Goal: Task Accomplishment & Management: Manage account settings

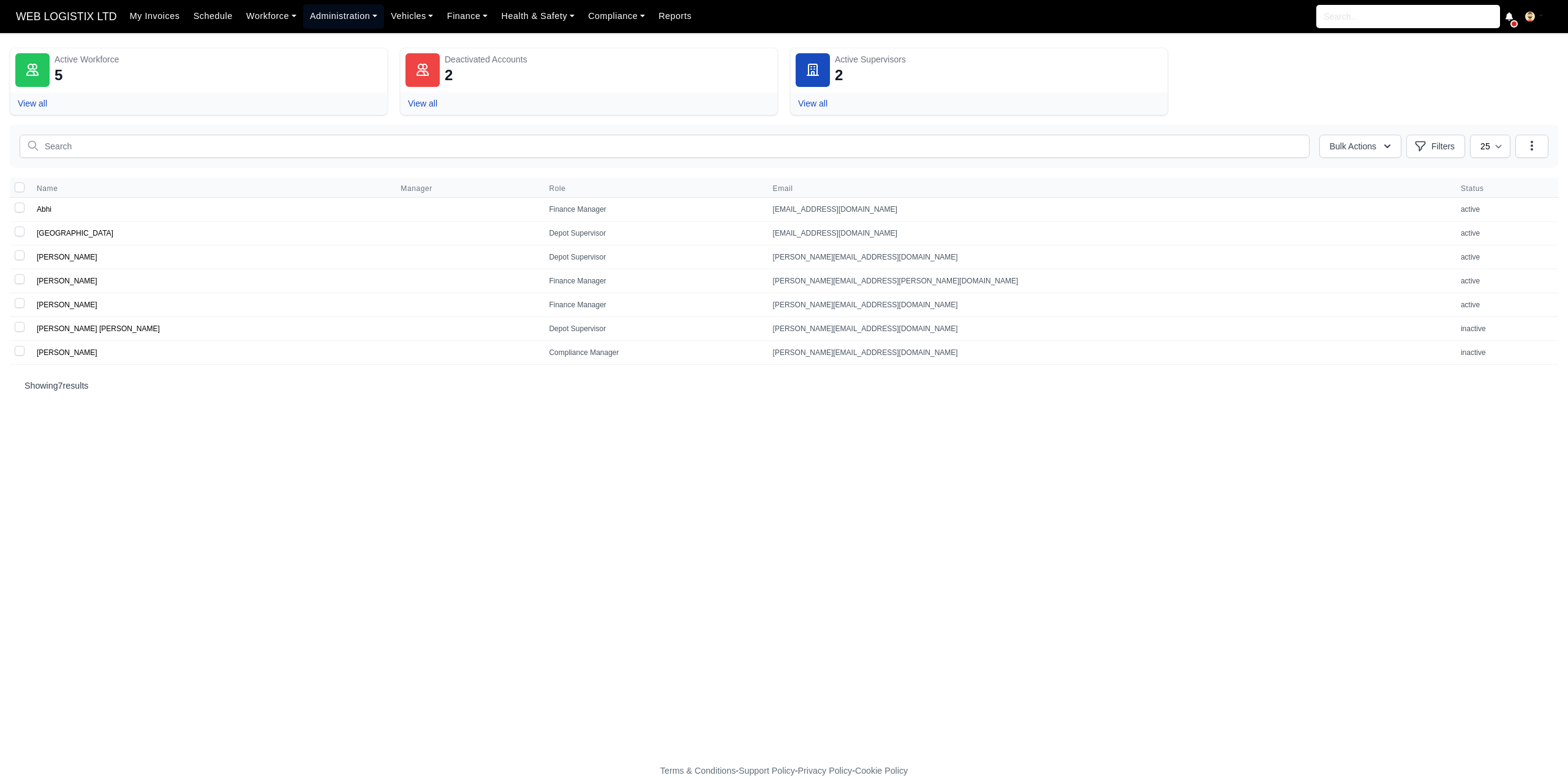
click at [335, 16] on link "Administration" at bounding box center [343, 16] width 81 height 24
click at [259, 14] on link "Workforce" at bounding box center [272, 16] width 64 height 24
click at [208, 12] on link "Schedule" at bounding box center [213, 16] width 53 height 24
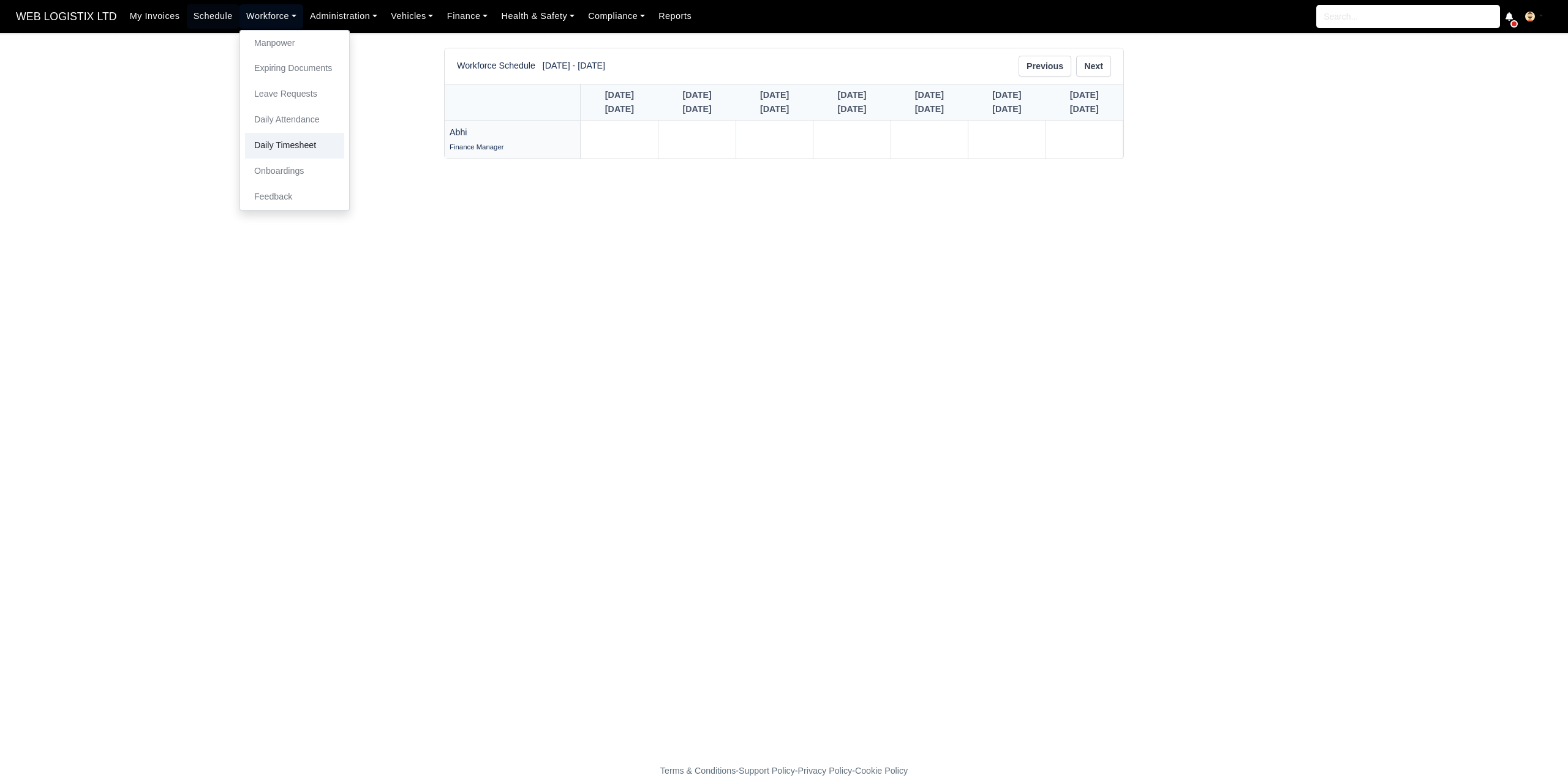
click at [287, 138] on link "Daily Timesheet" at bounding box center [294, 146] width 99 height 26
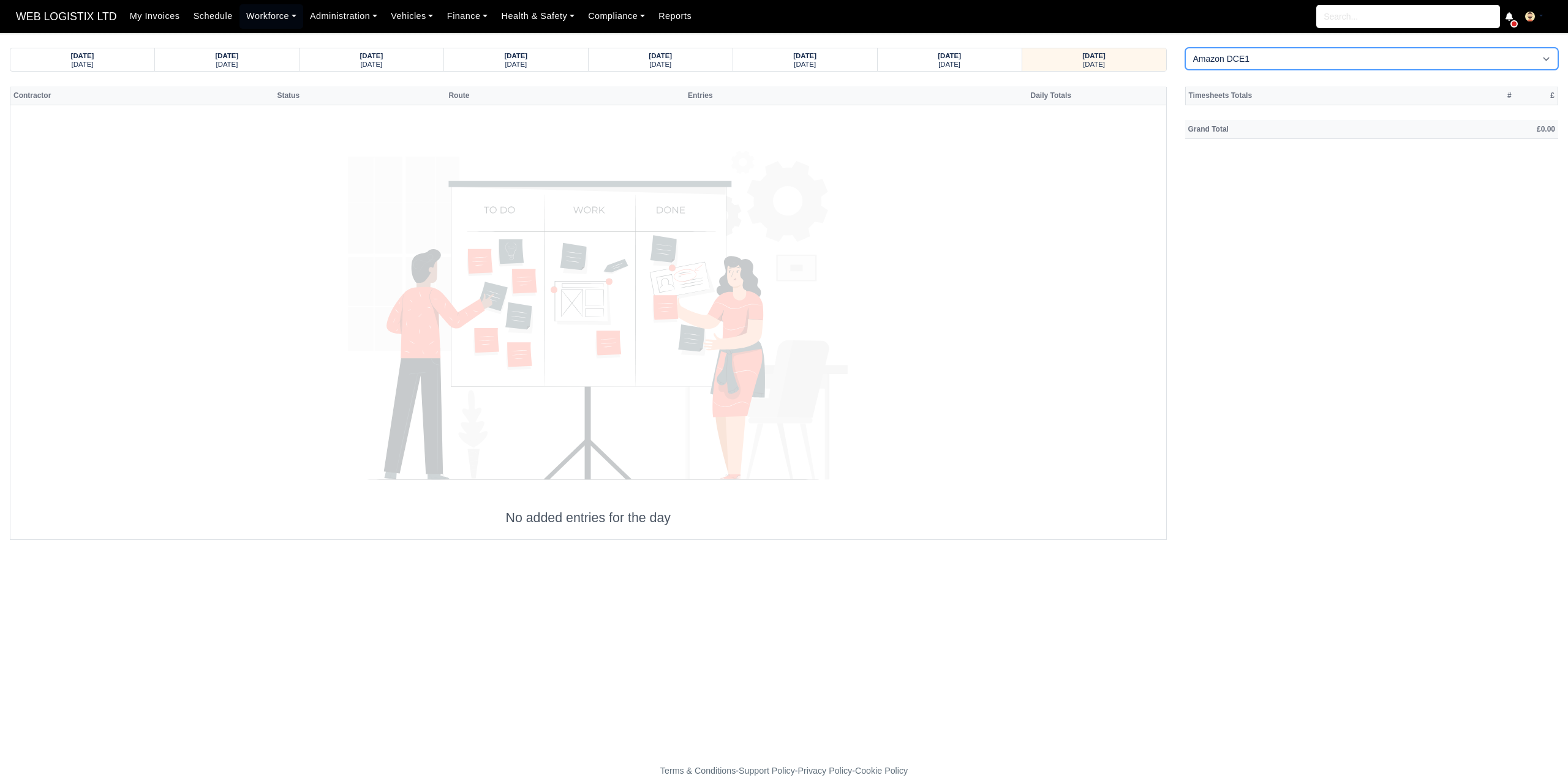
drag, startPoint x: 1218, startPoint y: 57, endPoint x: 1217, endPoint y: 67, distance: 10.0
click at [1218, 57] on select "Amazon DCE1 DWN2 - [GEOGRAPHIC_DATA] (DWN2) - Amazon Logistics (L34 7XL) DXM2 -…" at bounding box center [1372, 59] width 374 height 22
select select "1"
click at [1185, 48] on select "Amazon DCE1 DWN2 - Knowsley (DWN2) - Amazon Logistics (L34 7XL) DXM2 - Trafford…" at bounding box center [1372, 59] width 374 height 22
click at [830, 51] on div "08/08/2025" at bounding box center [805, 55] width 121 height 9
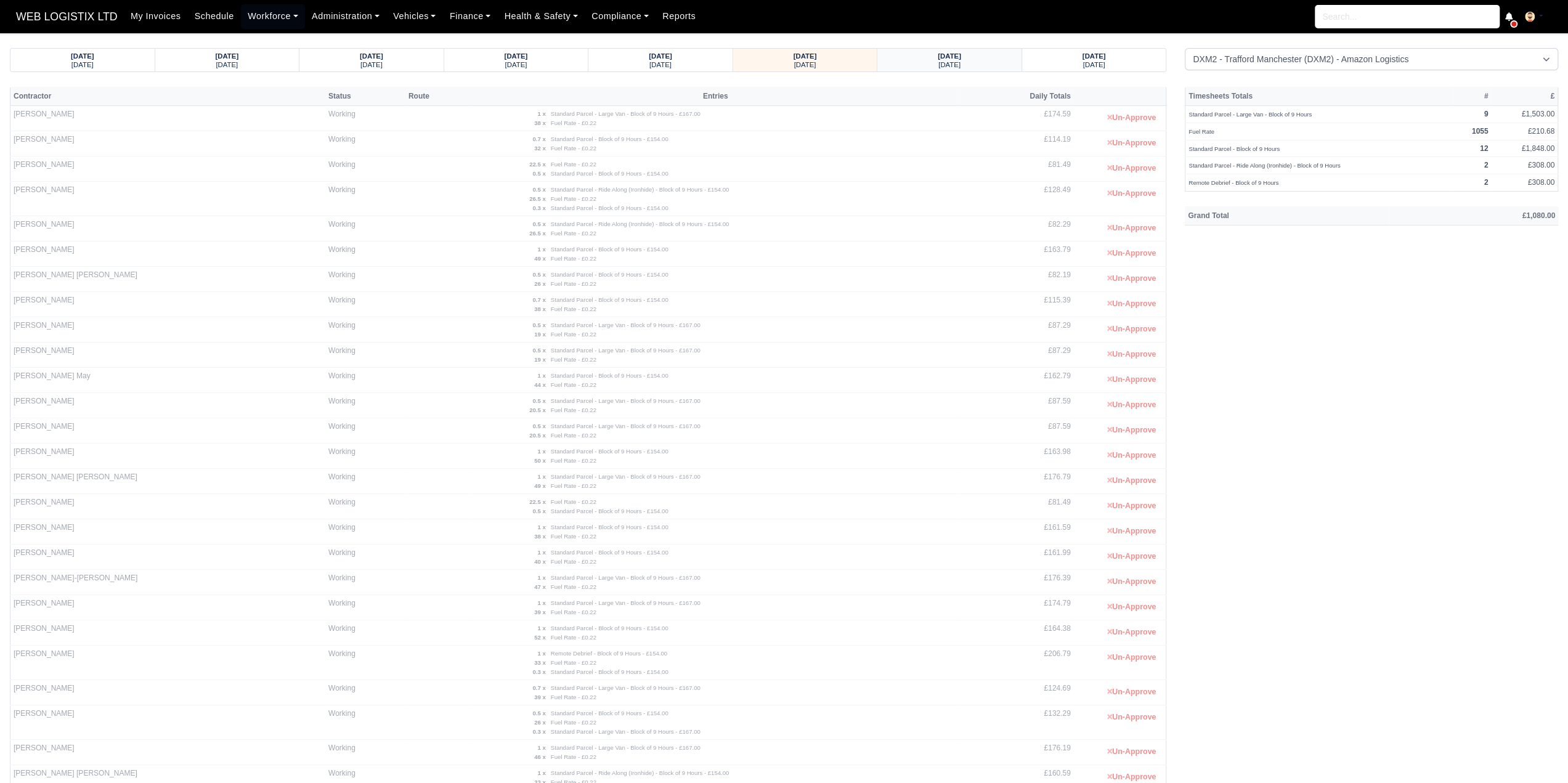
click at [989, 63] on div "Saturday" at bounding box center [950, 64] width 121 height 9
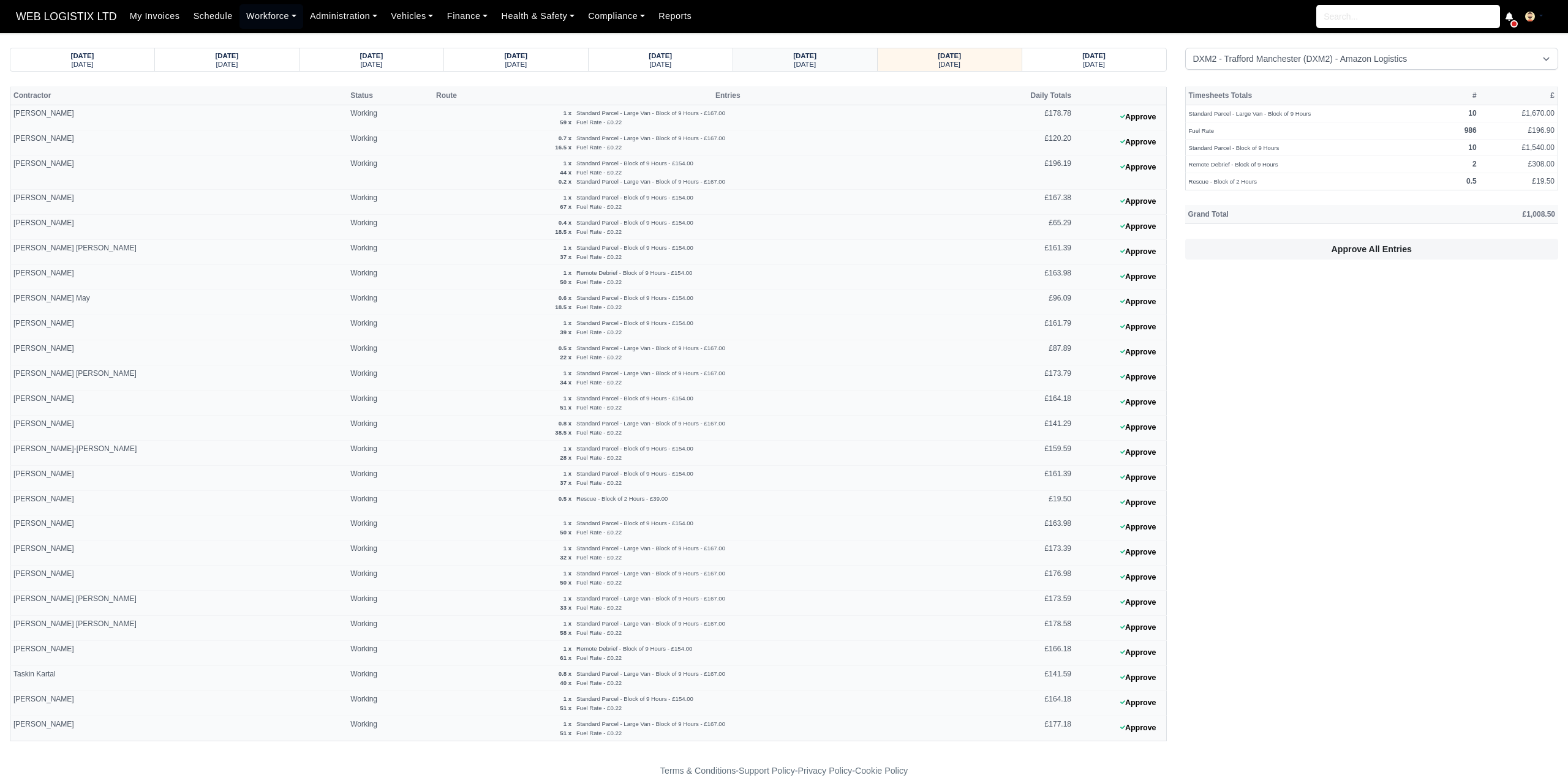
click at [817, 59] on strong "08/08/2025" at bounding box center [805, 56] width 23 height 7
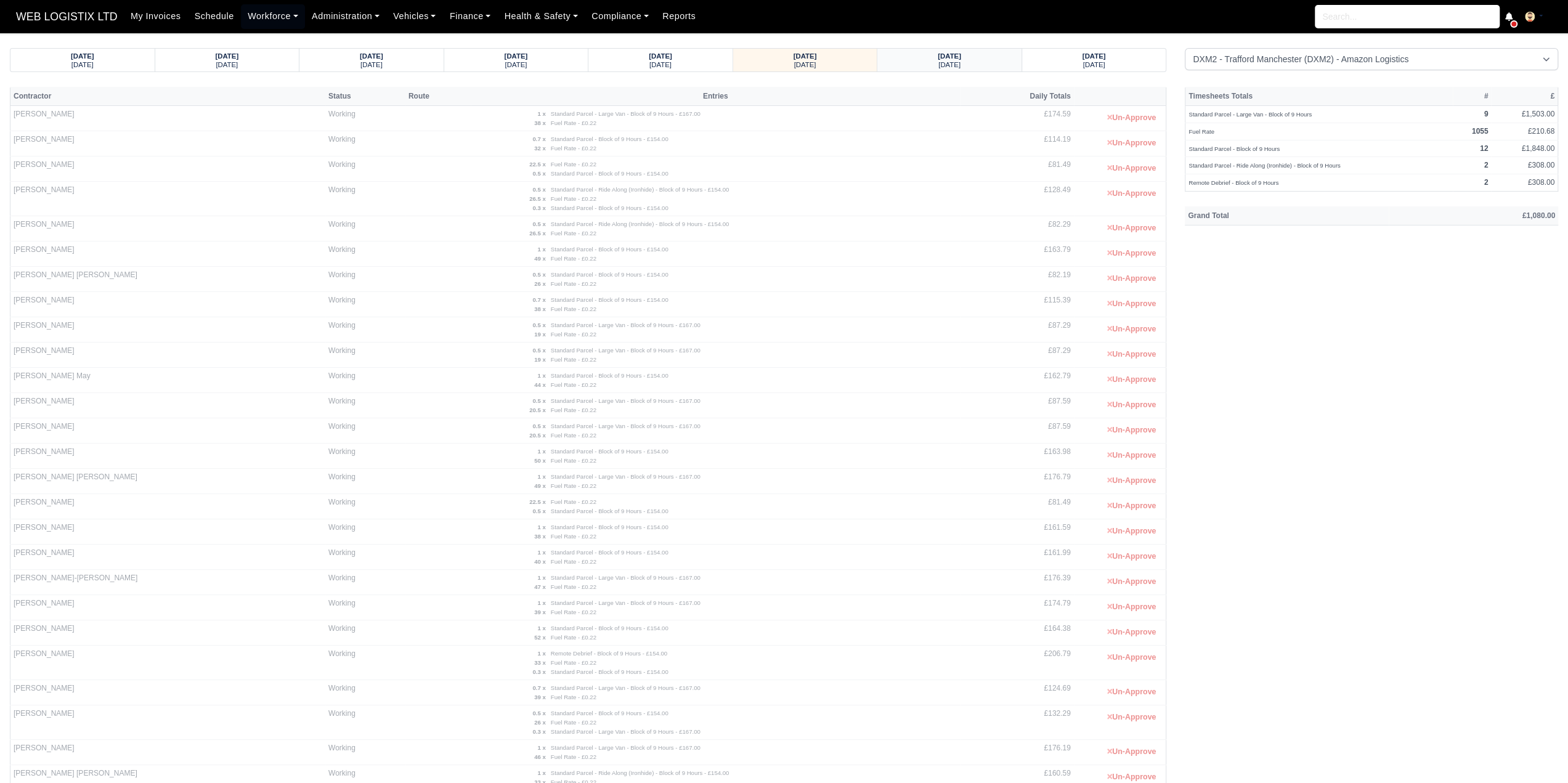
click at [961, 61] on small "Saturday" at bounding box center [949, 65] width 22 height 7
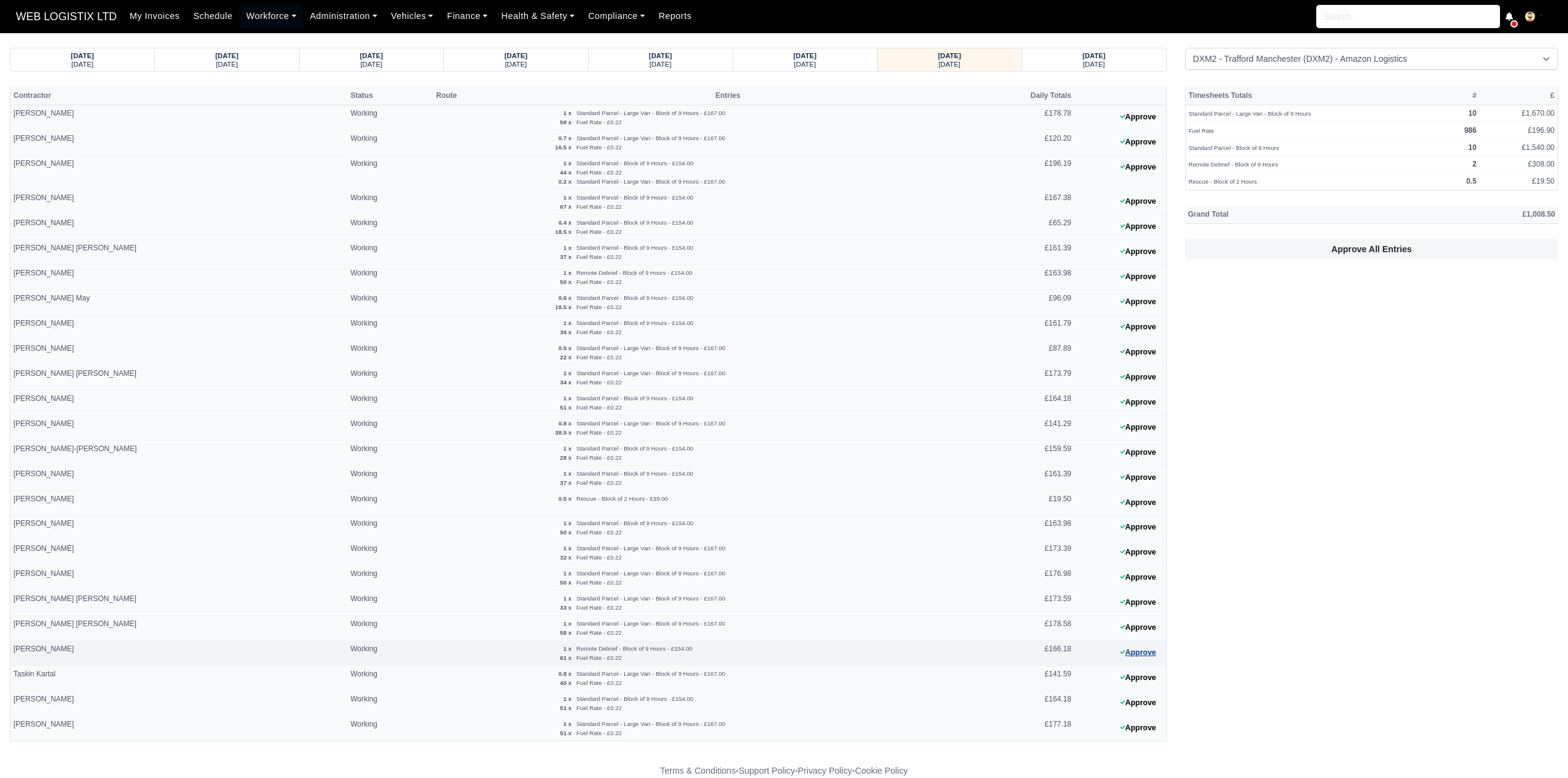
click at [1149, 649] on button "Approve" at bounding box center [1138, 653] width 49 height 18
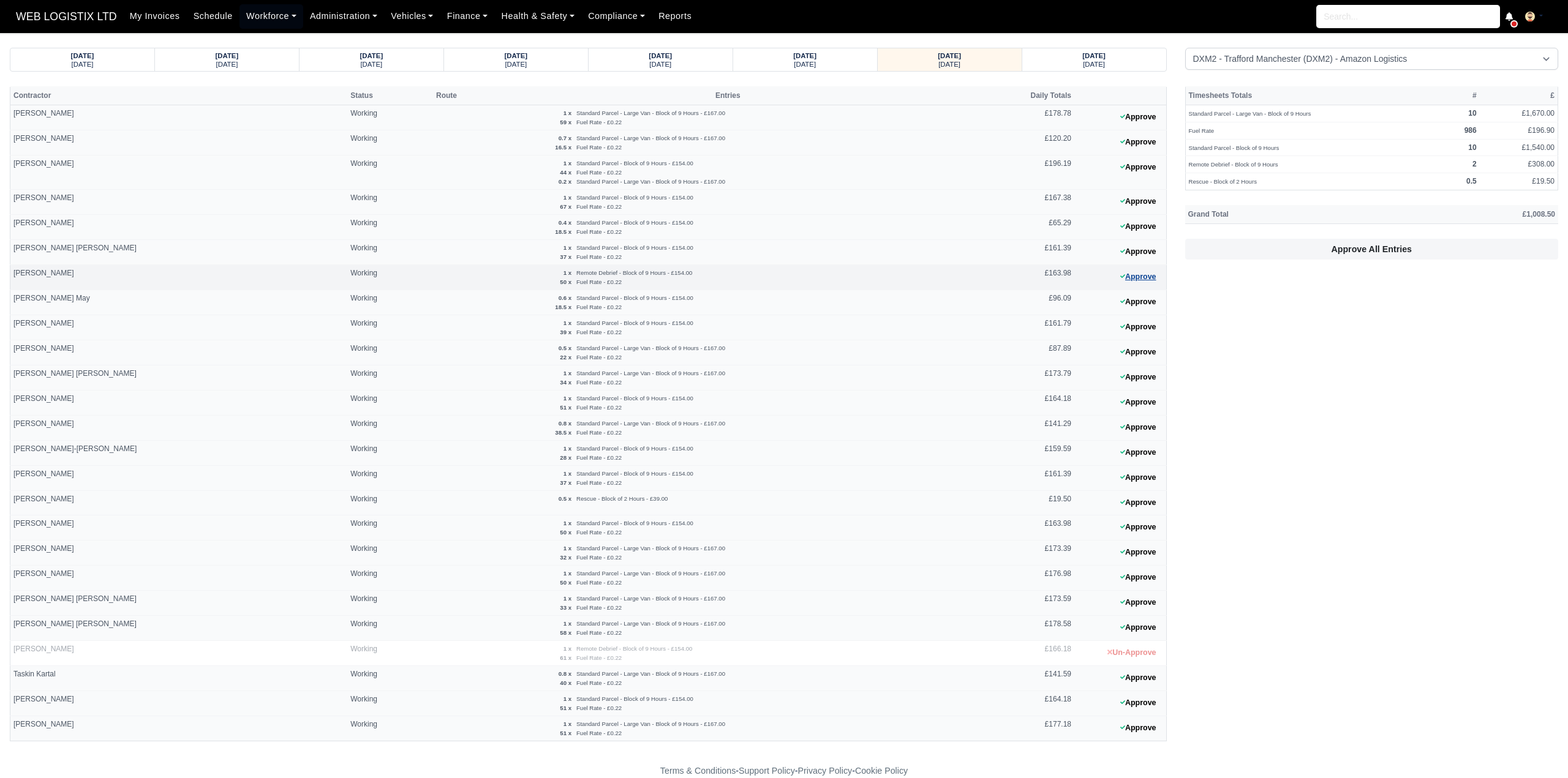
click at [1136, 277] on button "Approve" at bounding box center [1138, 277] width 49 height 18
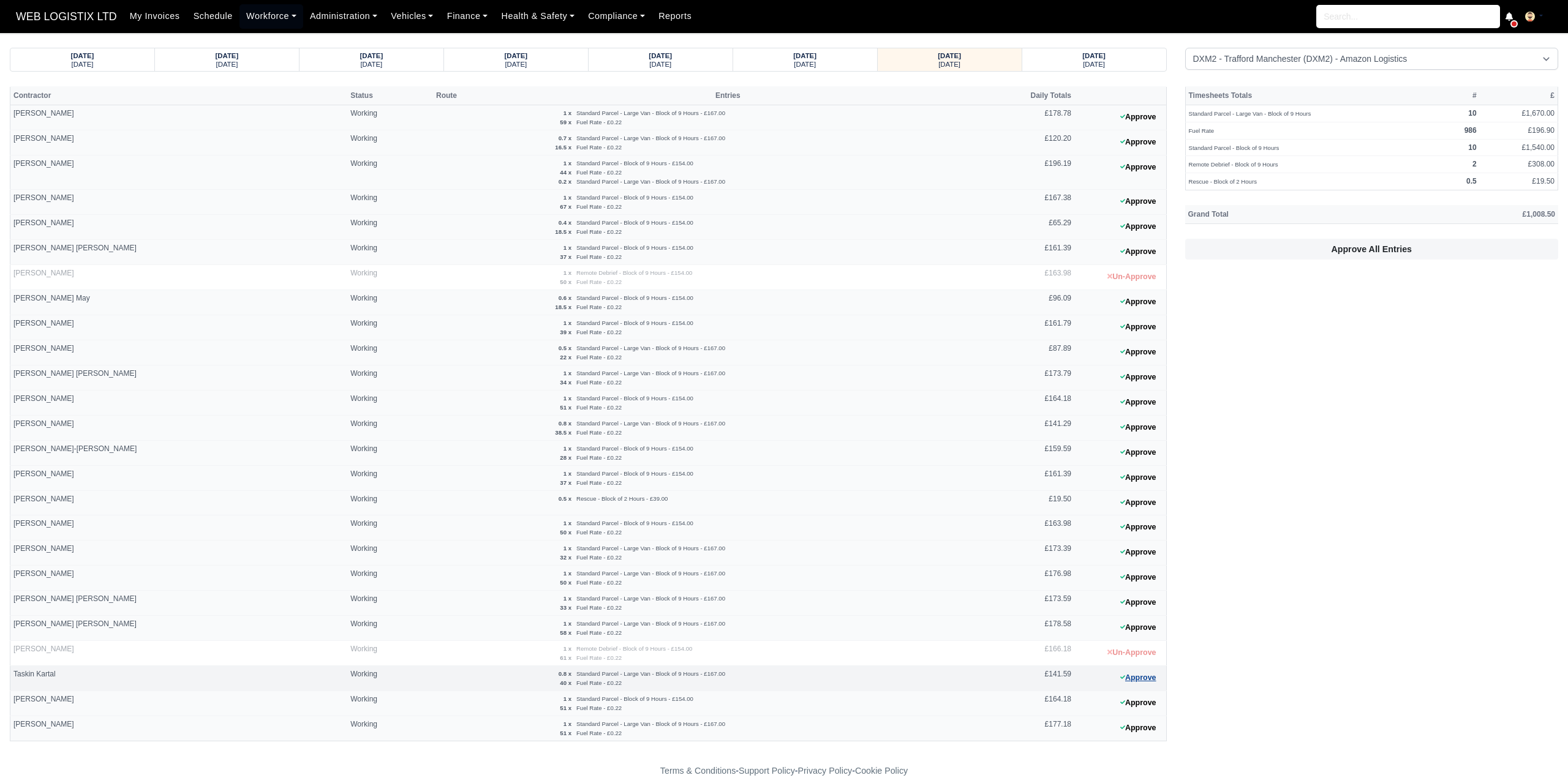
click at [1136, 673] on button "Approve" at bounding box center [1138, 678] width 49 height 18
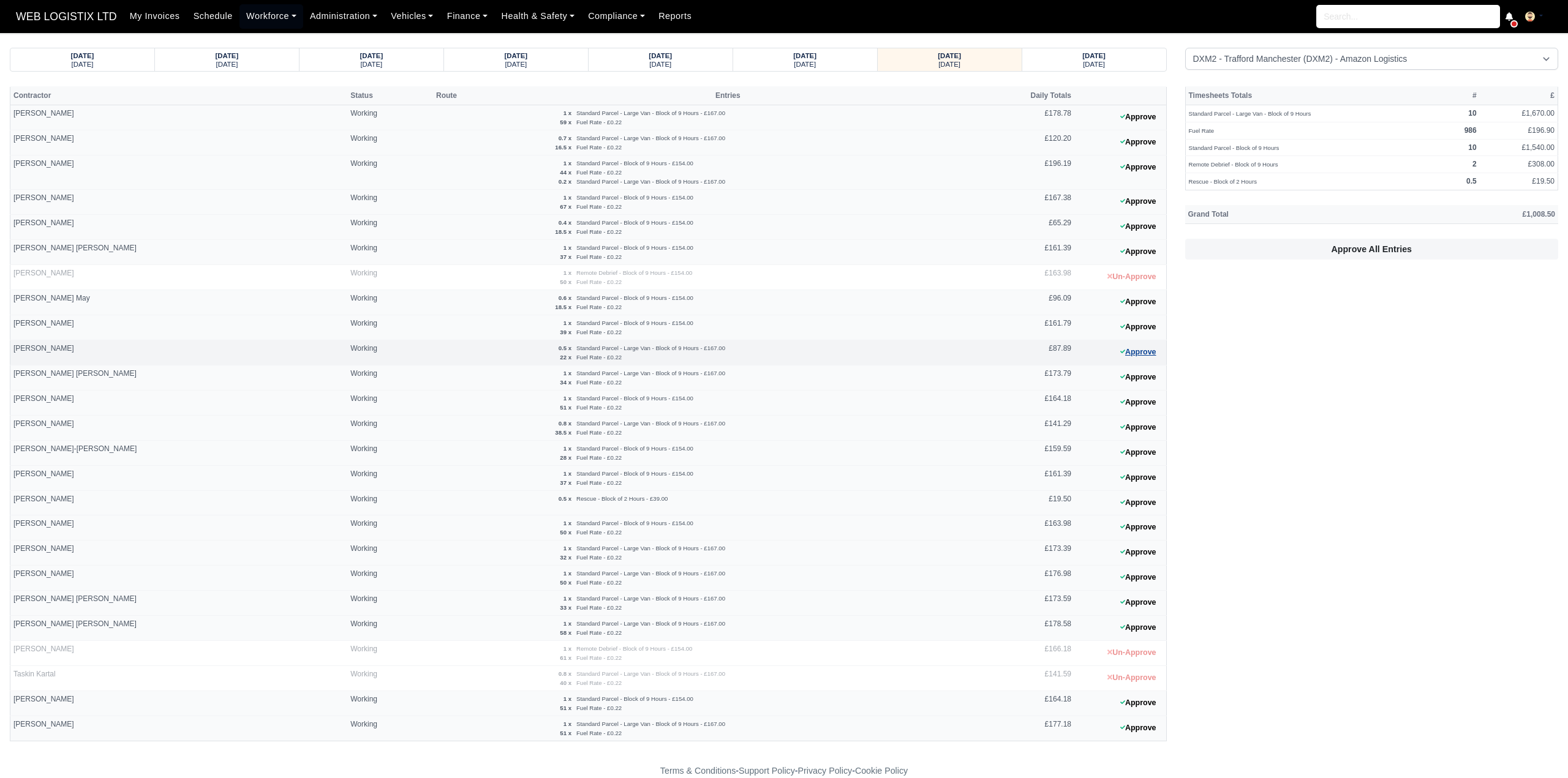
click at [1138, 346] on button "Approve" at bounding box center [1138, 352] width 49 height 18
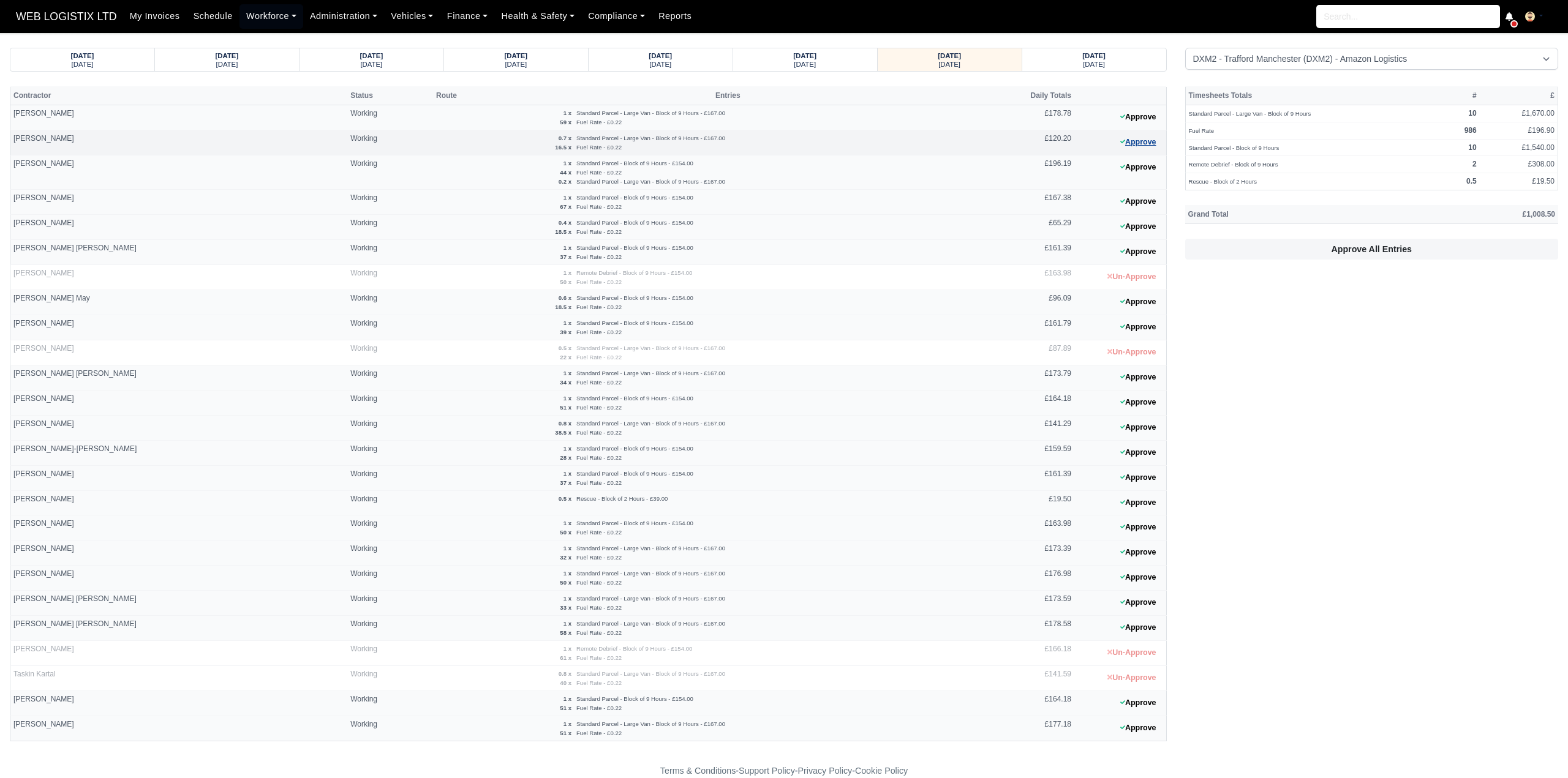
click at [1134, 141] on button "Approve" at bounding box center [1138, 142] width 49 height 18
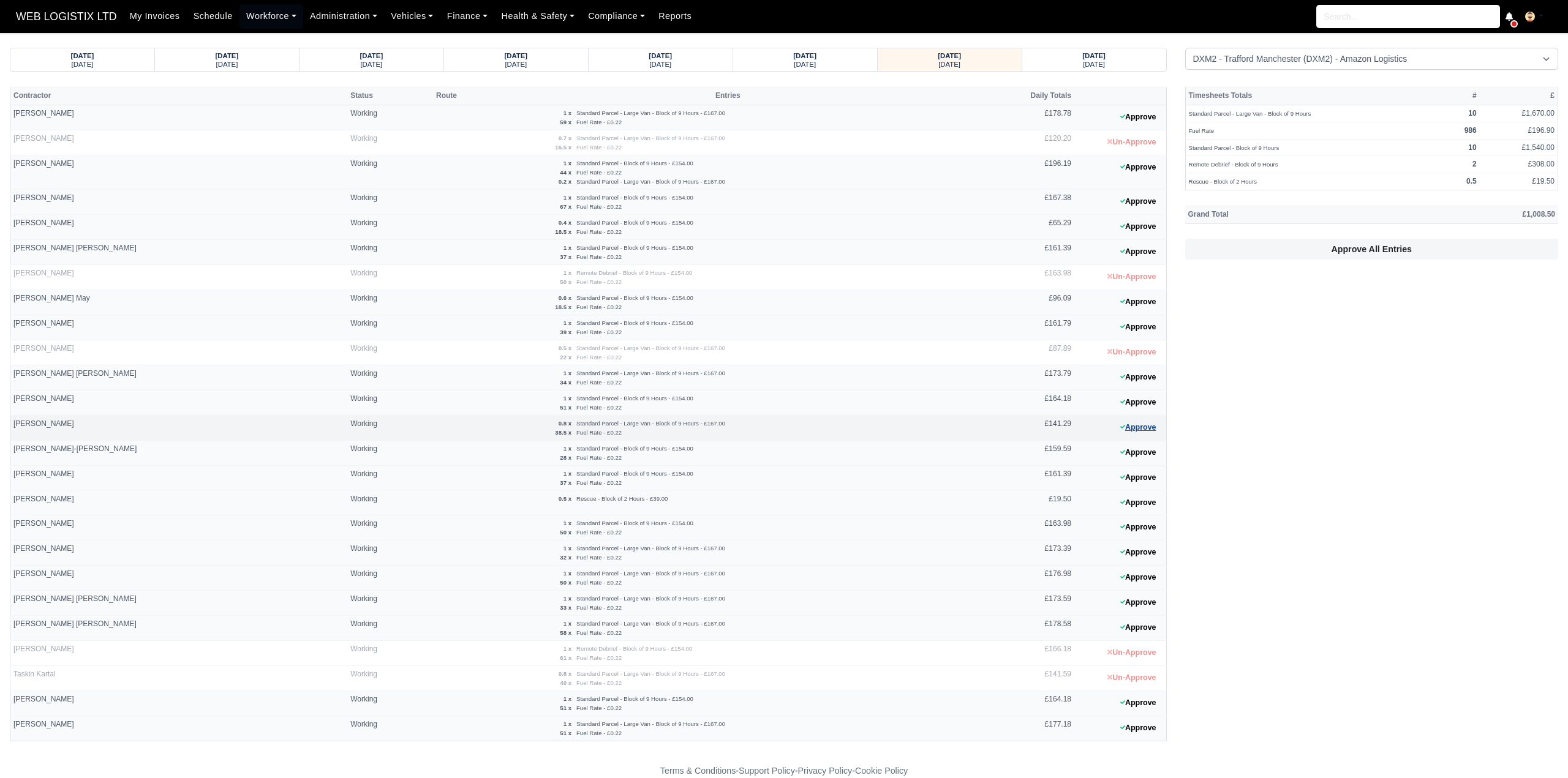
click at [1156, 427] on button "Approve" at bounding box center [1138, 427] width 49 height 18
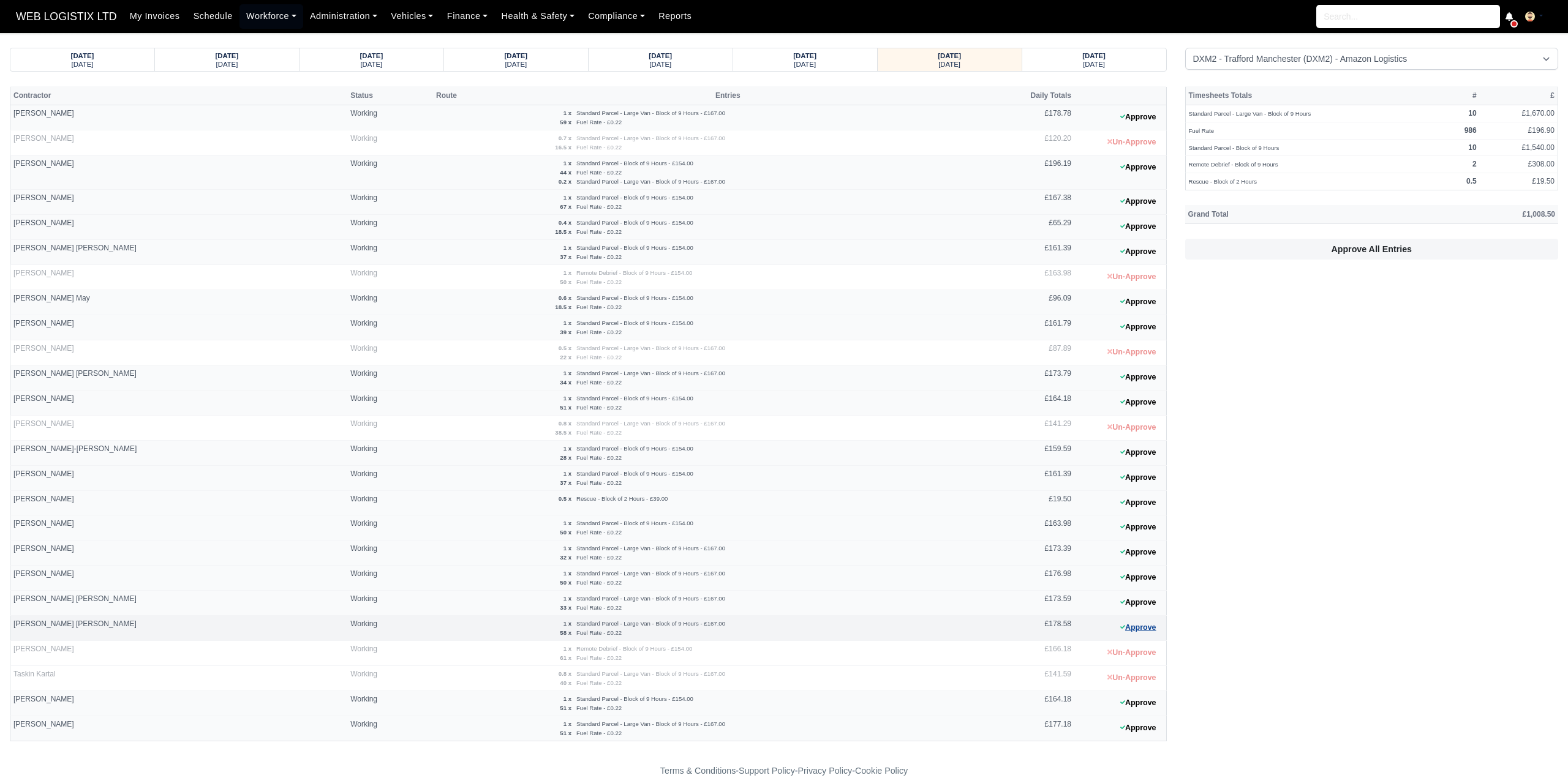
click at [1135, 624] on button "Approve" at bounding box center [1138, 628] width 49 height 18
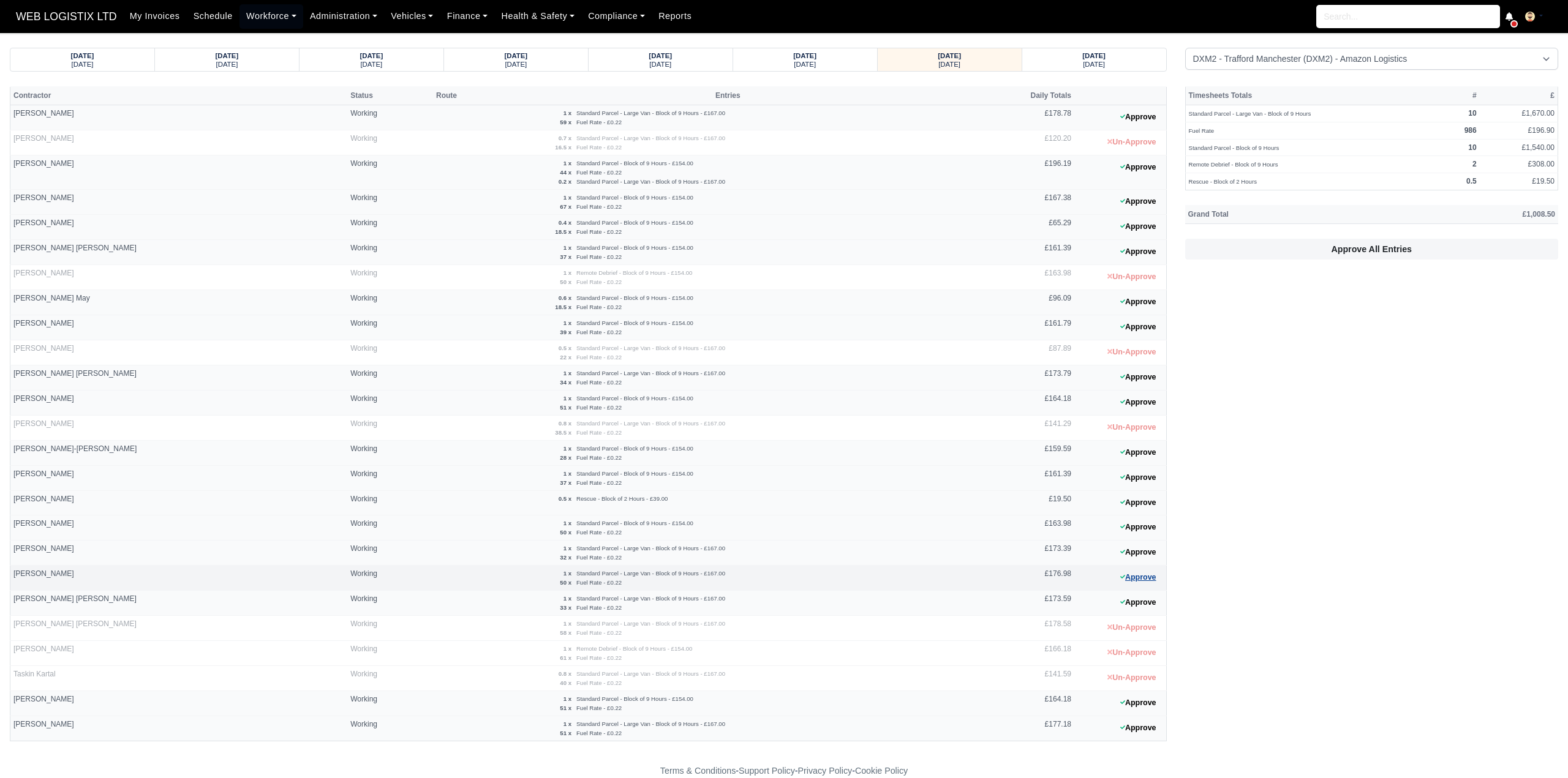
click at [1136, 571] on button "Approve" at bounding box center [1138, 577] width 49 height 18
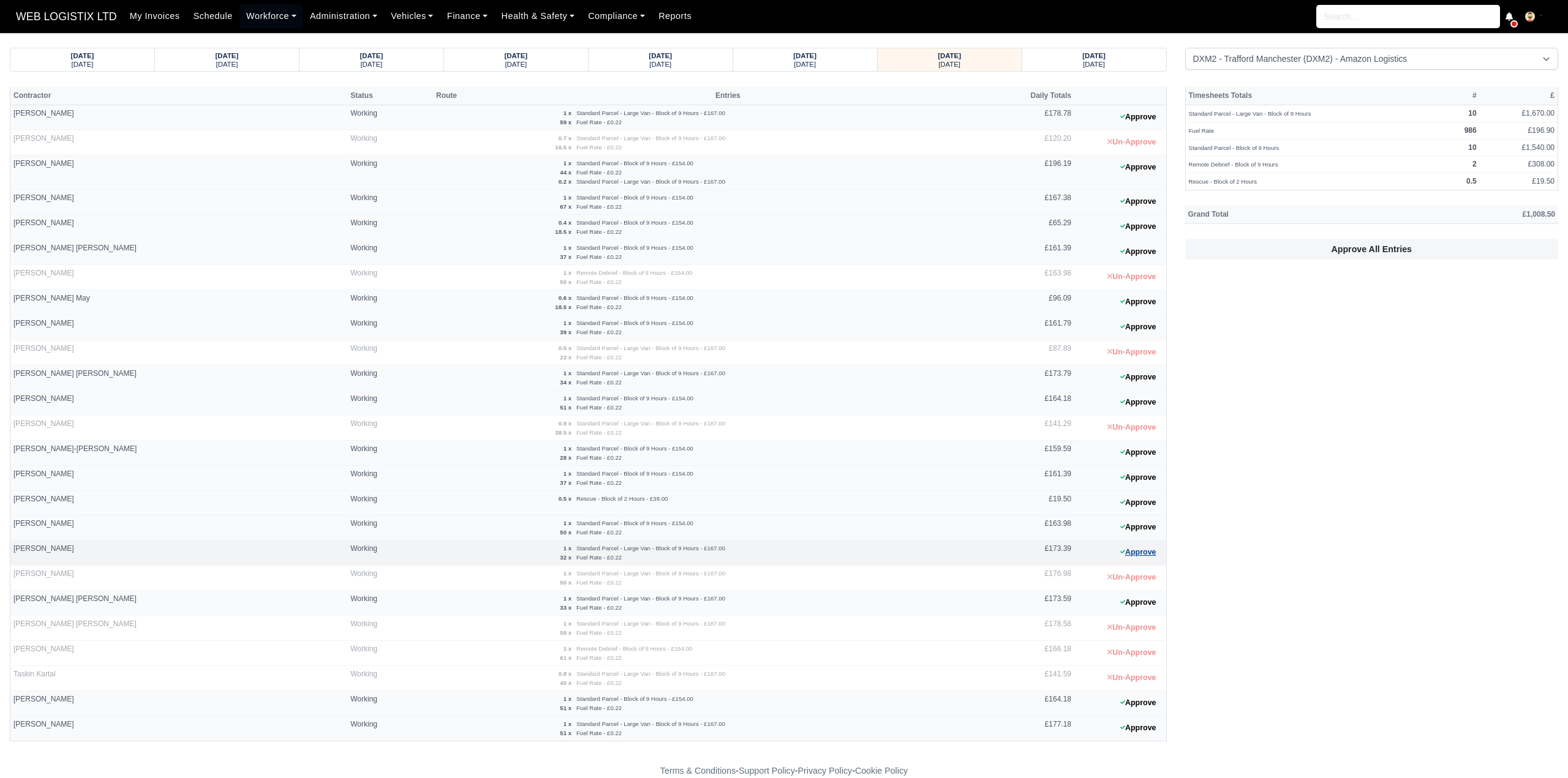
click at [1142, 553] on button "Approve" at bounding box center [1138, 553] width 49 height 18
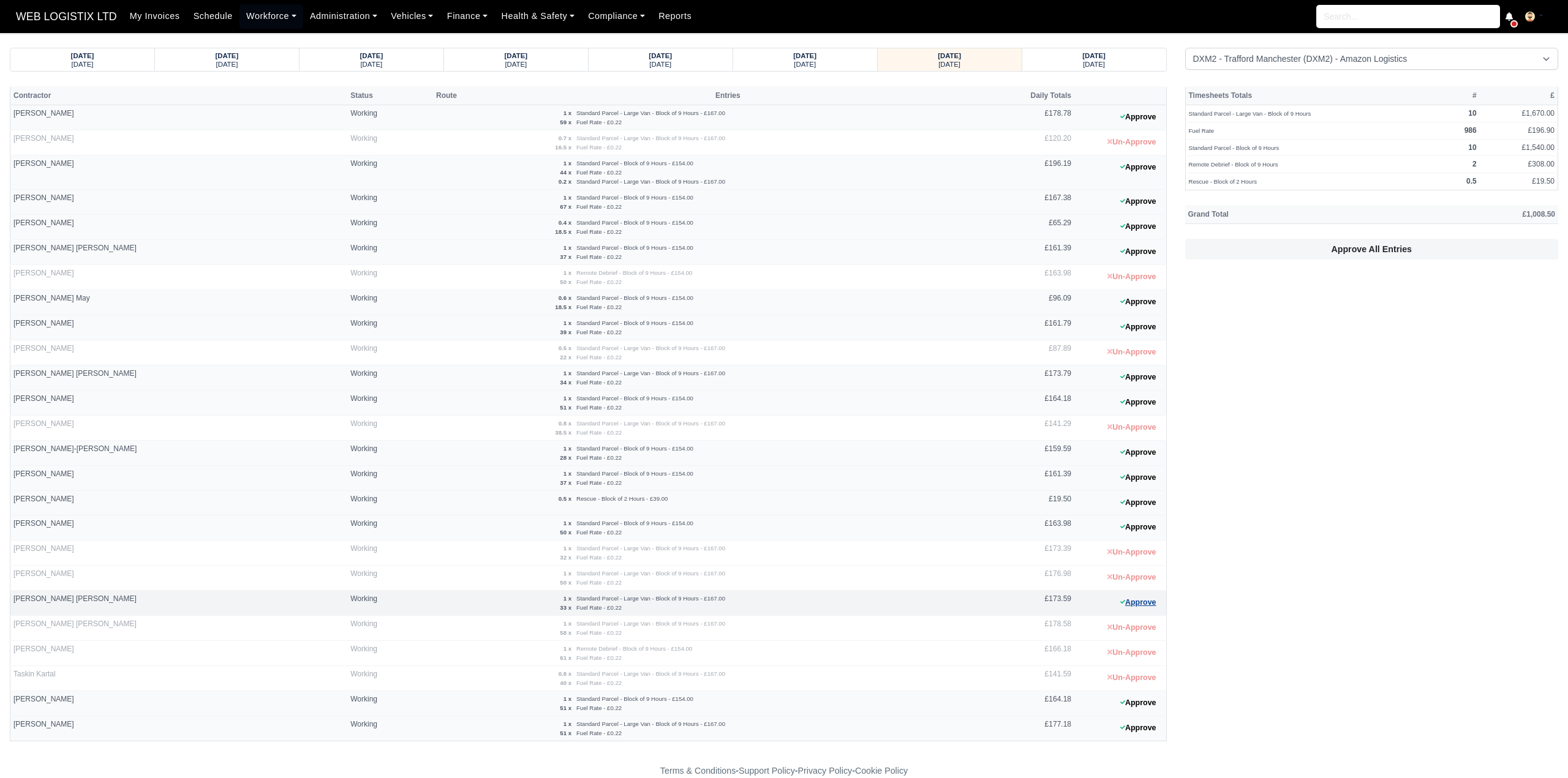
click at [1143, 595] on button "Approve" at bounding box center [1138, 603] width 49 height 18
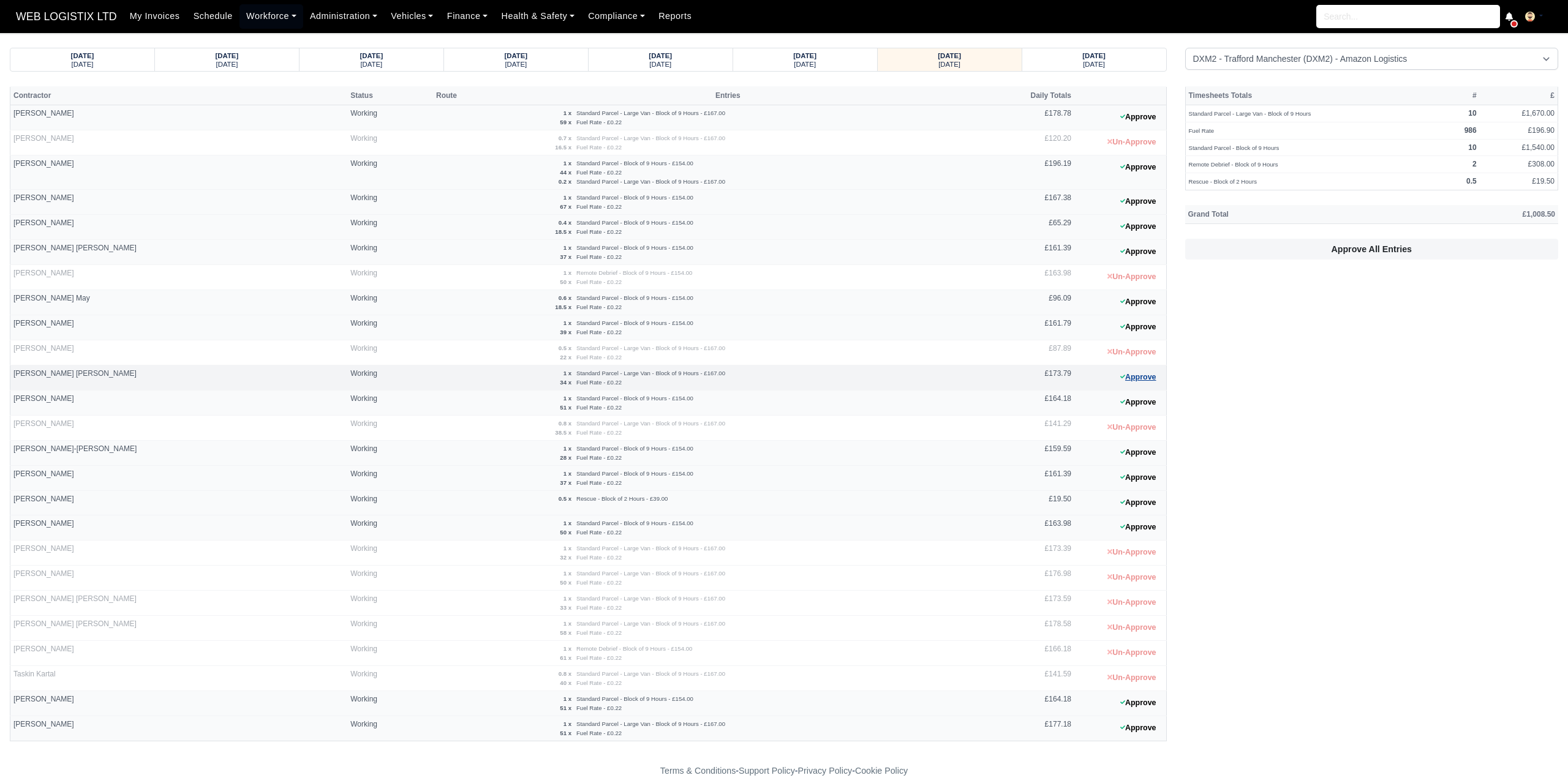
click at [1133, 374] on button "Approve" at bounding box center [1138, 377] width 49 height 18
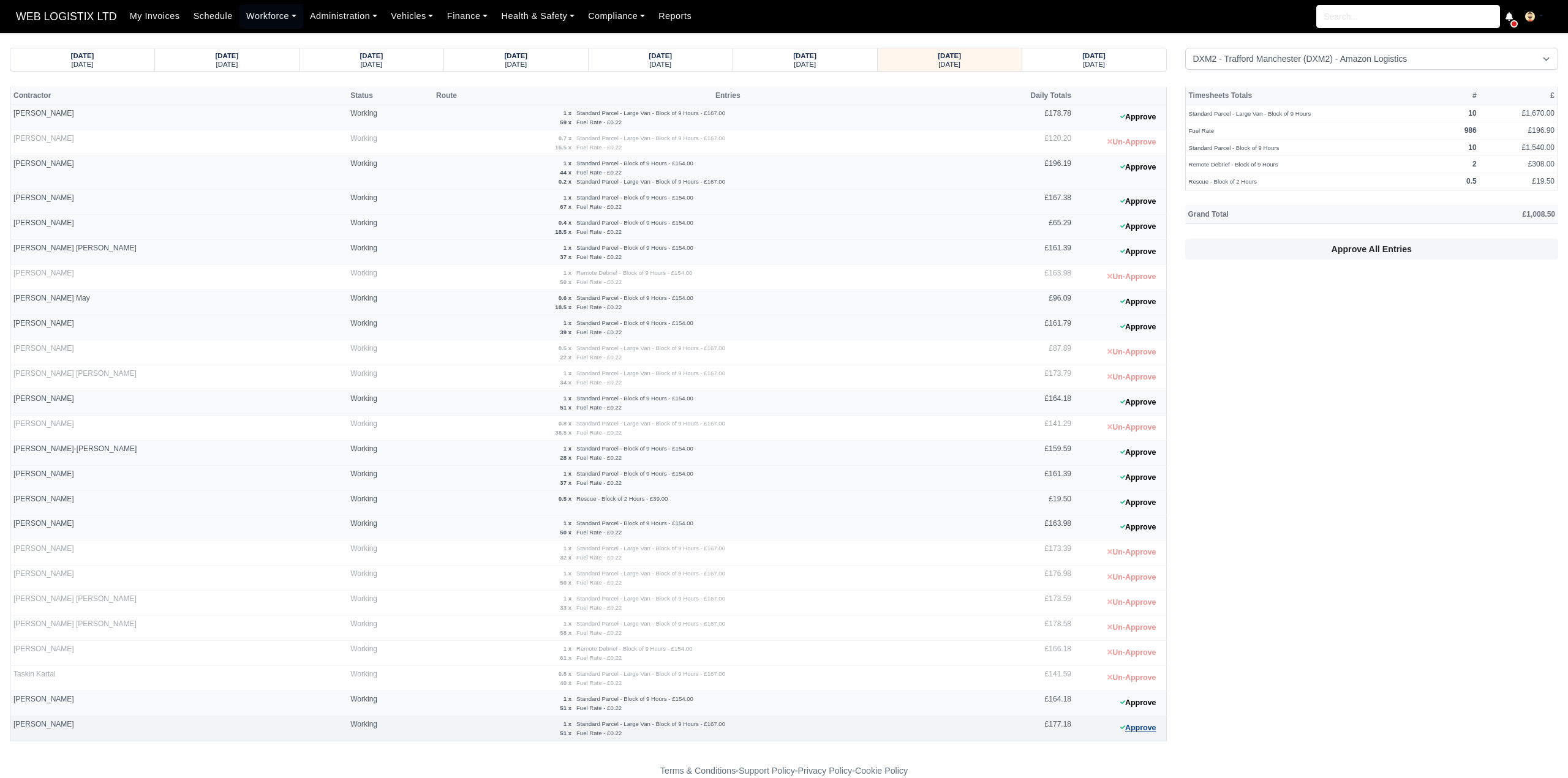
click at [1142, 719] on button "Approve" at bounding box center [1138, 728] width 49 height 18
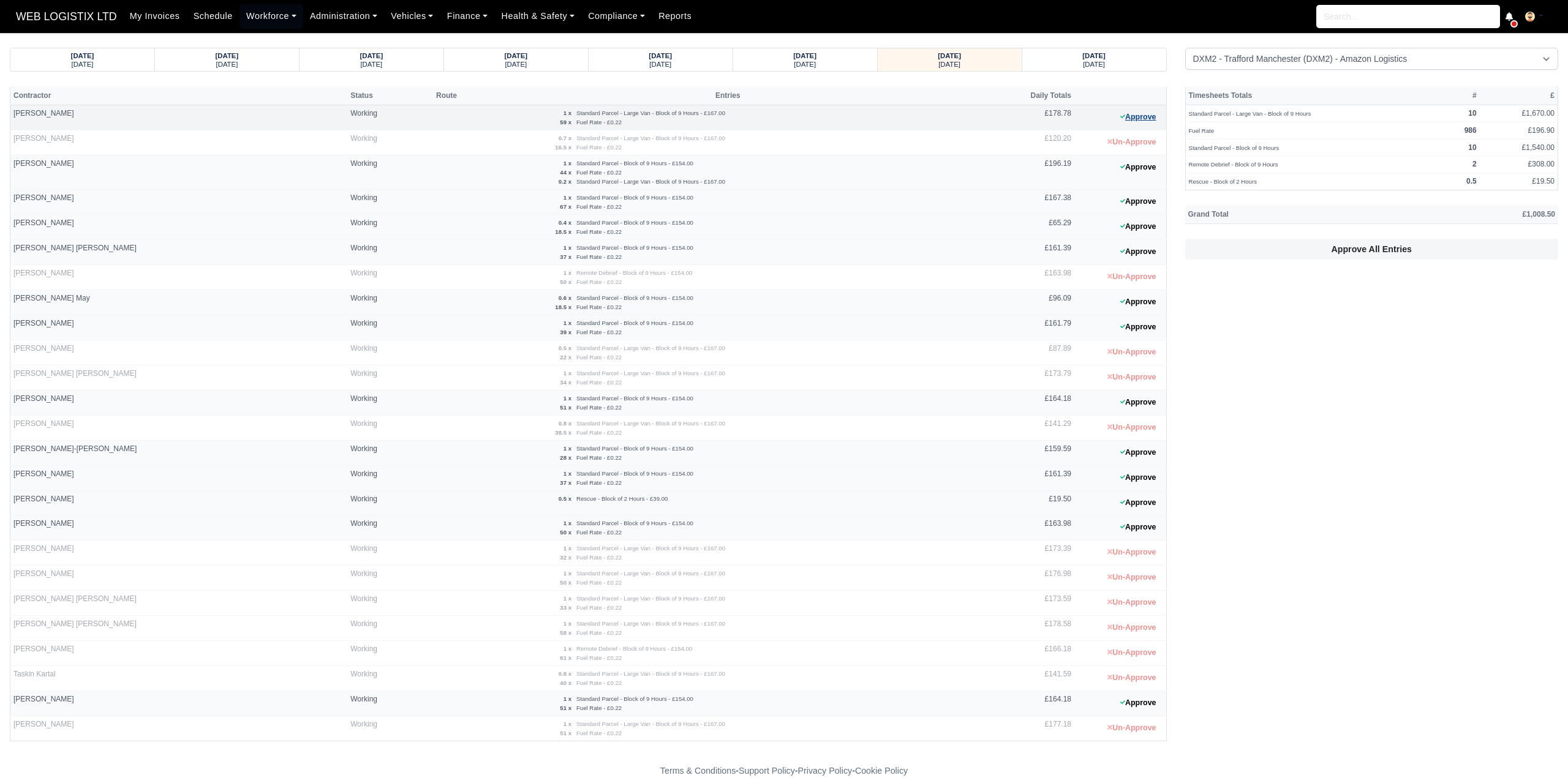
click at [1146, 117] on button "Approve" at bounding box center [1138, 117] width 49 height 18
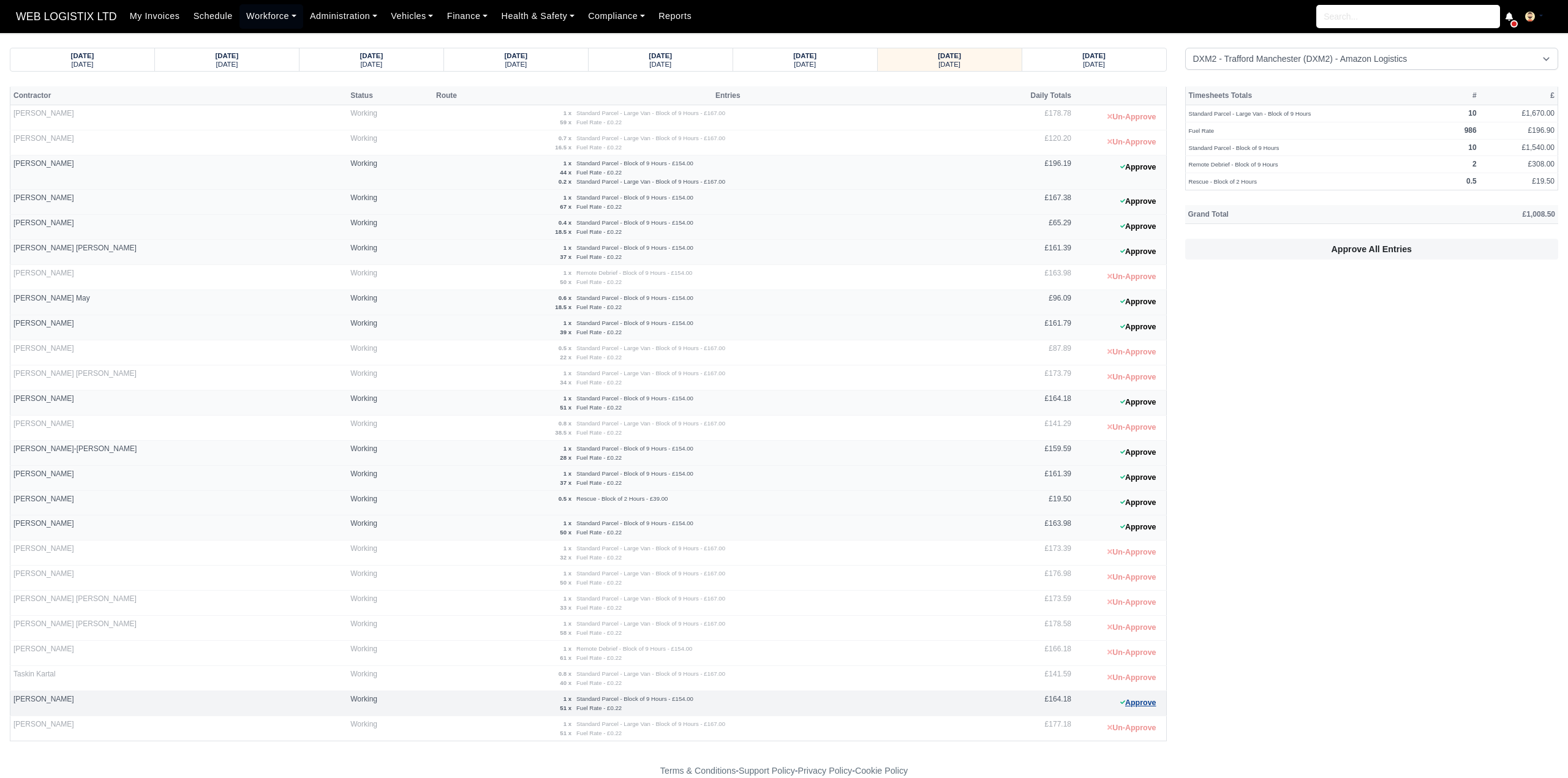
click at [1133, 697] on button "Approve" at bounding box center [1138, 703] width 49 height 18
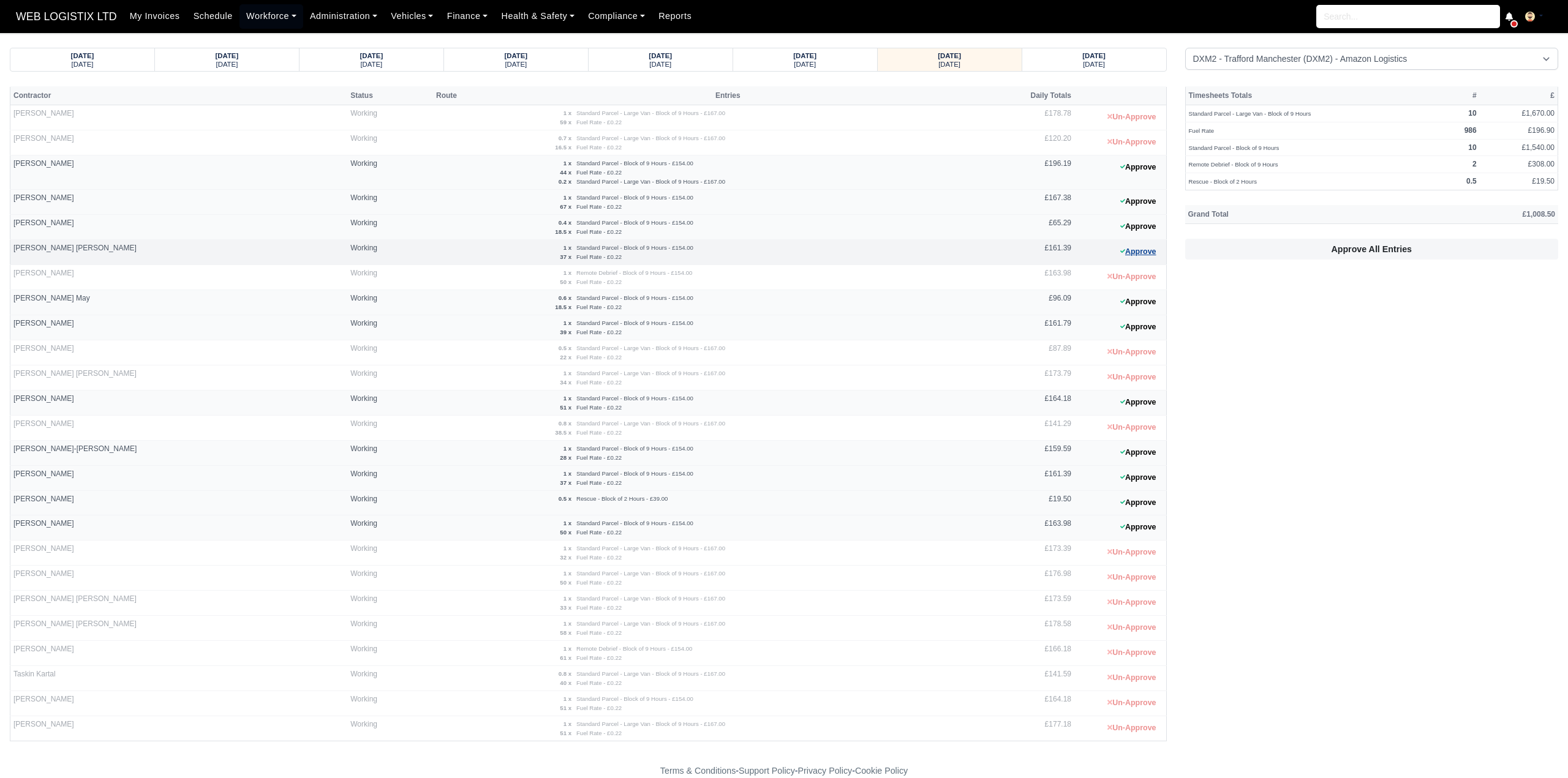
click at [1131, 248] on button "Approve" at bounding box center [1138, 252] width 49 height 18
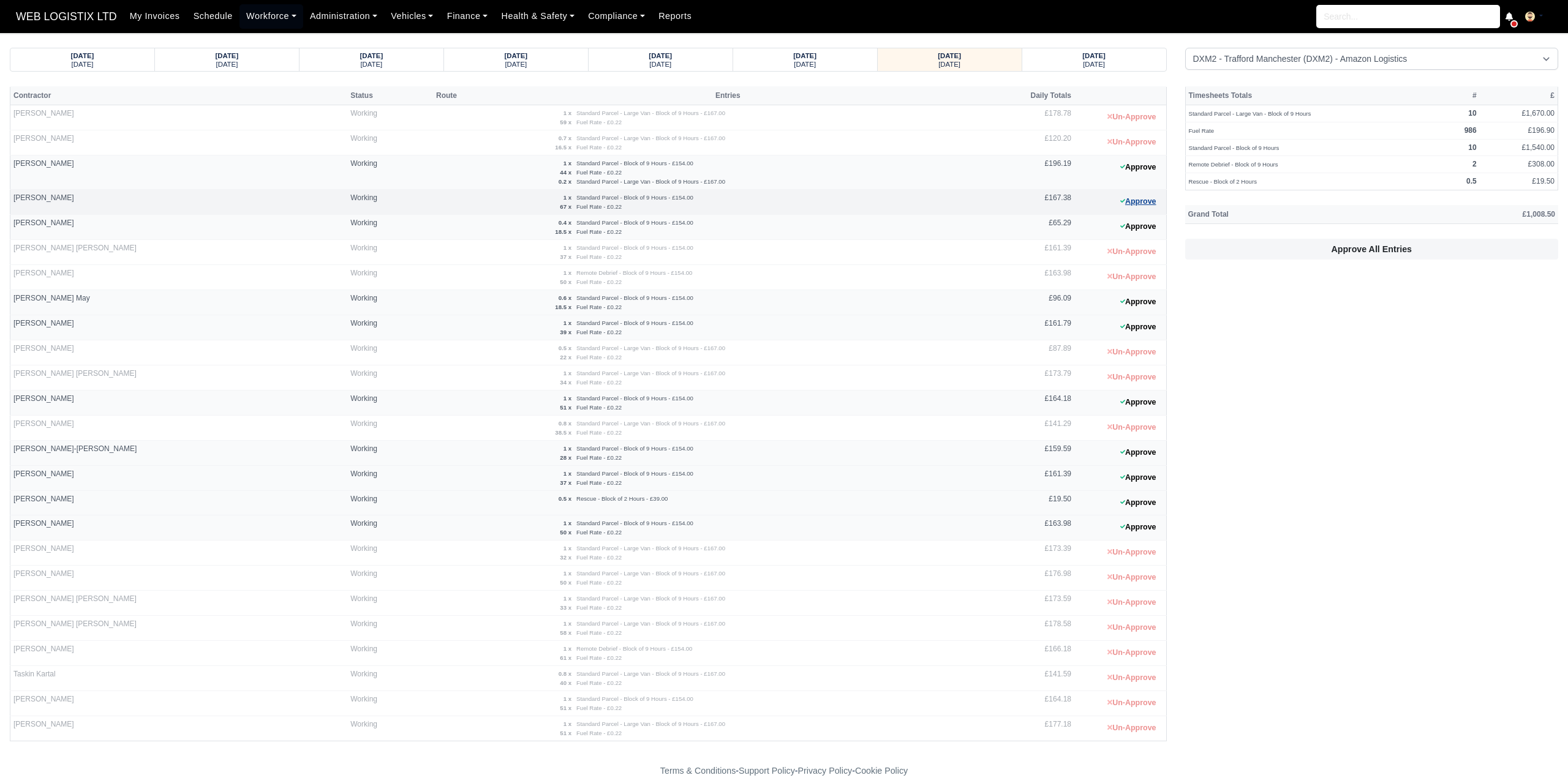
click at [1138, 205] on button "Approve" at bounding box center [1138, 201] width 49 height 18
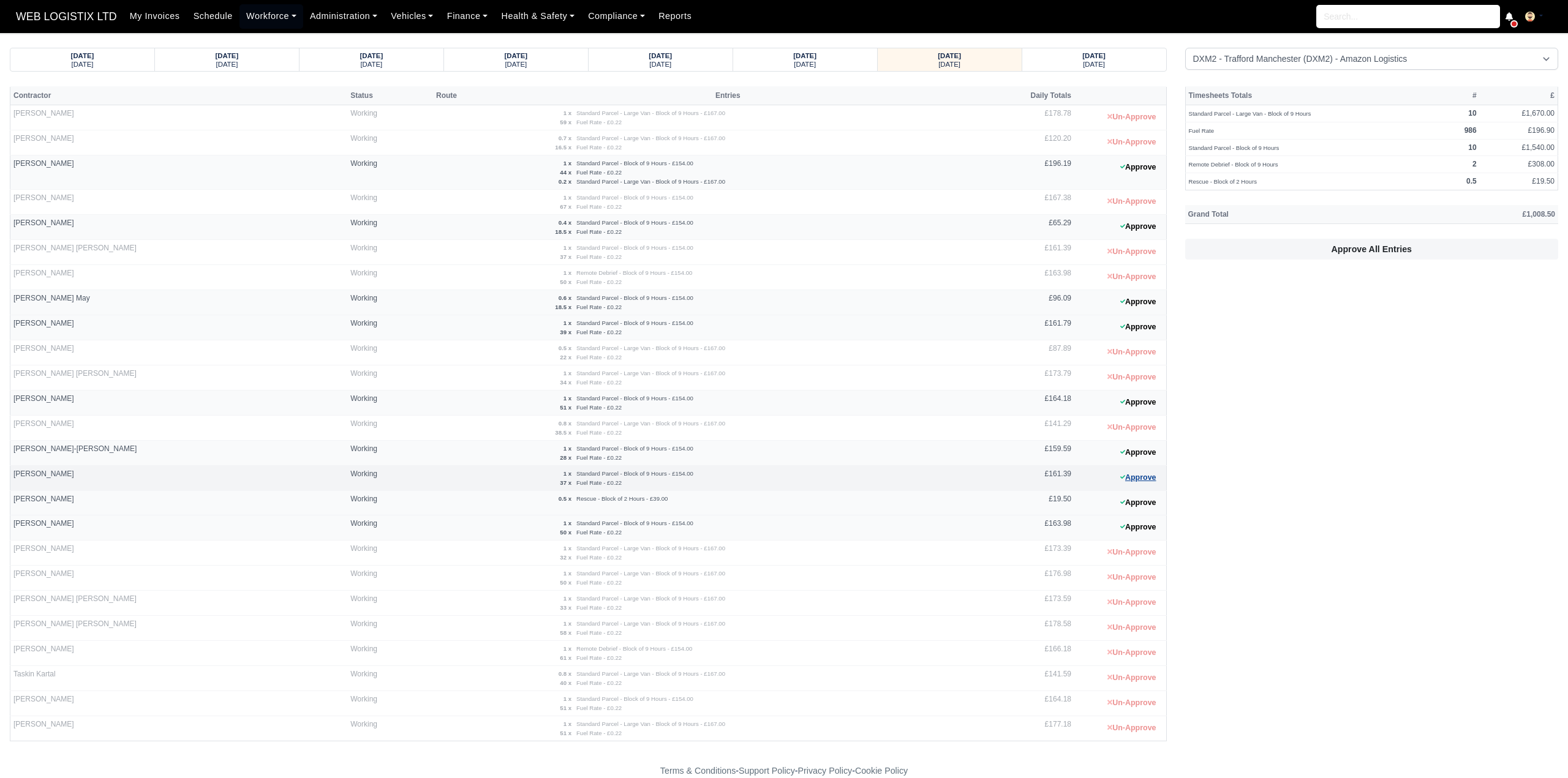
click at [1138, 472] on button "Approve" at bounding box center [1138, 477] width 49 height 18
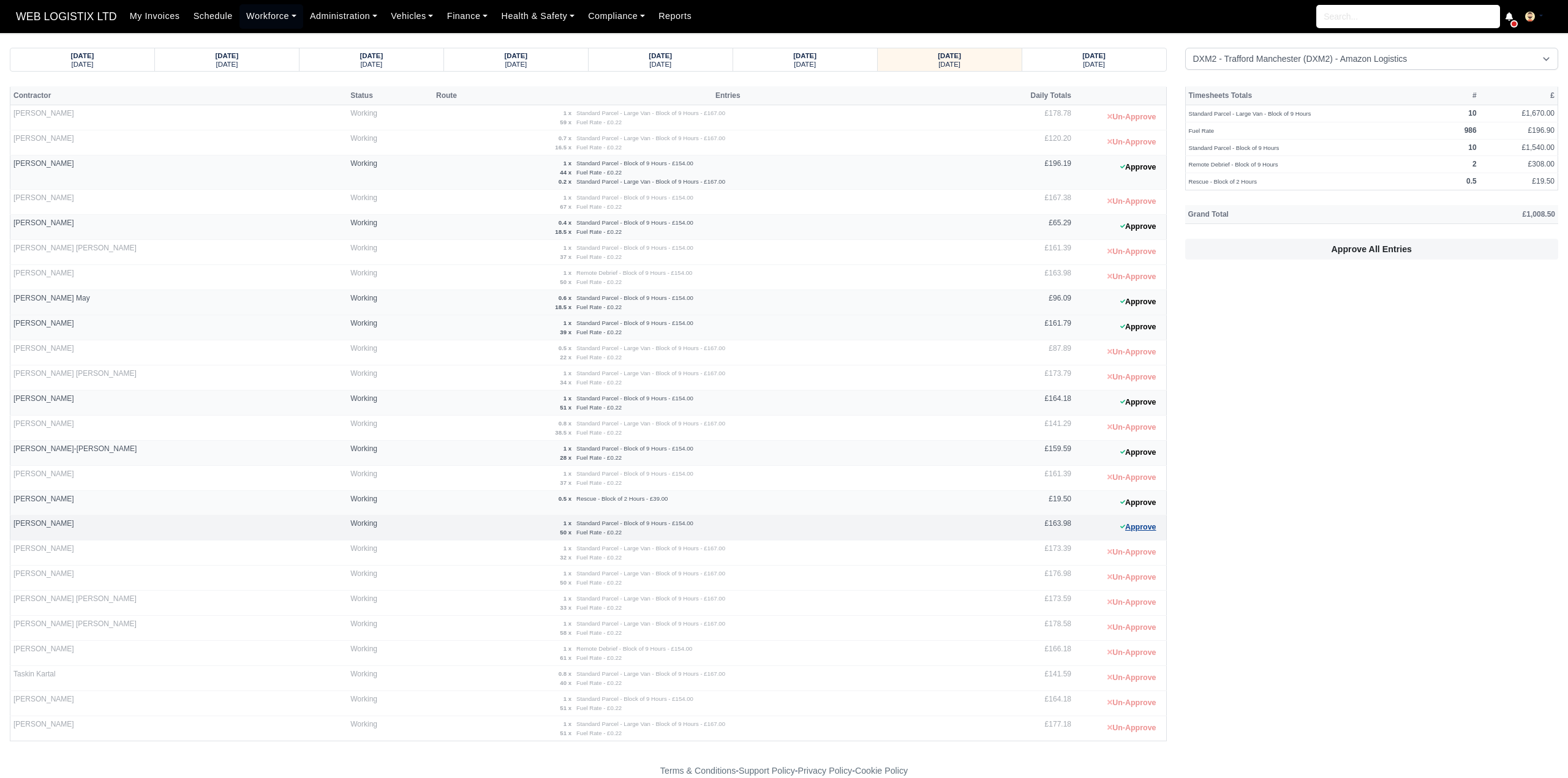
click at [1148, 521] on button "Approve" at bounding box center [1138, 527] width 49 height 18
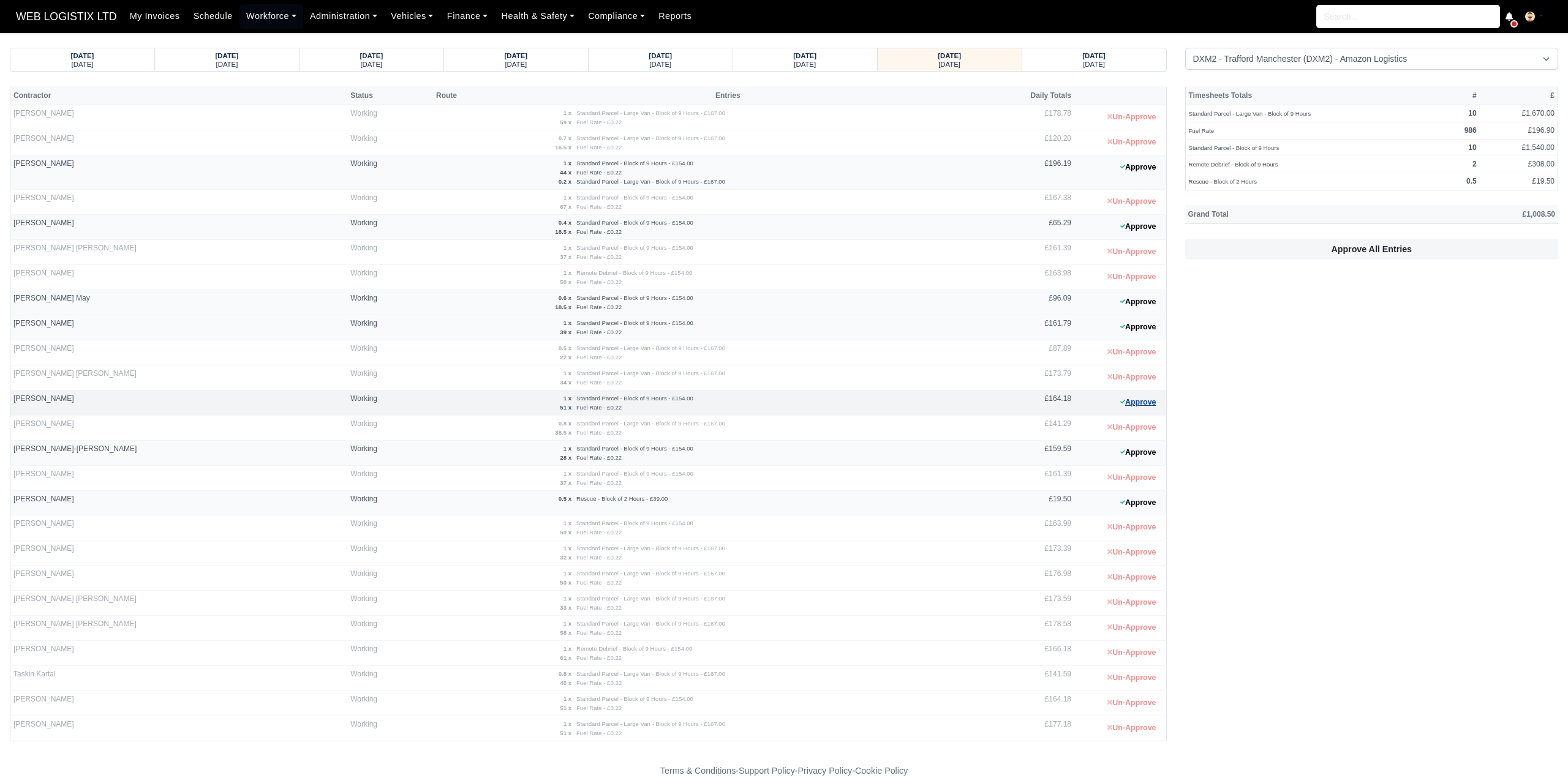
click at [1146, 395] on button "Approve" at bounding box center [1138, 403] width 49 height 18
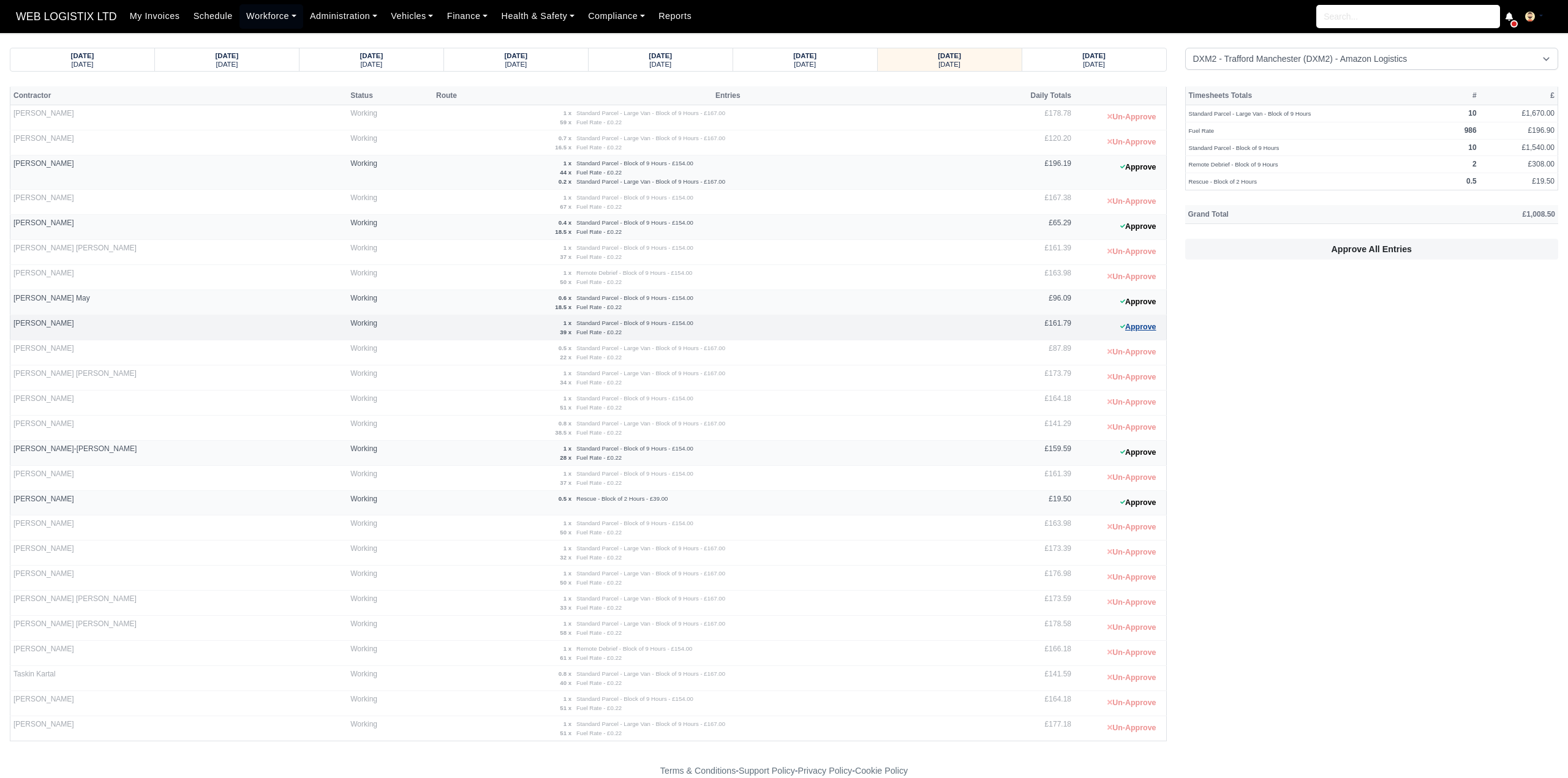
click at [1141, 323] on button "Approve" at bounding box center [1138, 327] width 49 height 18
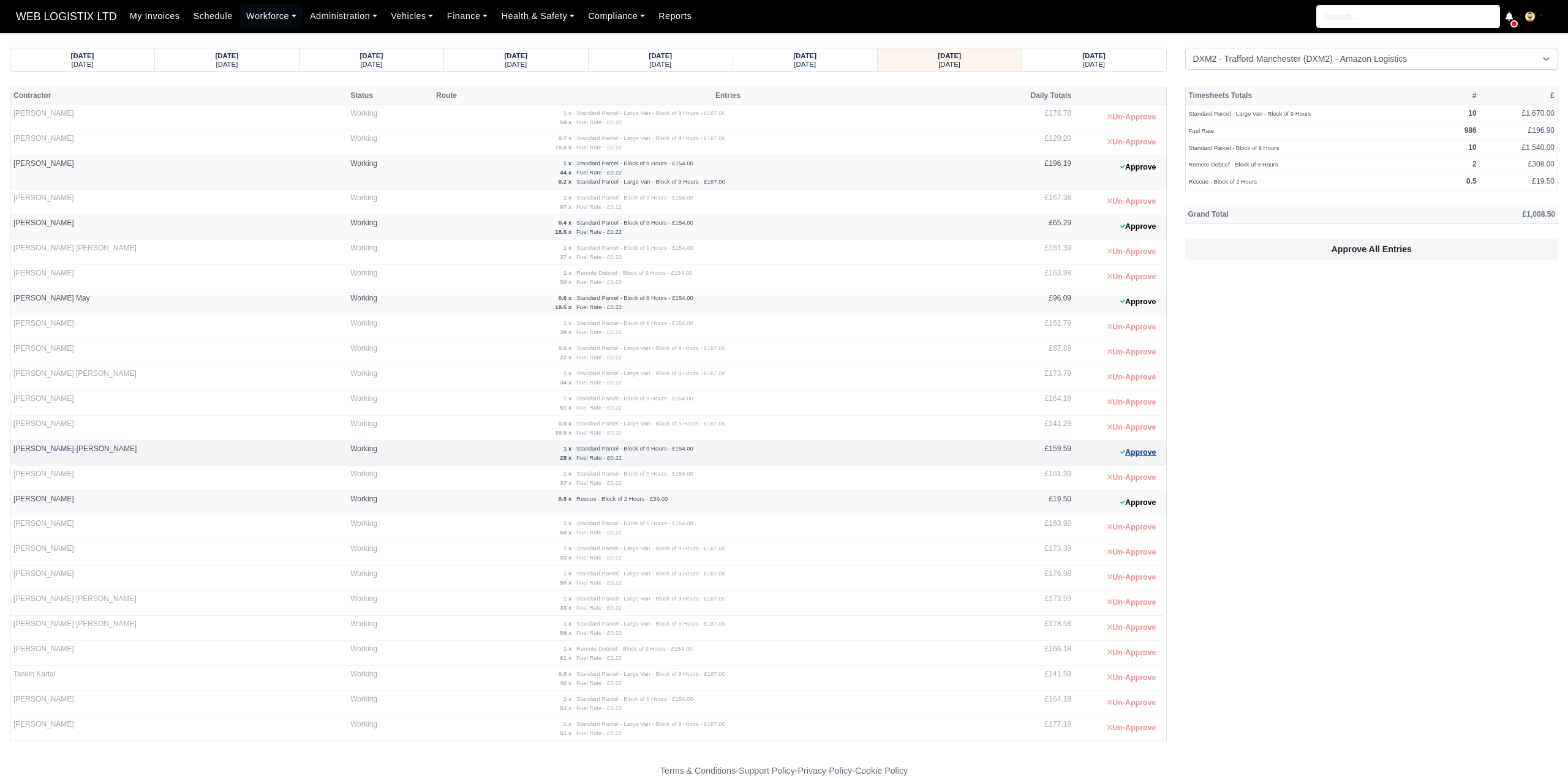
click at [1133, 450] on button "Approve" at bounding box center [1138, 453] width 49 height 18
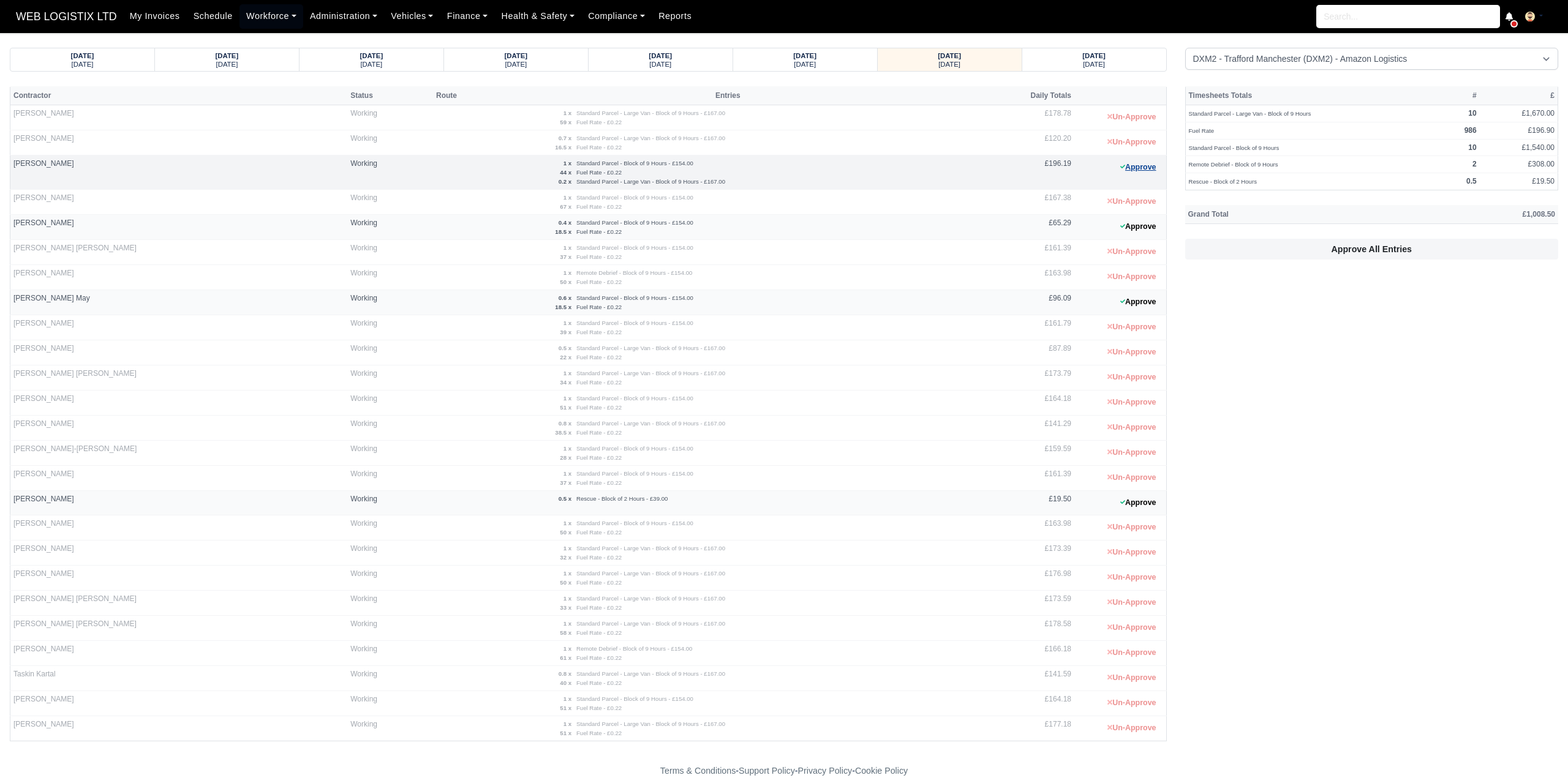
click at [1144, 167] on button "Approve" at bounding box center [1138, 167] width 49 height 18
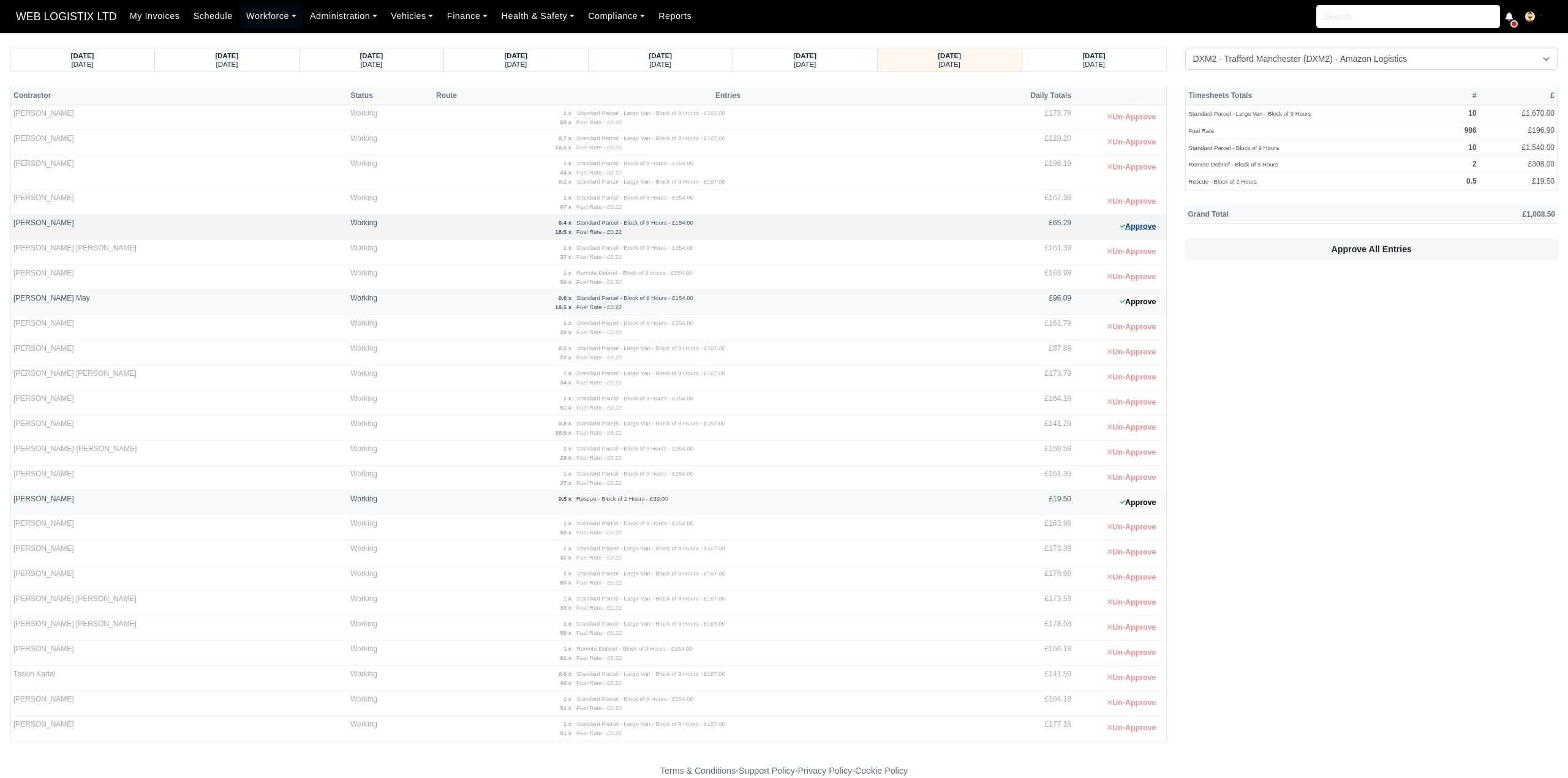
click at [1154, 227] on button "Approve" at bounding box center [1138, 227] width 49 height 18
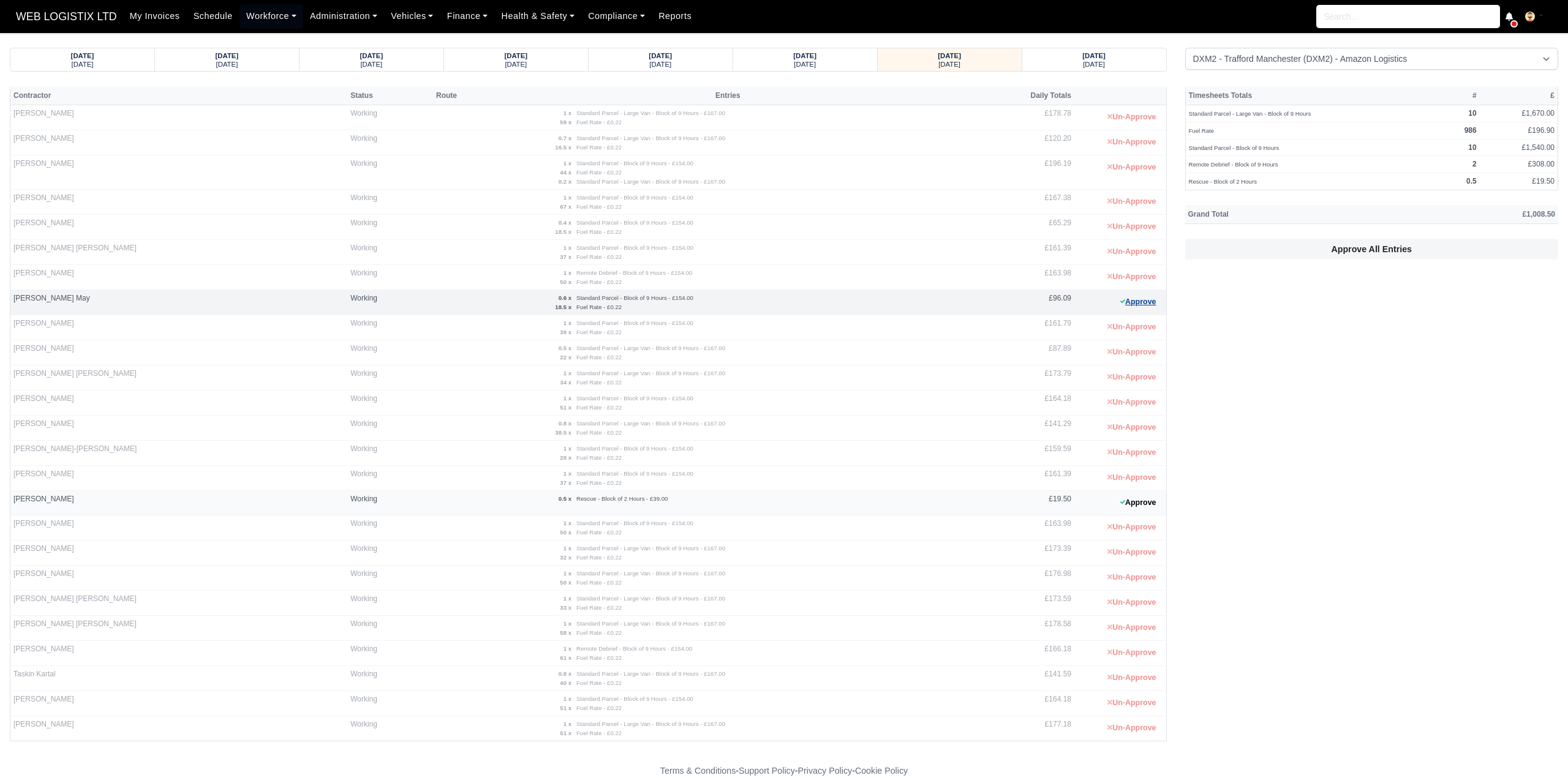
click at [1145, 299] on button "Approve" at bounding box center [1138, 302] width 49 height 18
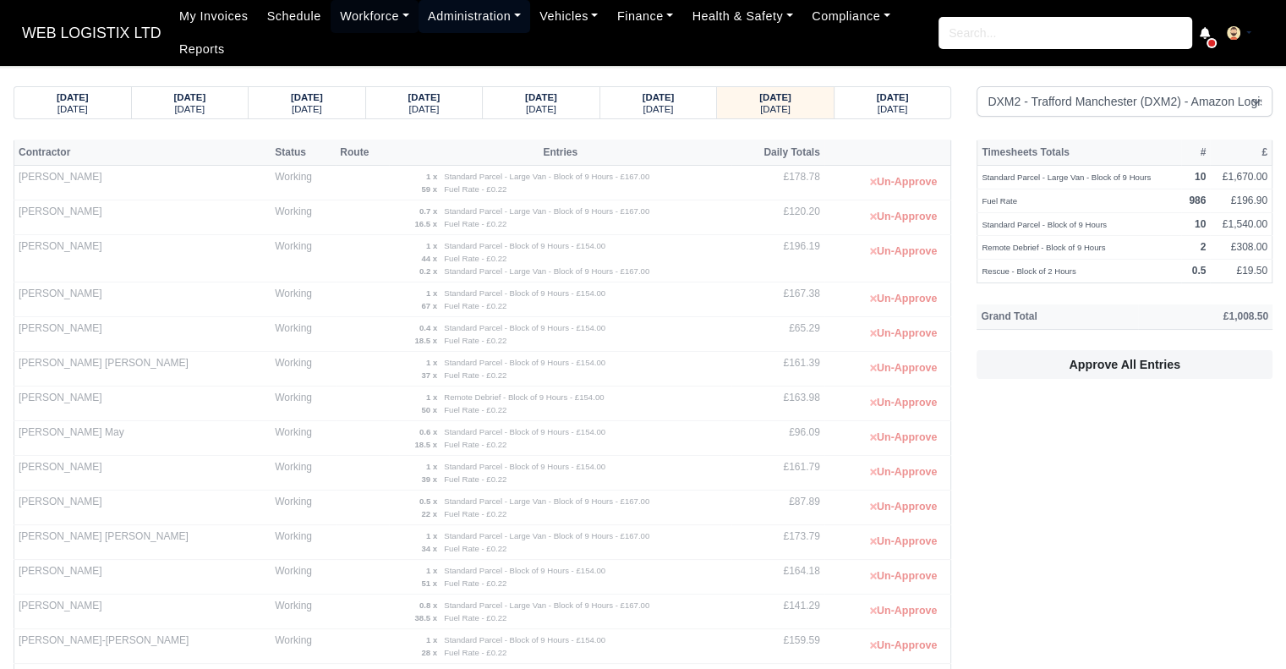
click at [427, 12] on link "Administration" at bounding box center [474, 16] width 112 height 33
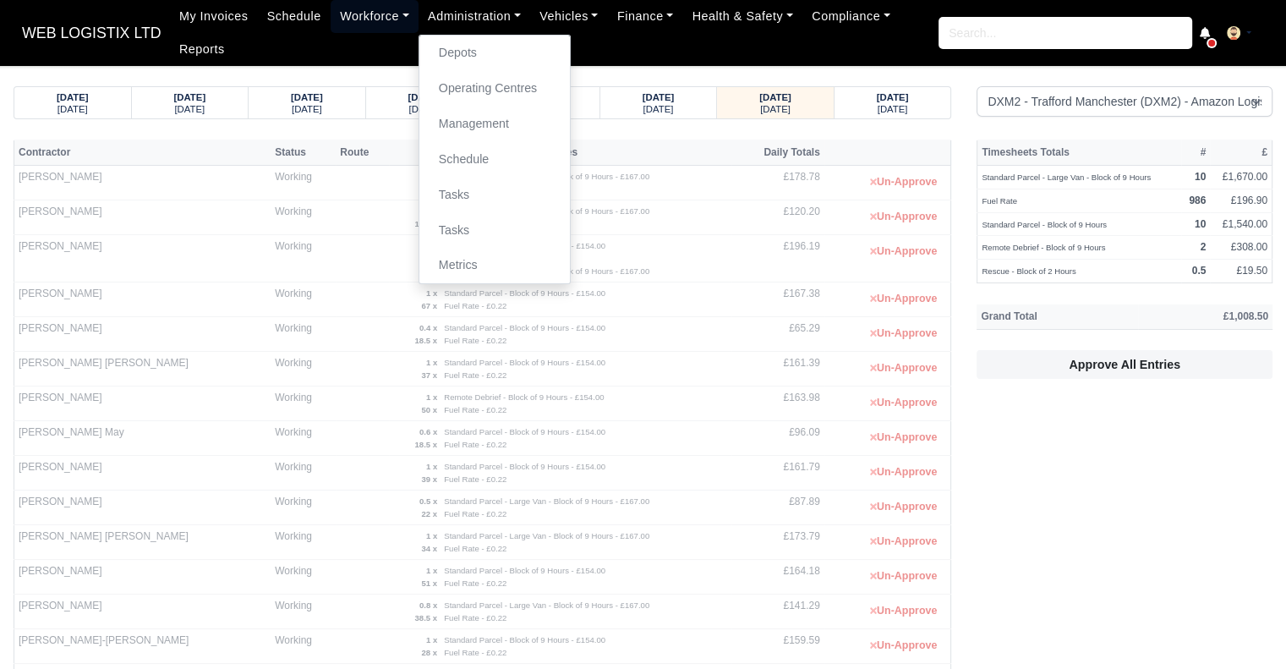
click at [332, 7] on link "Workforce" at bounding box center [375, 16] width 88 height 33
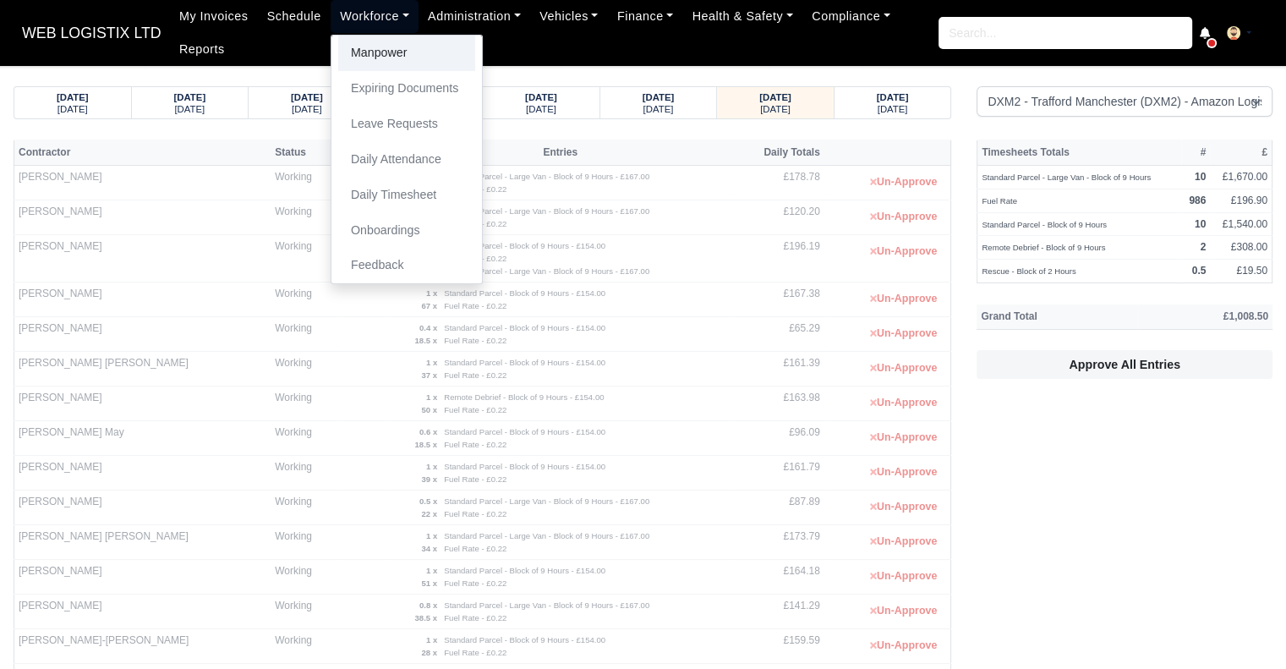
click at [352, 46] on link "Manpower" at bounding box center [406, 54] width 137 height 36
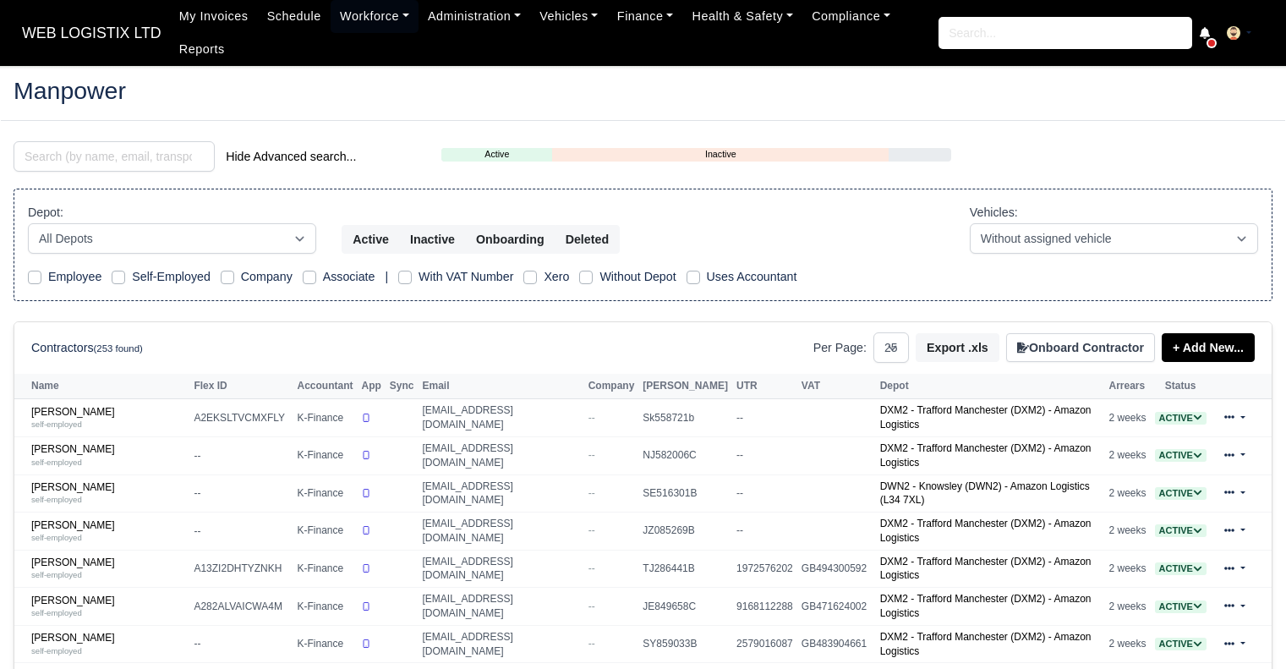
select select "25"
click at [101, 161] on input "search" at bounding box center [114, 156] width 201 height 30
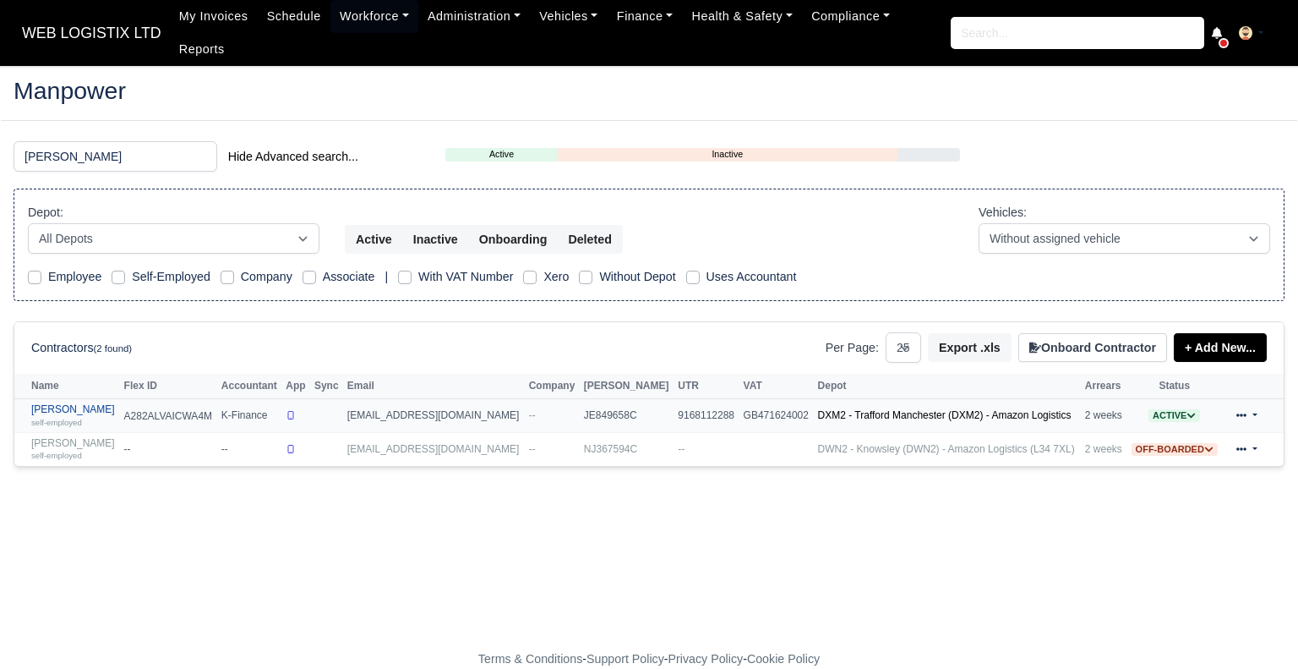
type input "AZAD"
click at [64, 403] on link "Azad Miah self-employed" at bounding box center [73, 415] width 85 height 25
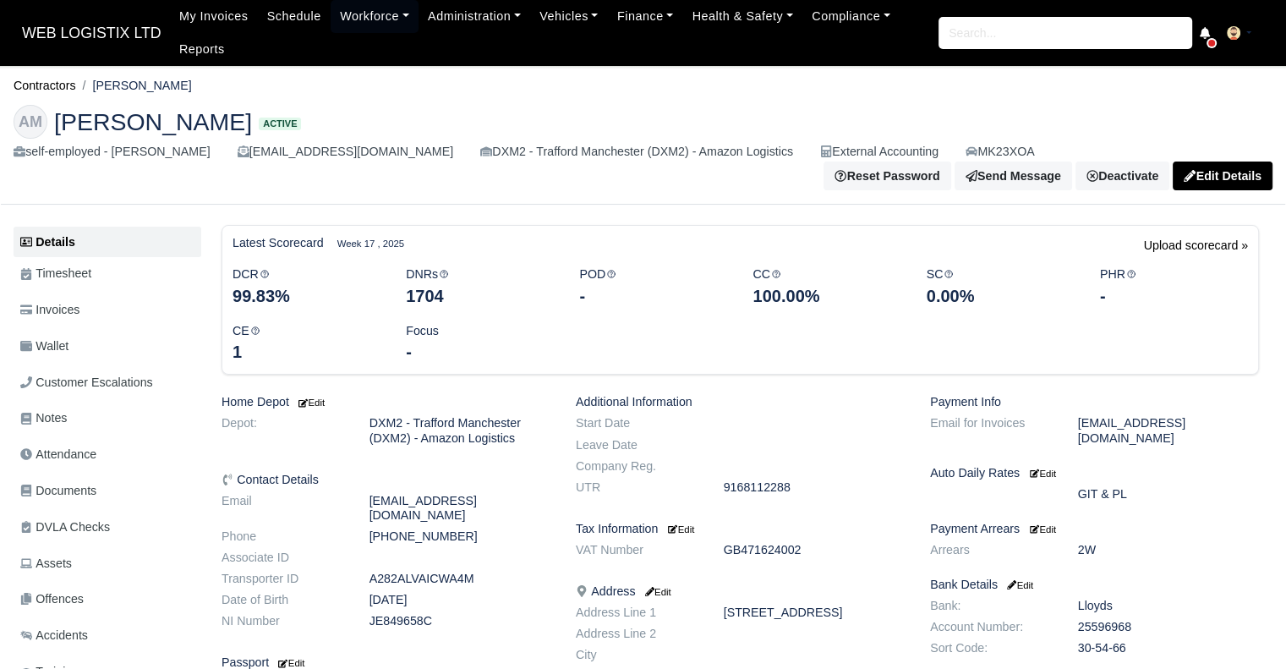
click at [68, 511] on li "DVLA Checks" at bounding box center [108, 527] width 188 height 33
click at [64, 517] on span "DVLA Checks" at bounding box center [65, 526] width 90 height 19
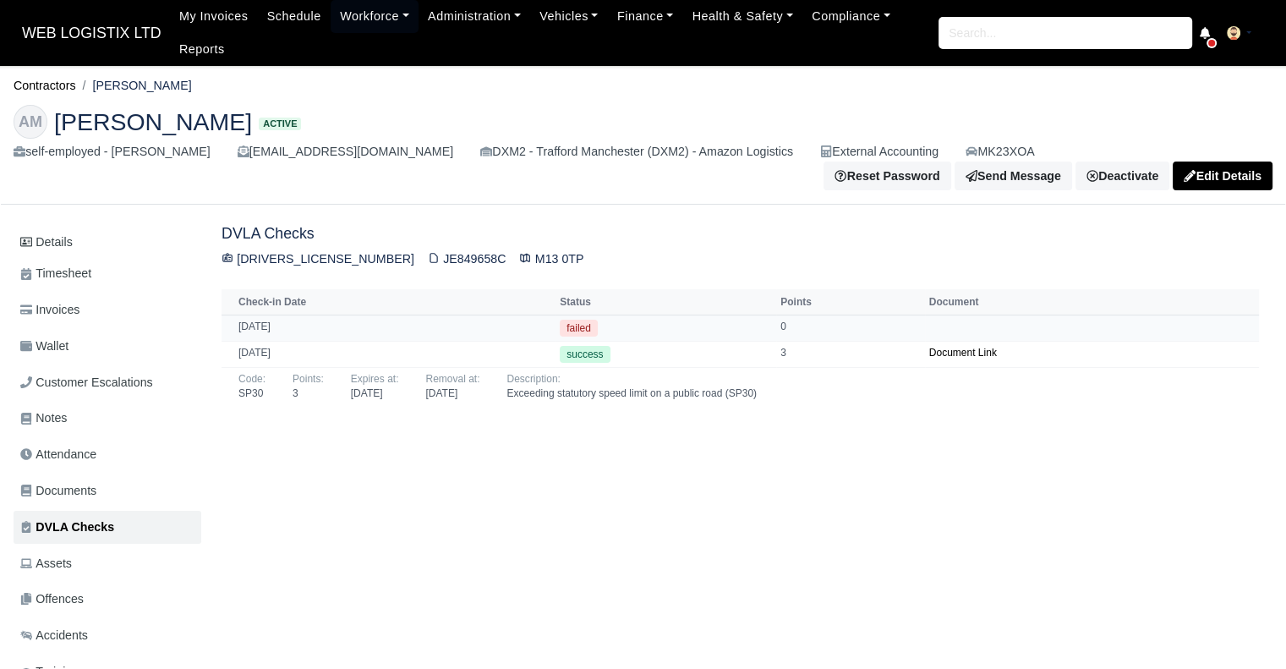
click at [544, 314] on td "[DATE]" at bounding box center [388, 327] width 334 height 26
click at [537, 328] on td "[DATE]" at bounding box center [388, 327] width 334 height 26
click at [136, 488] on link "Documents" at bounding box center [108, 490] width 188 height 33
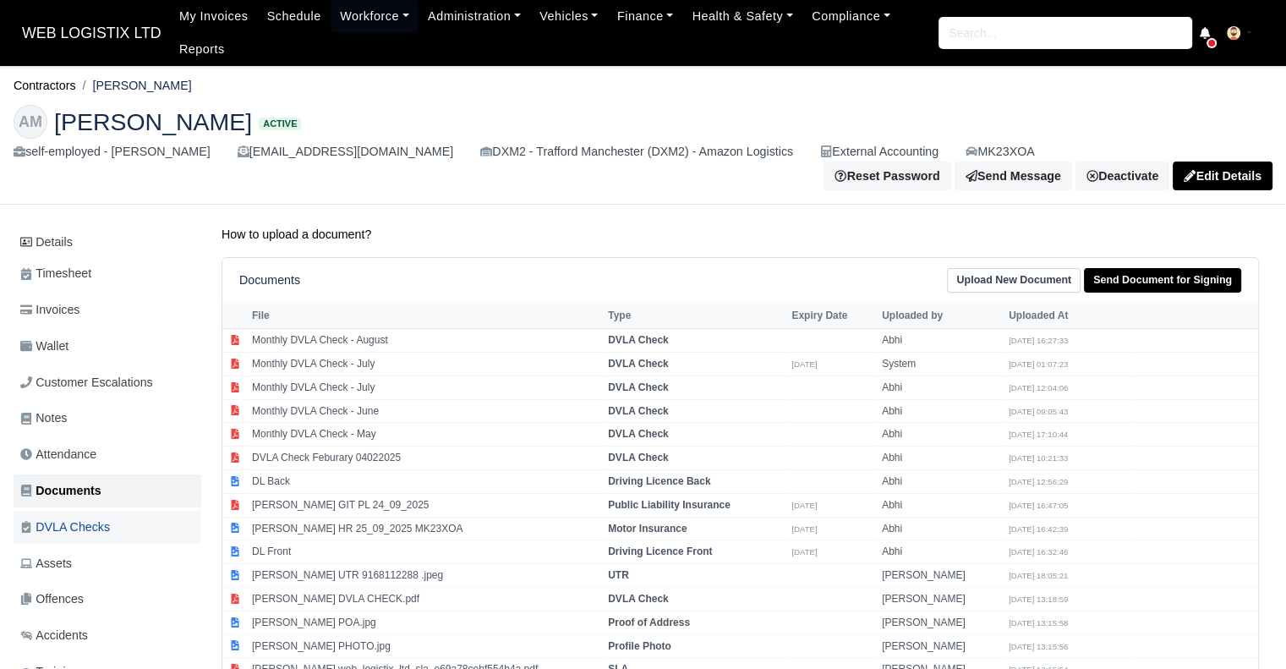
click at [105, 517] on span "DVLA Checks" at bounding box center [65, 526] width 90 height 19
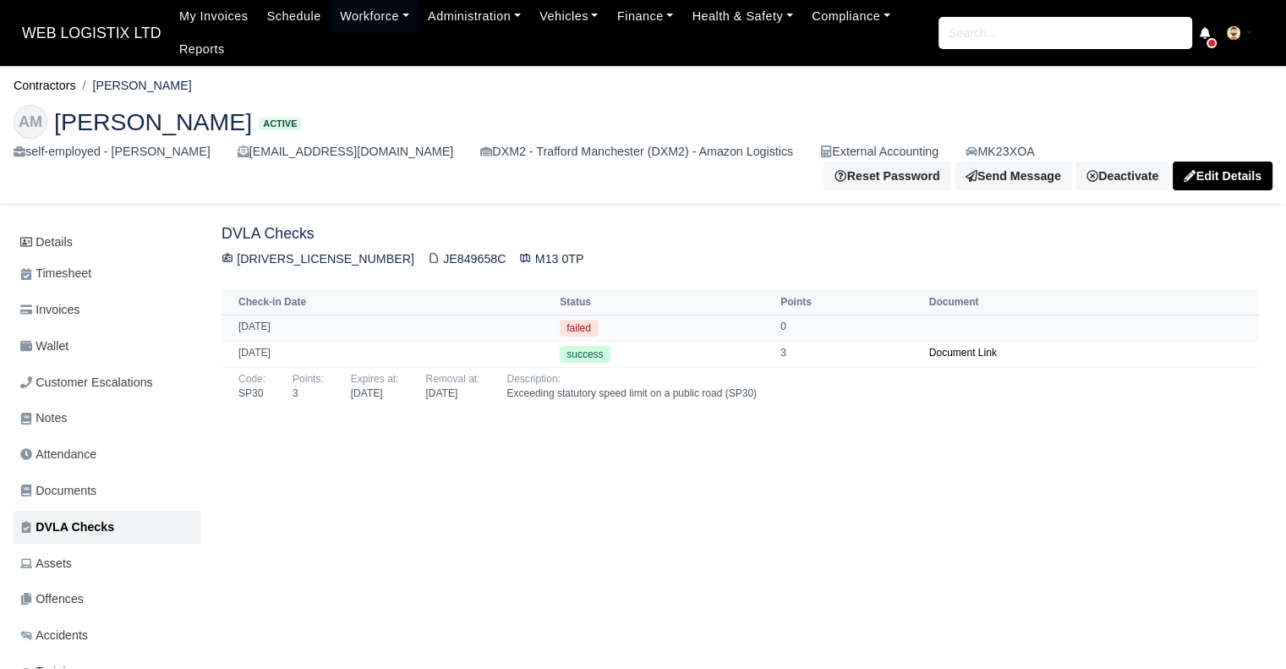
click at [275, 317] on td "[DATE]" at bounding box center [388, 327] width 334 height 26
click at [369, 8] on link "Workforce" at bounding box center [375, 16] width 88 height 33
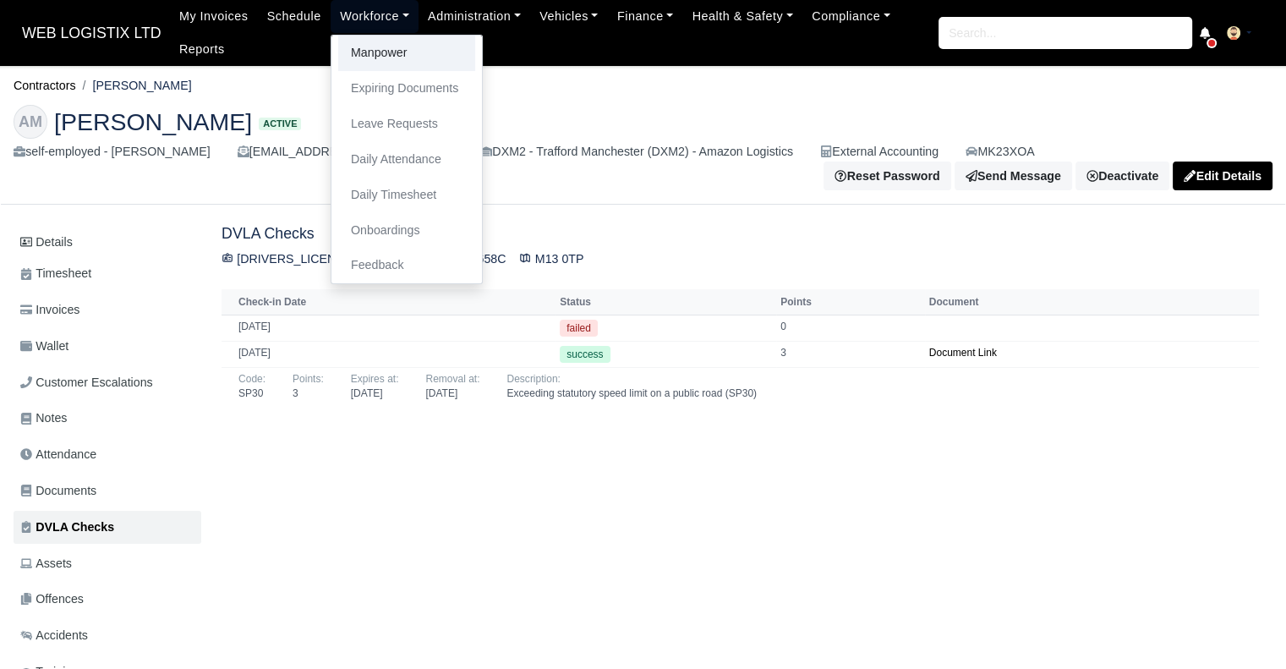
click at [364, 46] on link "Manpower" at bounding box center [406, 54] width 137 height 36
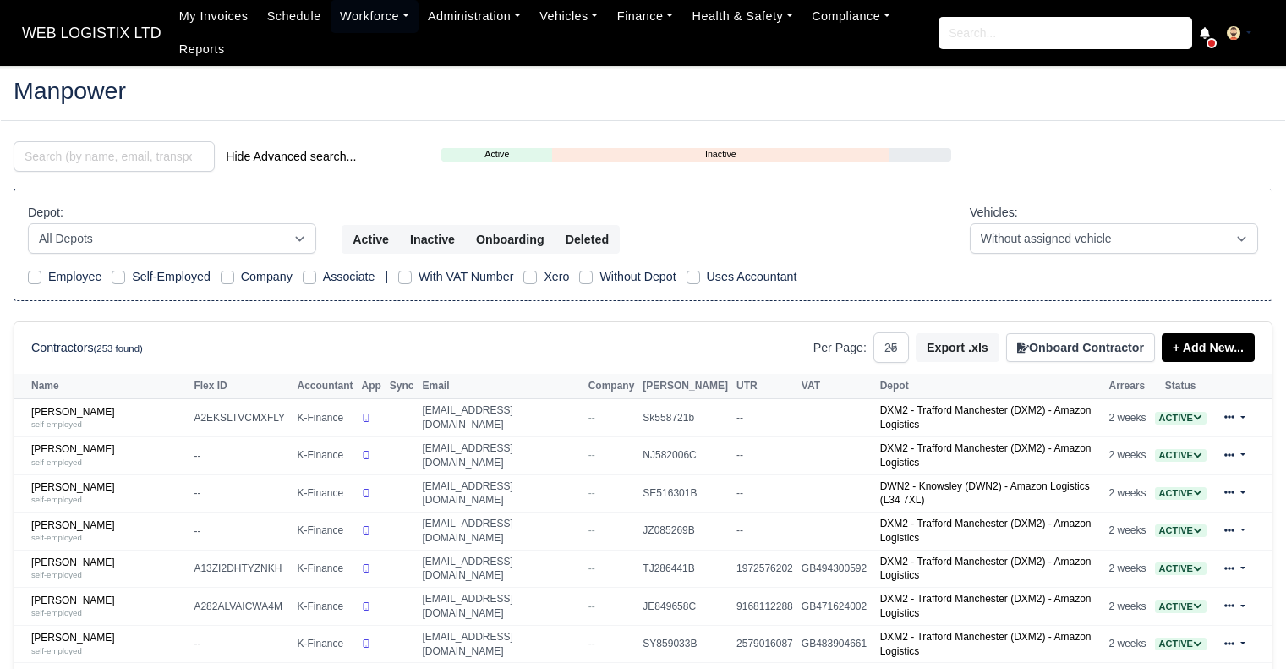
select select "25"
click at [169, 159] on input "search" at bounding box center [114, 156] width 201 height 30
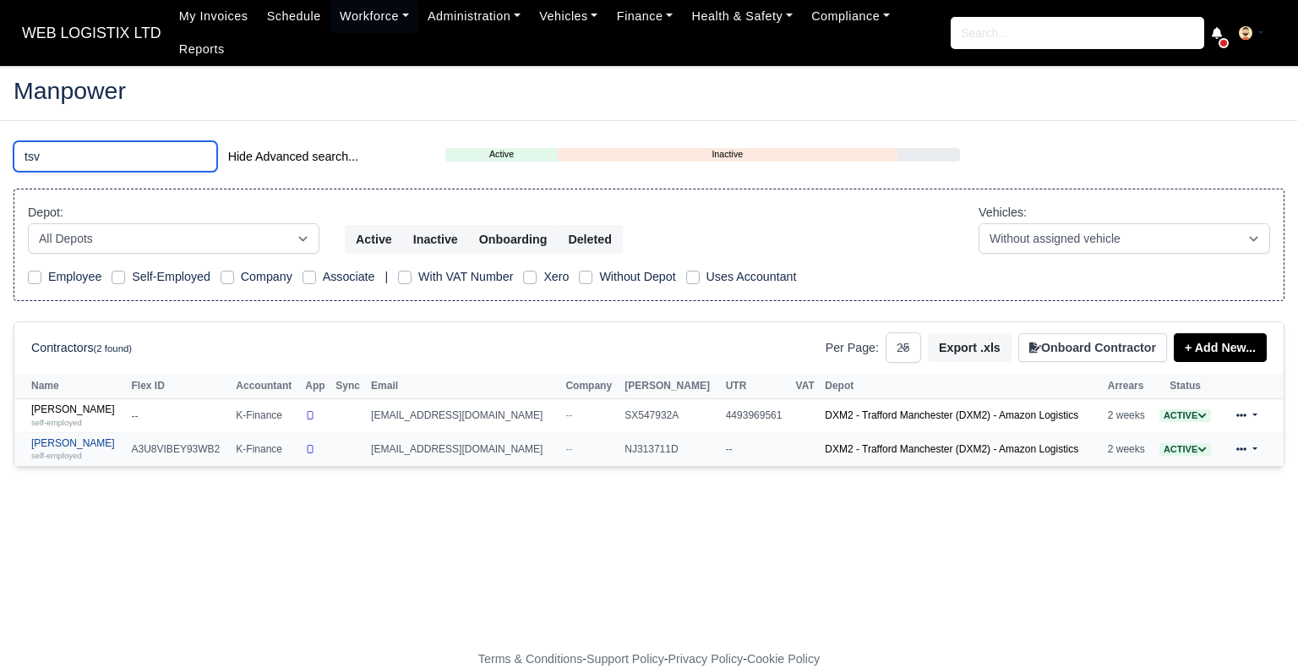
type input "tsv"
click at [72, 437] on link "[PERSON_NAME] self-employed" at bounding box center [77, 449] width 92 height 25
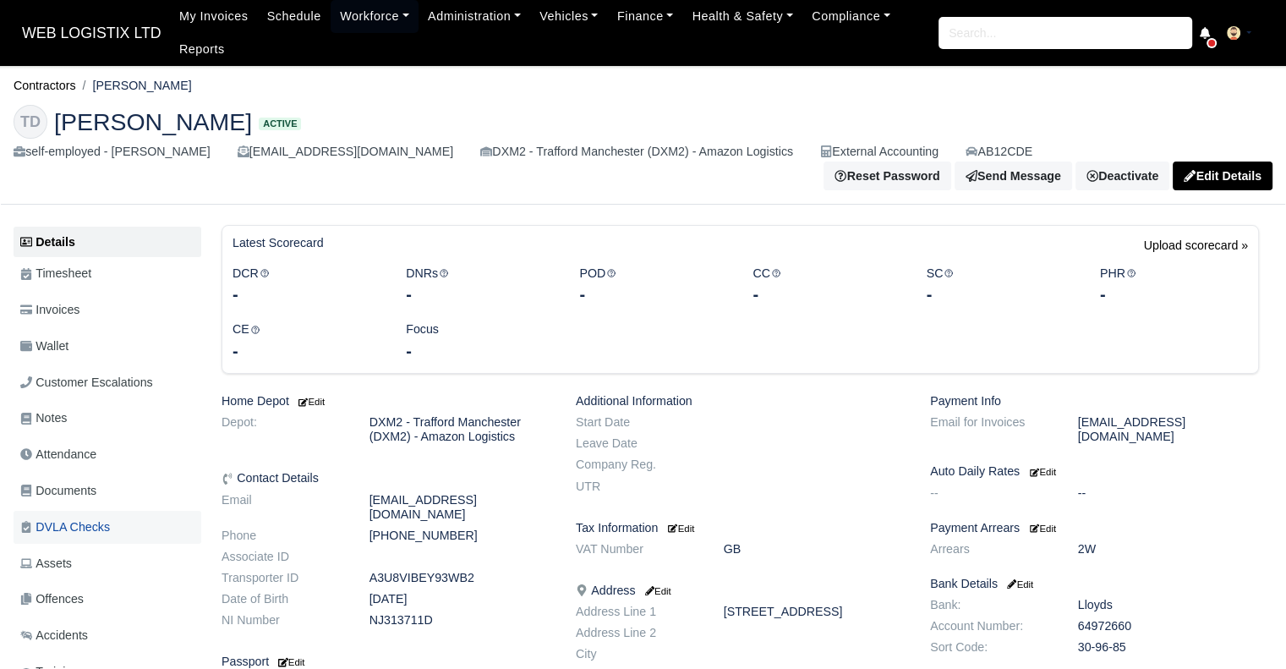
click at [70, 511] on link "DVLA Checks" at bounding box center [108, 527] width 188 height 33
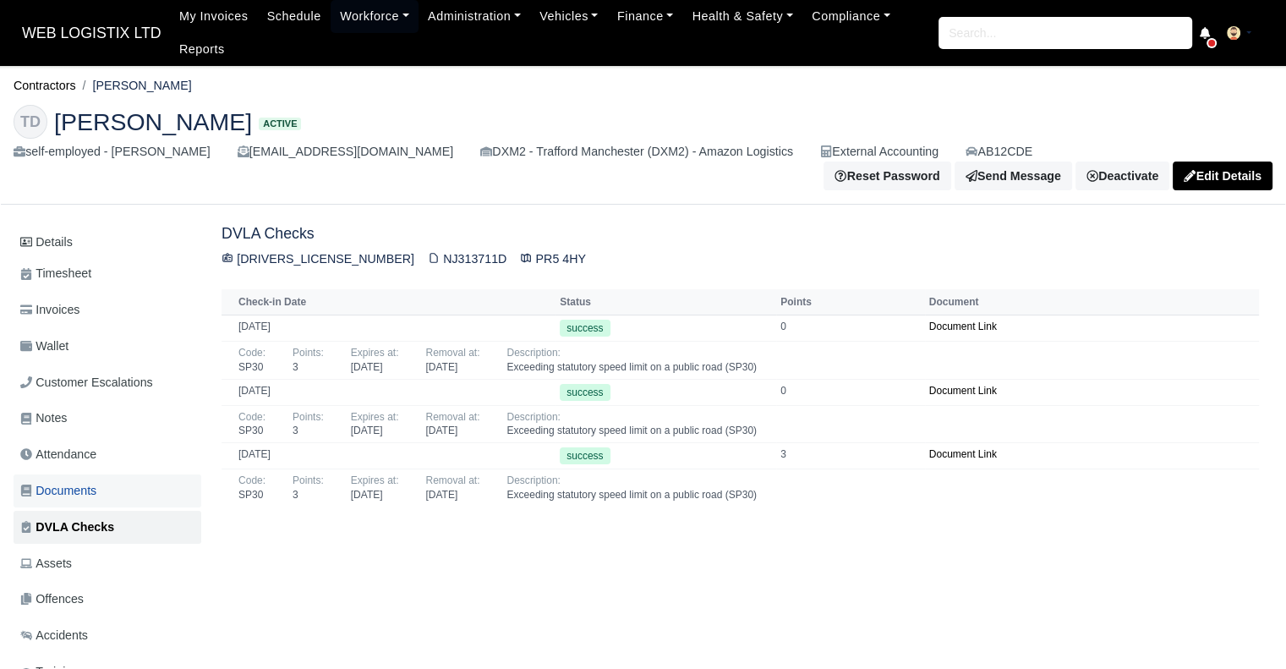
click at [78, 493] on span "Documents" at bounding box center [58, 490] width 76 height 19
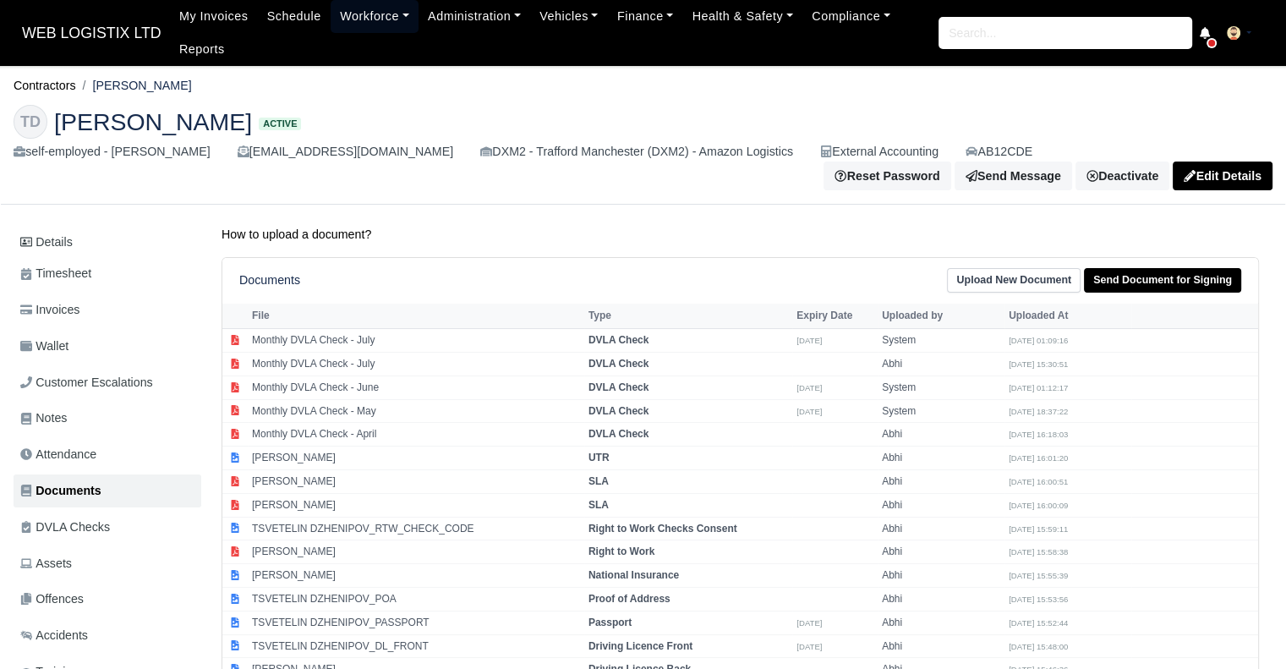
click at [346, 16] on link "Workforce" at bounding box center [375, 16] width 88 height 33
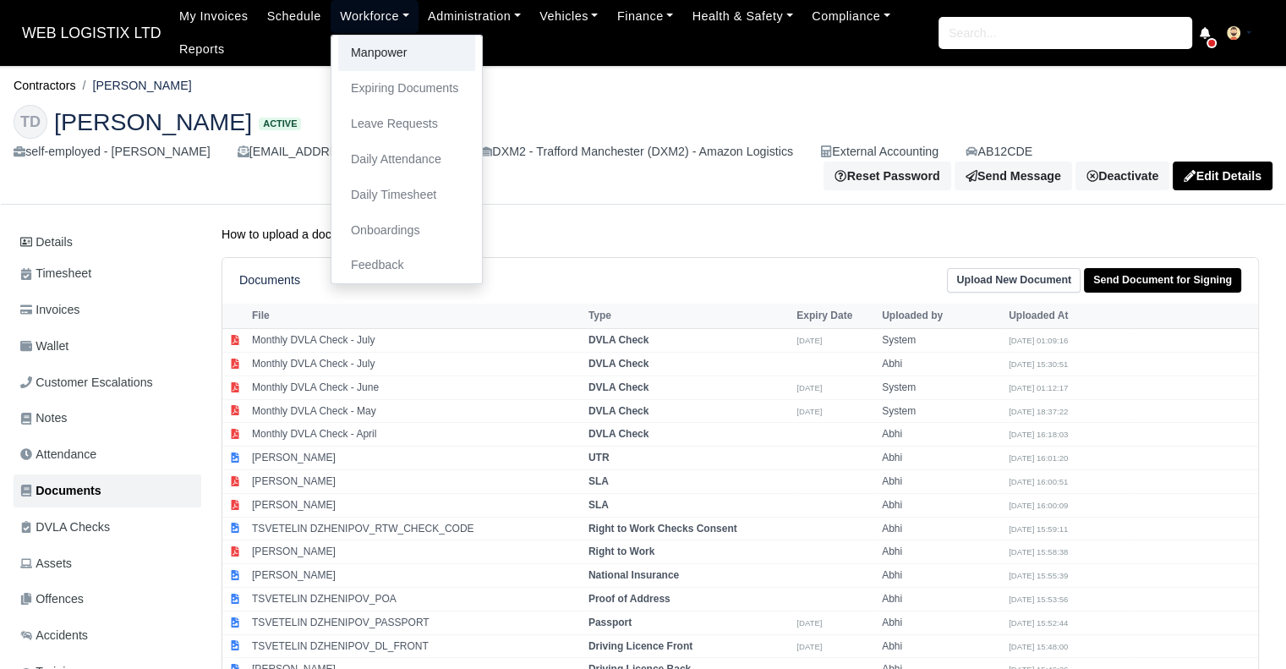
click at [365, 50] on link "Manpower" at bounding box center [406, 54] width 137 height 36
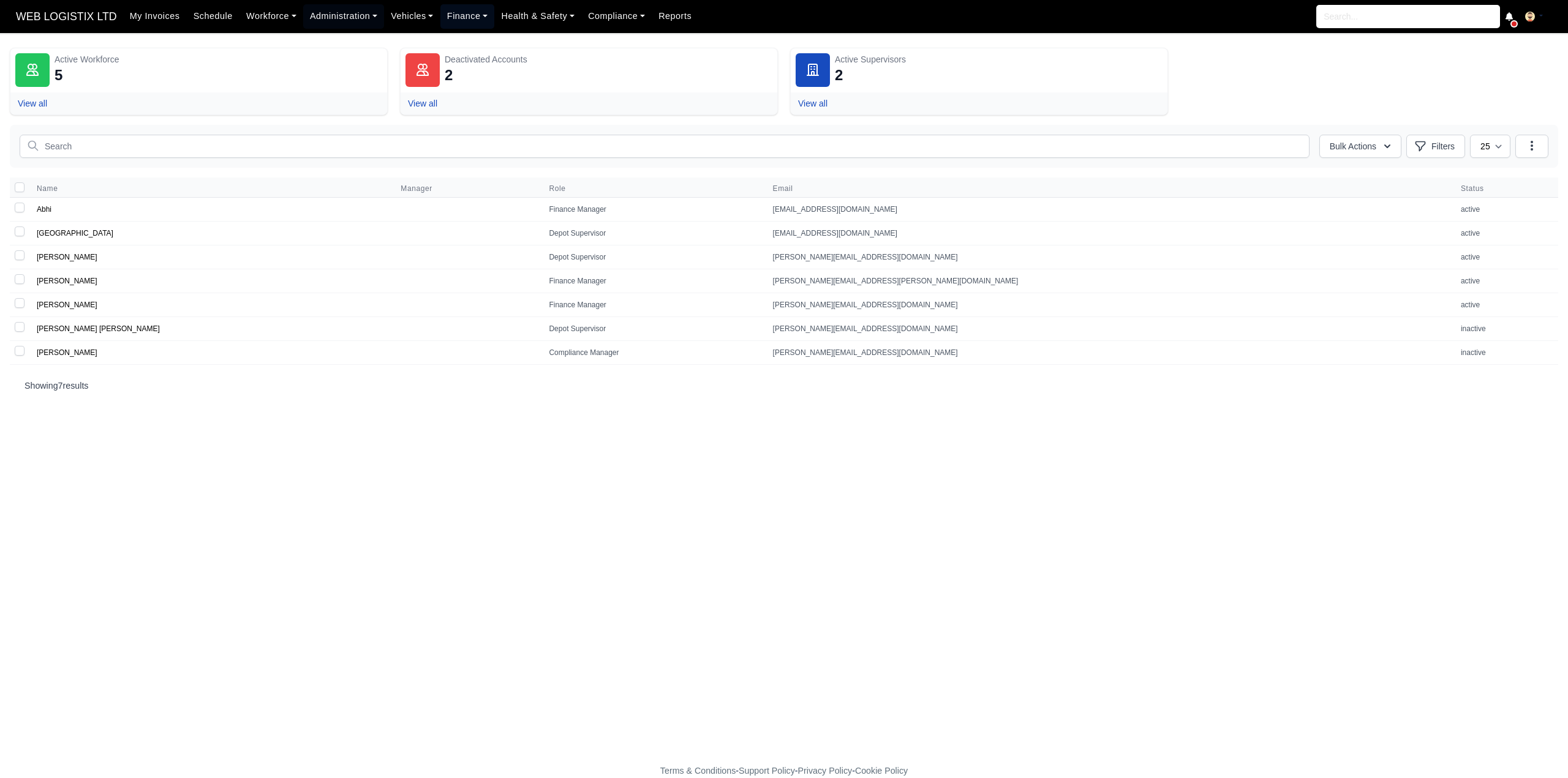
click at [443, 18] on link "Finance" at bounding box center [467, 16] width 54 height 24
click at [456, 41] on link "Invoices" at bounding box center [495, 43] width 99 height 26
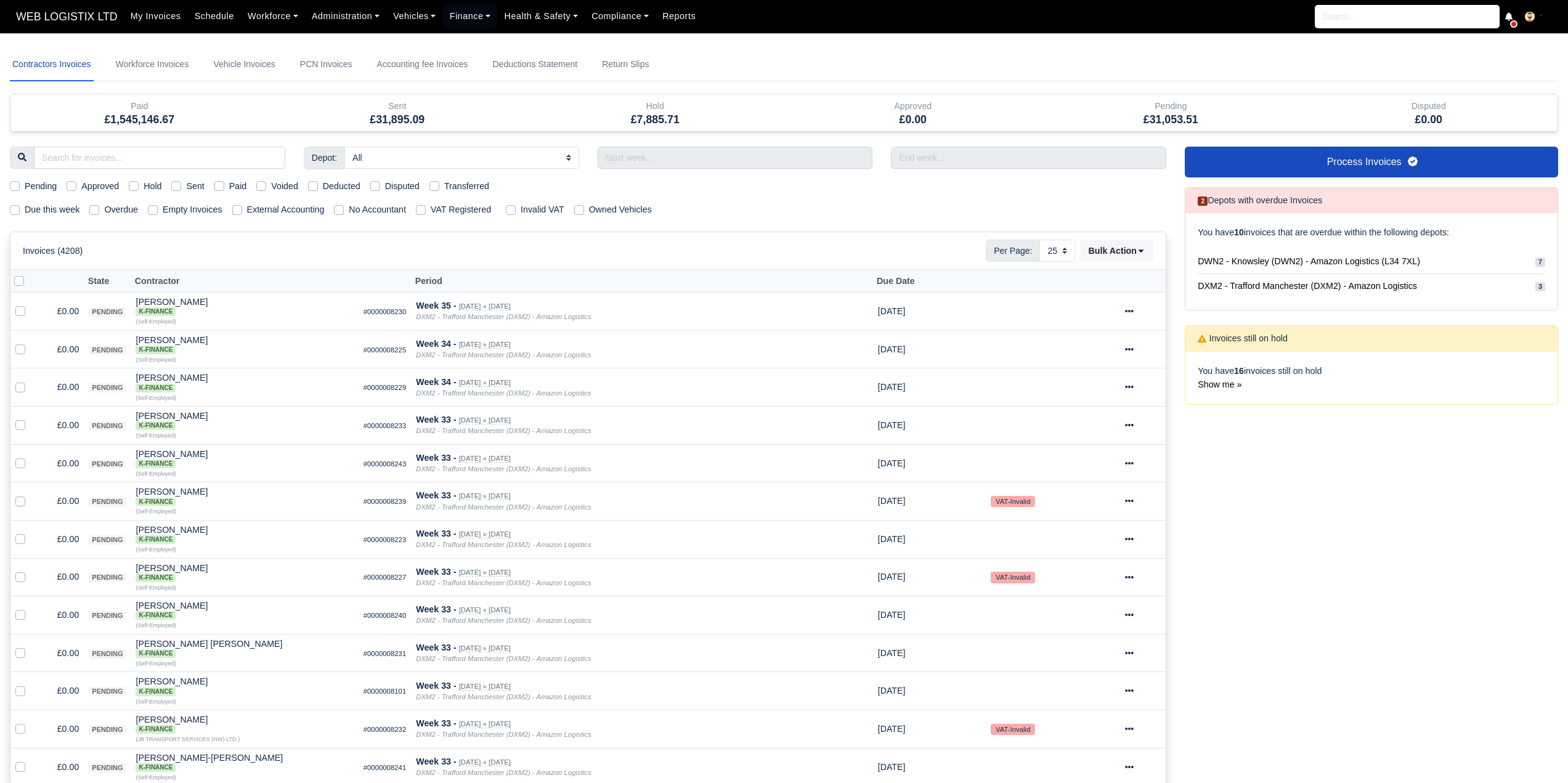
select select "25"
click at [87, 165] on input "search" at bounding box center [159, 157] width 251 height 22
type input "harris"
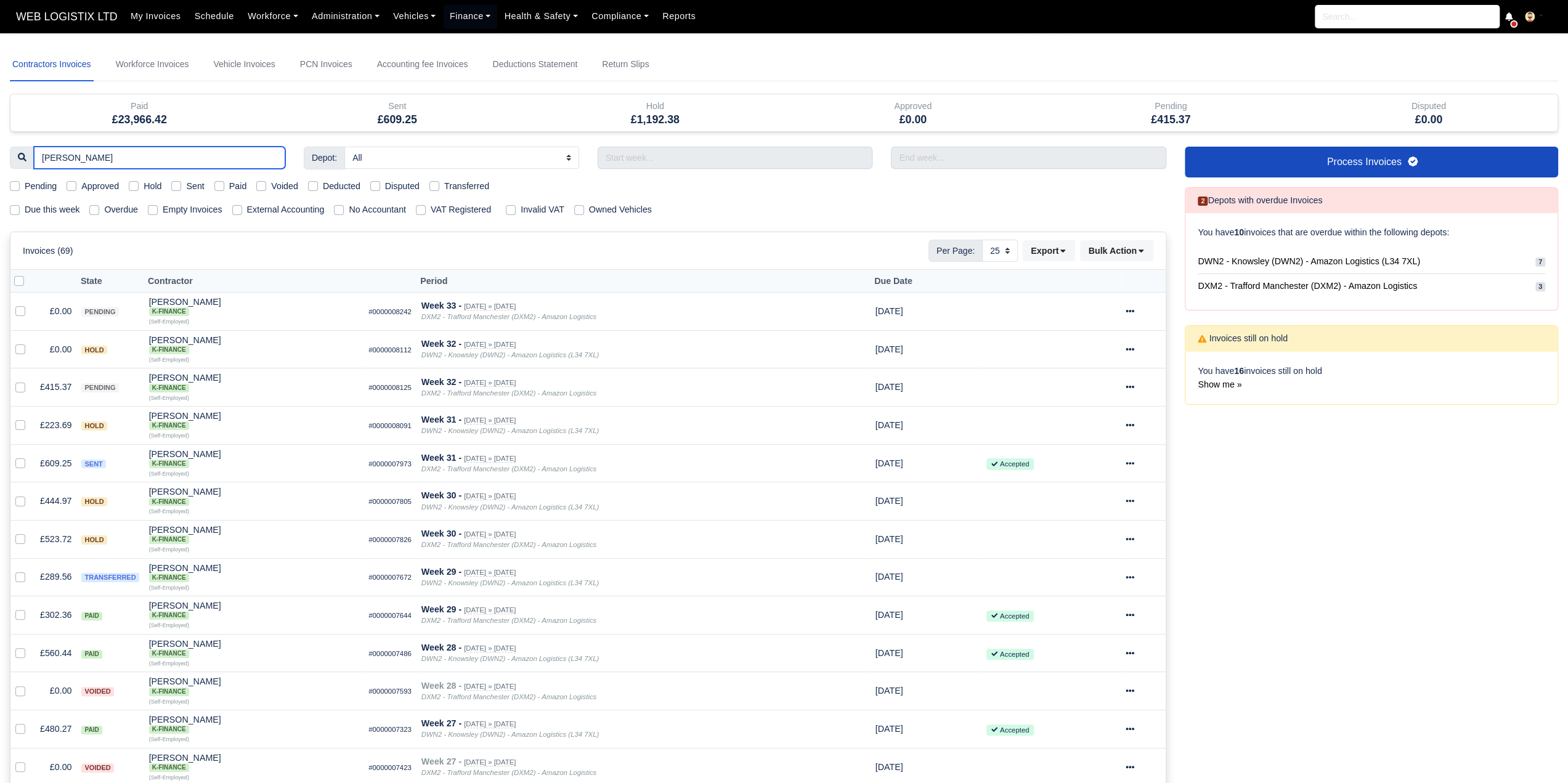
type input "harris"
click at [1126, 542] on icon at bounding box center [1130, 539] width 9 height 9
click at [1091, 577] on link "Show Invoice" at bounding box center [1107, 577] width 109 height 19
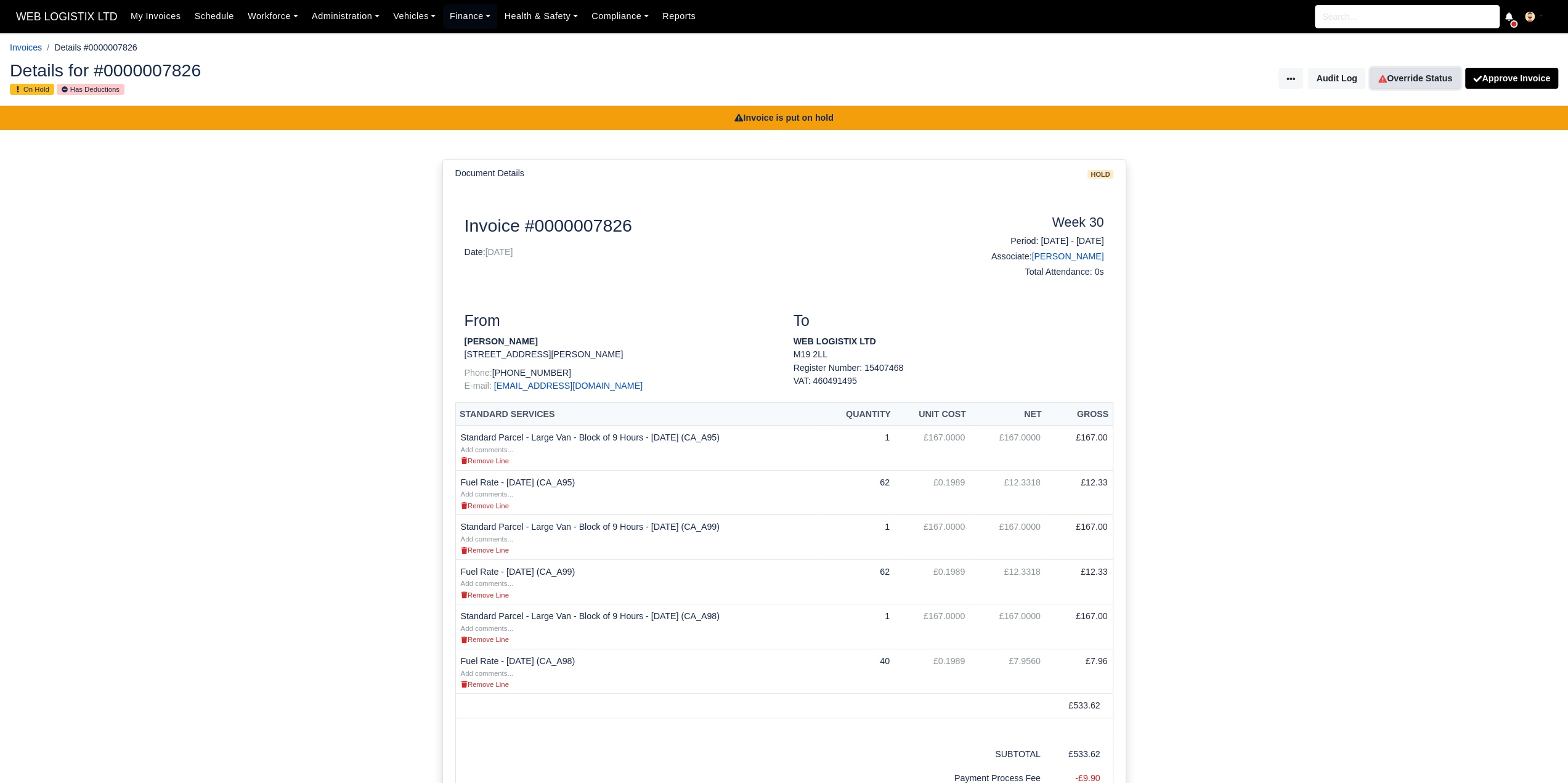
click at [1428, 74] on link "Override Status" at bounding box center [1415, 78] width 90 height 21
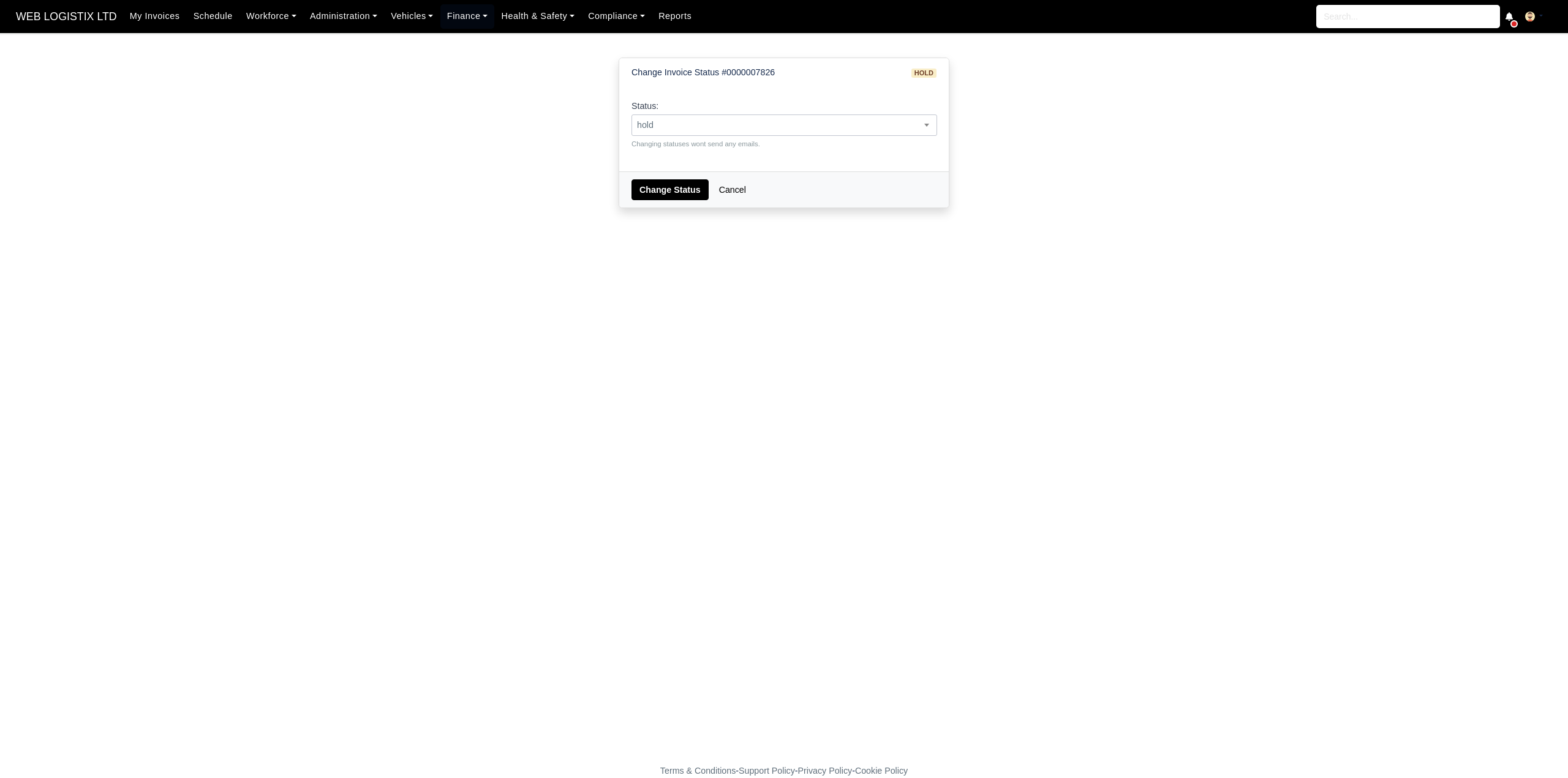
click at [746, 123] on span "hold" at bounding box center [784, 125] width 304 height 15
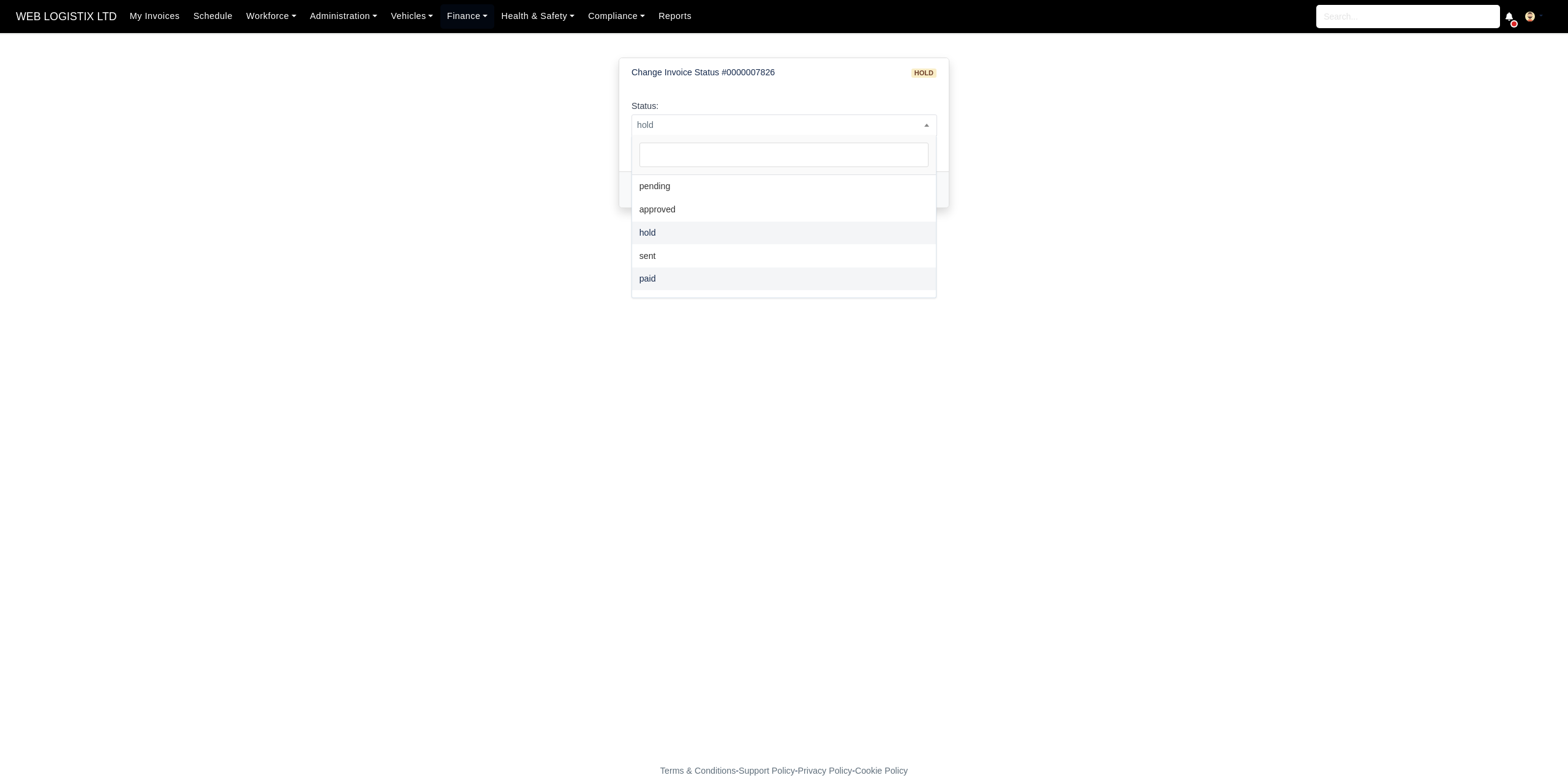
select select "paid"
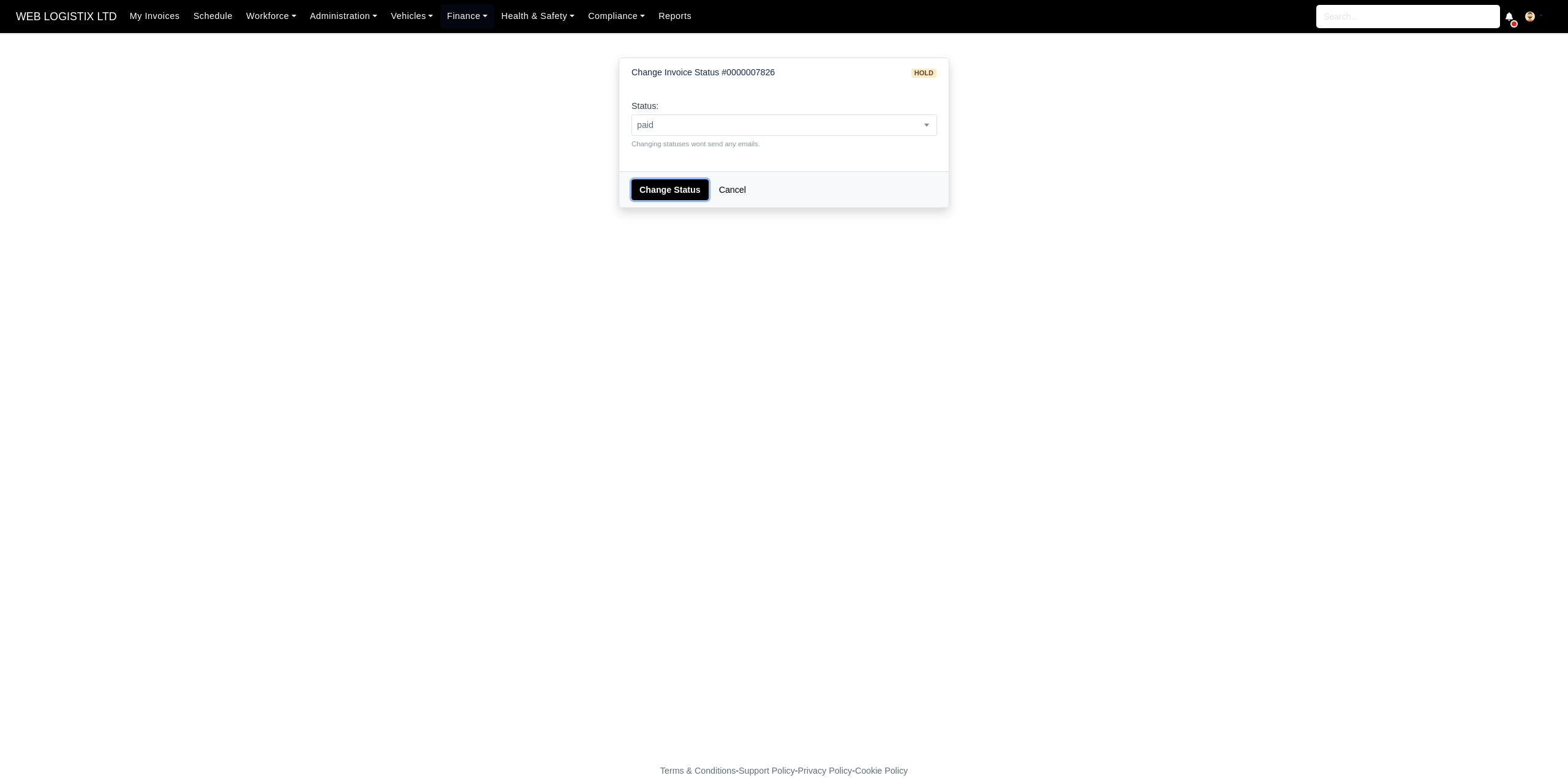
click at [661, 187] on button "Change Status" at bounding box center [670, 190] width 78 height 21
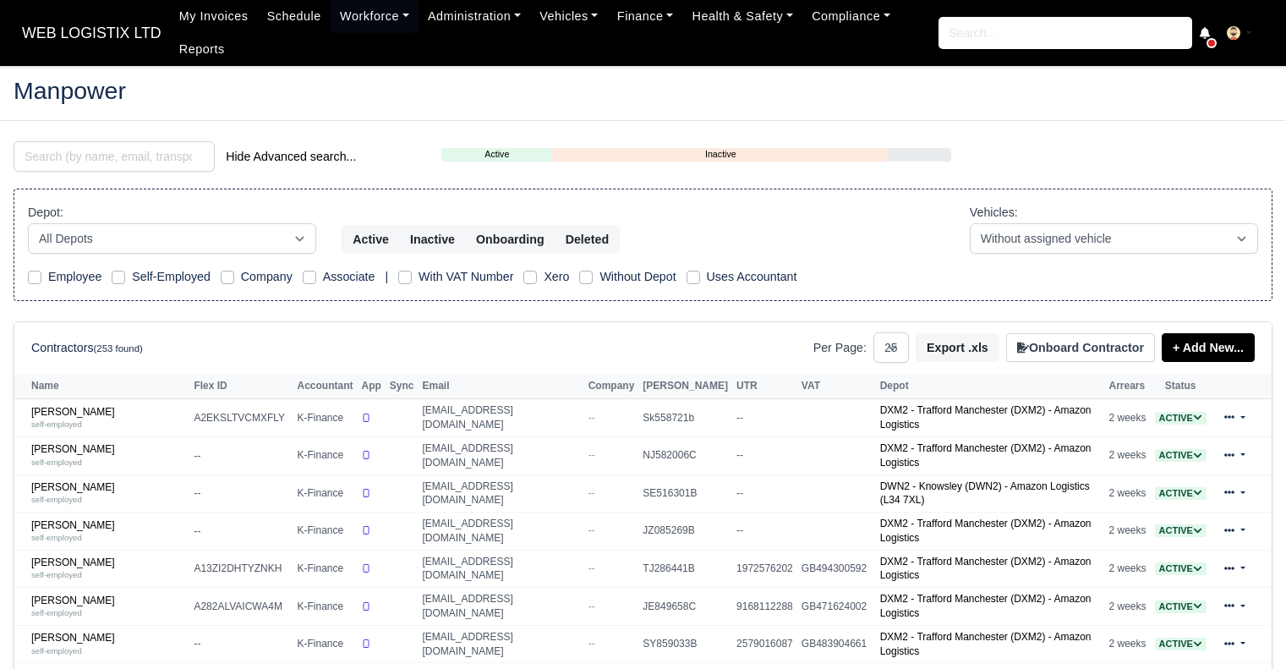
select select "25"
click at [169, 156] on input "search" at bounding box center [114, 156] width 201 height 30
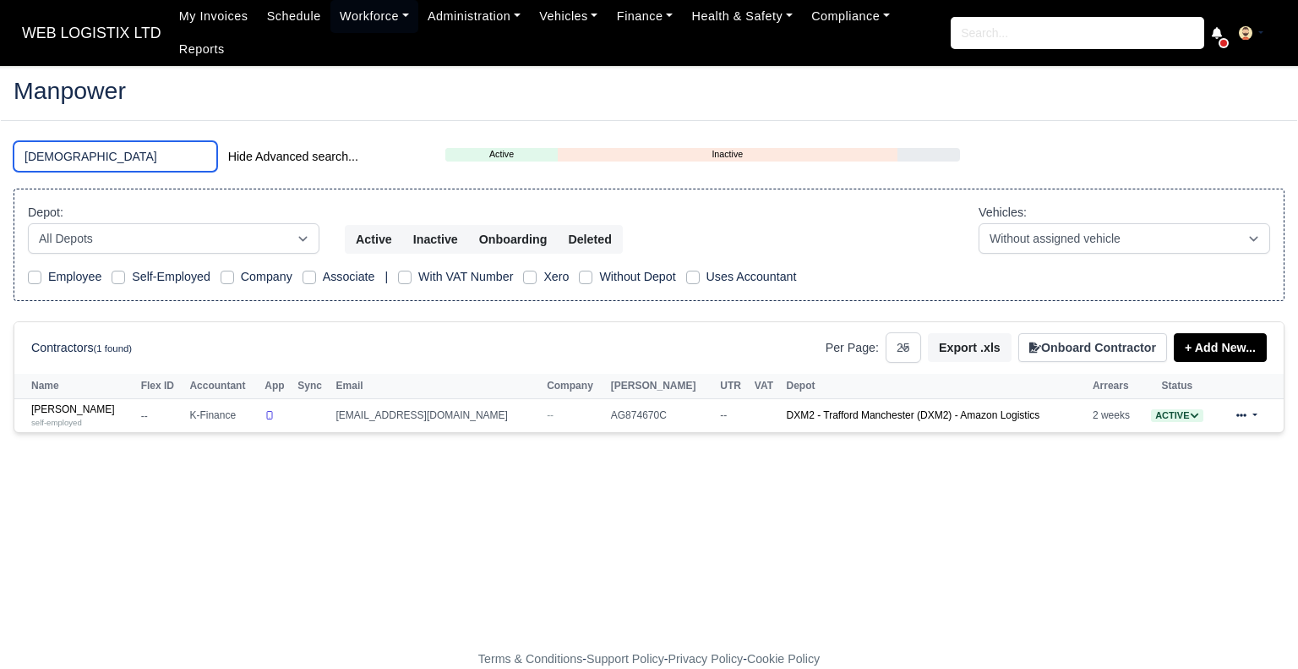
type input "HADI"
click at [95, 399] on td "Hadi Al Masalmeh self-employed" at bounding box center [75, 415] width 123 height 33
click at [88, 403] on link "Hadi Al Masalmeh self-employed" at bounding box center [81, 415] width 101 height 25
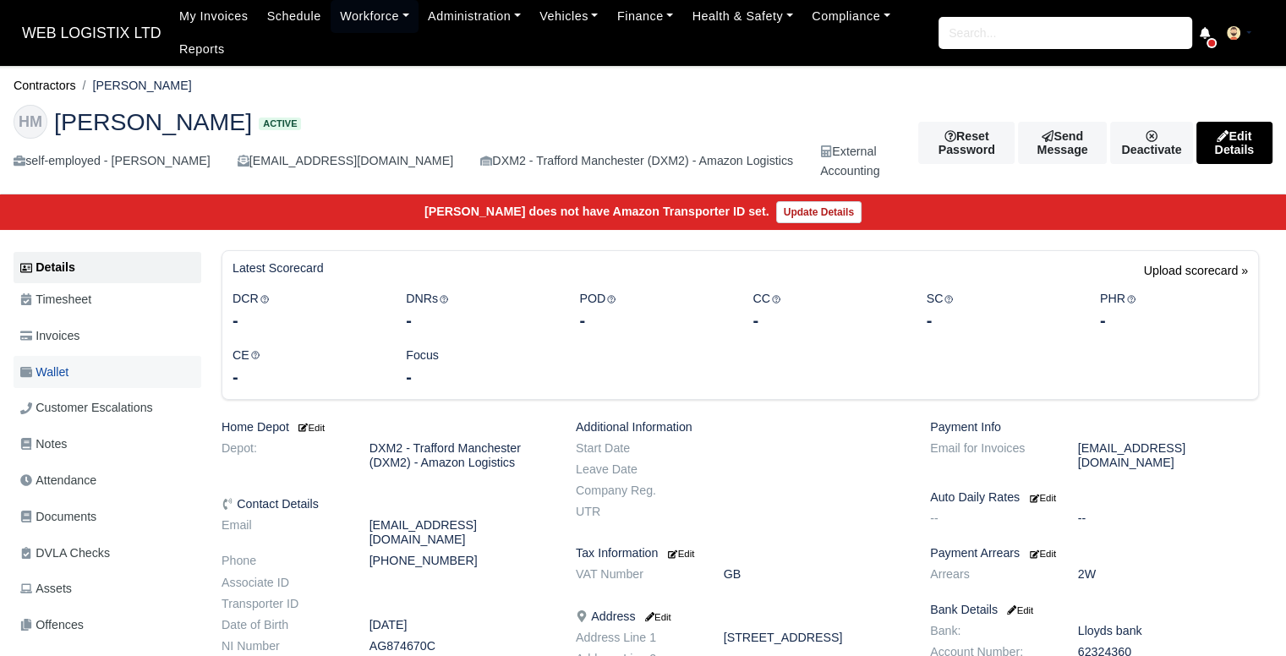
click at [85, 370] on link "Wallet" at bounding box center [108, 372] width 188 height 33
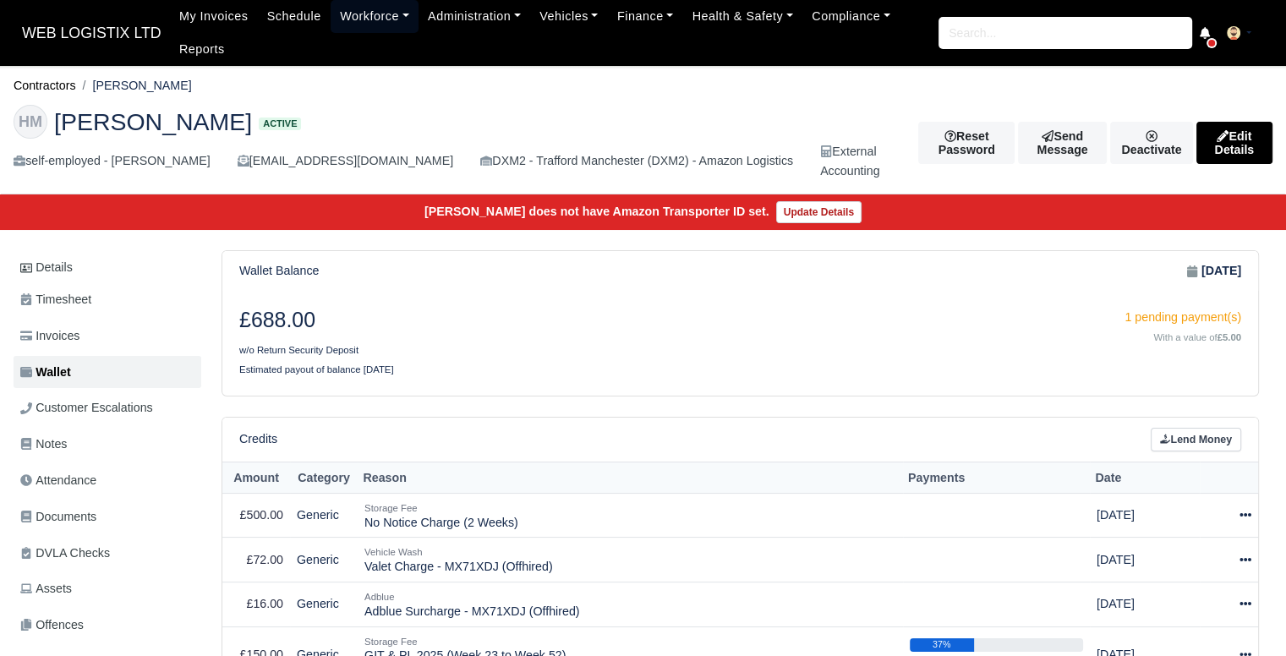
click at [374, 8] on link "Workforce" at bounding box center [375, 16] width 88 height 33
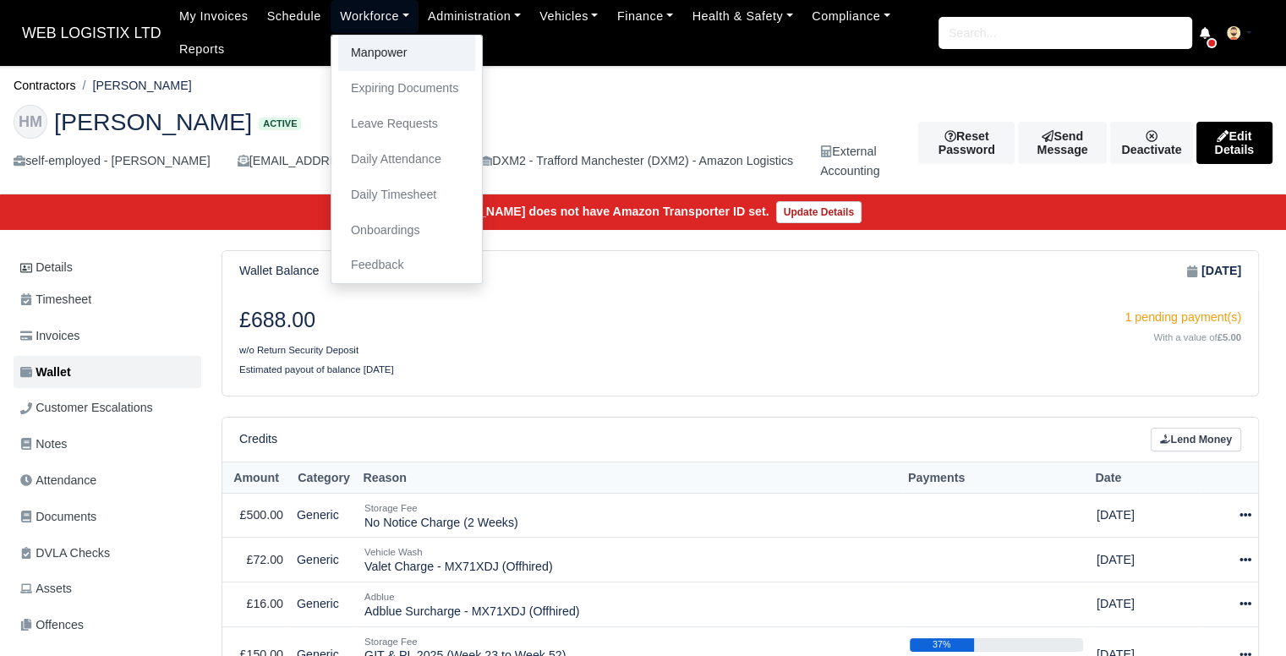
click at [375, 41] on link "Manpower" at bounding box center [406, 54] width 137 height 36
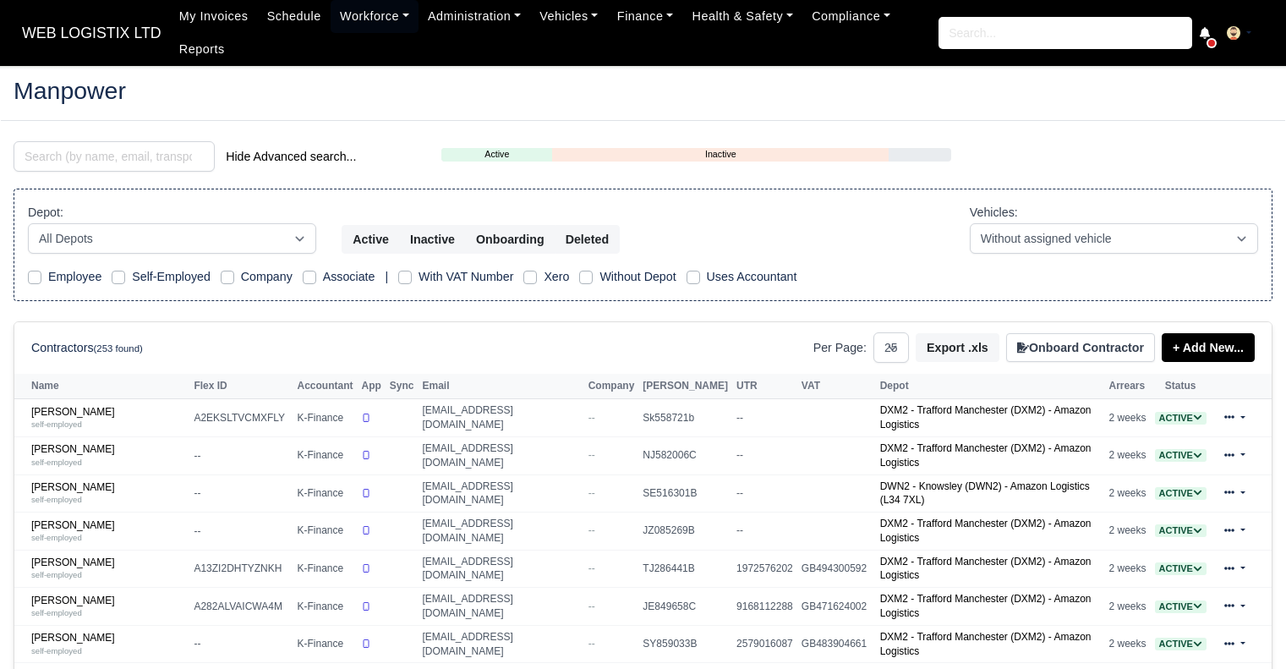
select select "25"
click at [172, 162] on input "search" at bounding box center [114, 156] width 201 height 30
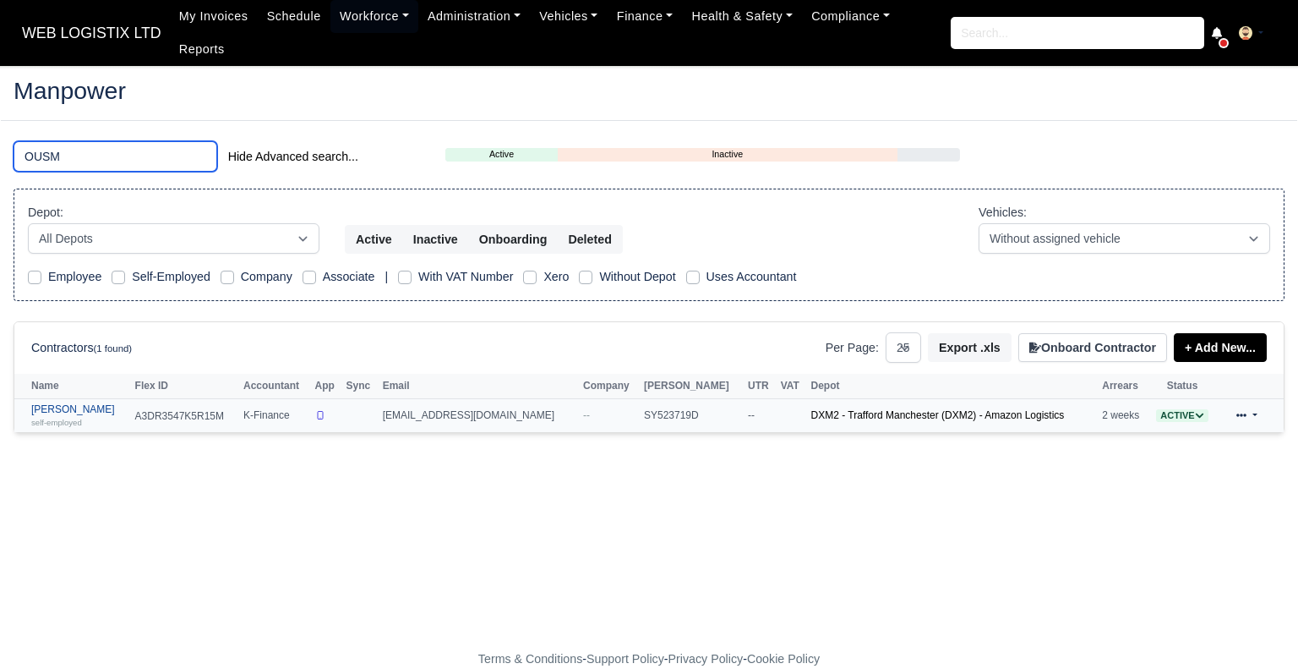
type input "OUSM"
click at [110, 416] on div "self-employed" at bounding box center [79, 422] width 96 height 12
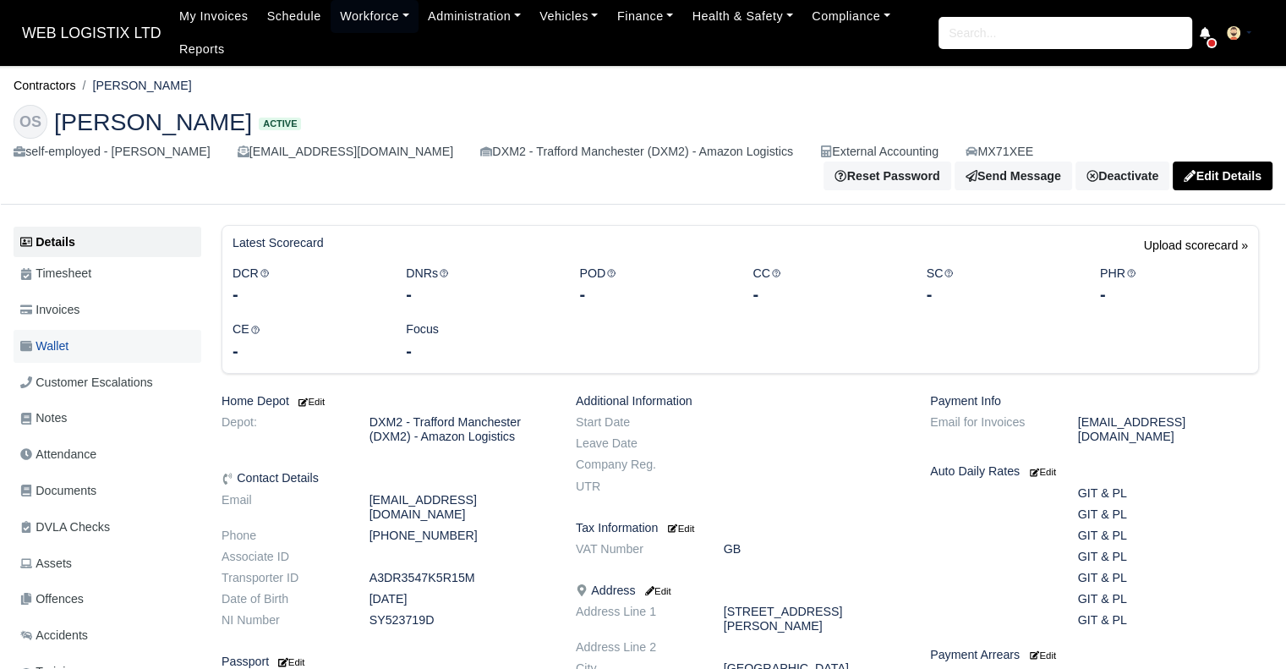
click at [128, 346] on link "Wallet" at bounding box center [108, 346] width 188 height 33
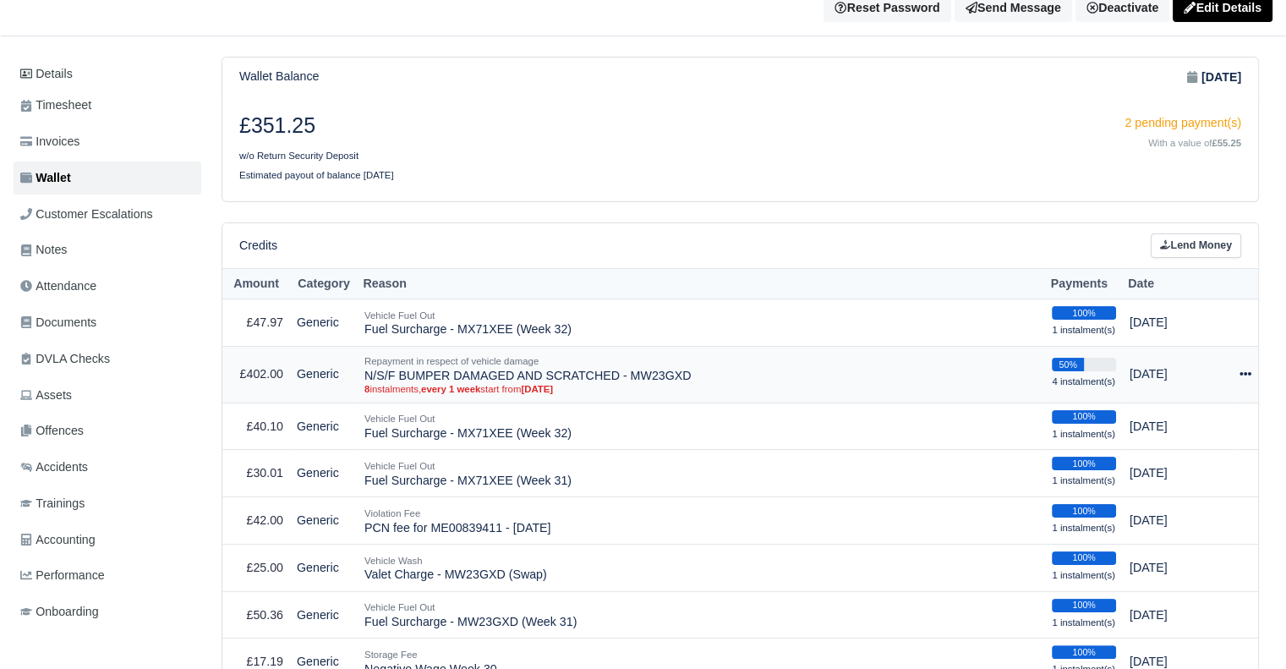
scroll to position [169, 0]
drag, startPoint x: 569, startPoint y: 328, endPoint x: 365, endPoint y: 336, distance: 203.9
click at [365, 336] on td "Vehicle Fuel Out Fuel Surcharge - MX71XEE (Week 32)" at bounding box center [701, 321] width 687 height 47
copy td "Fuel Surcharge - MX71XEE (Week 32)"
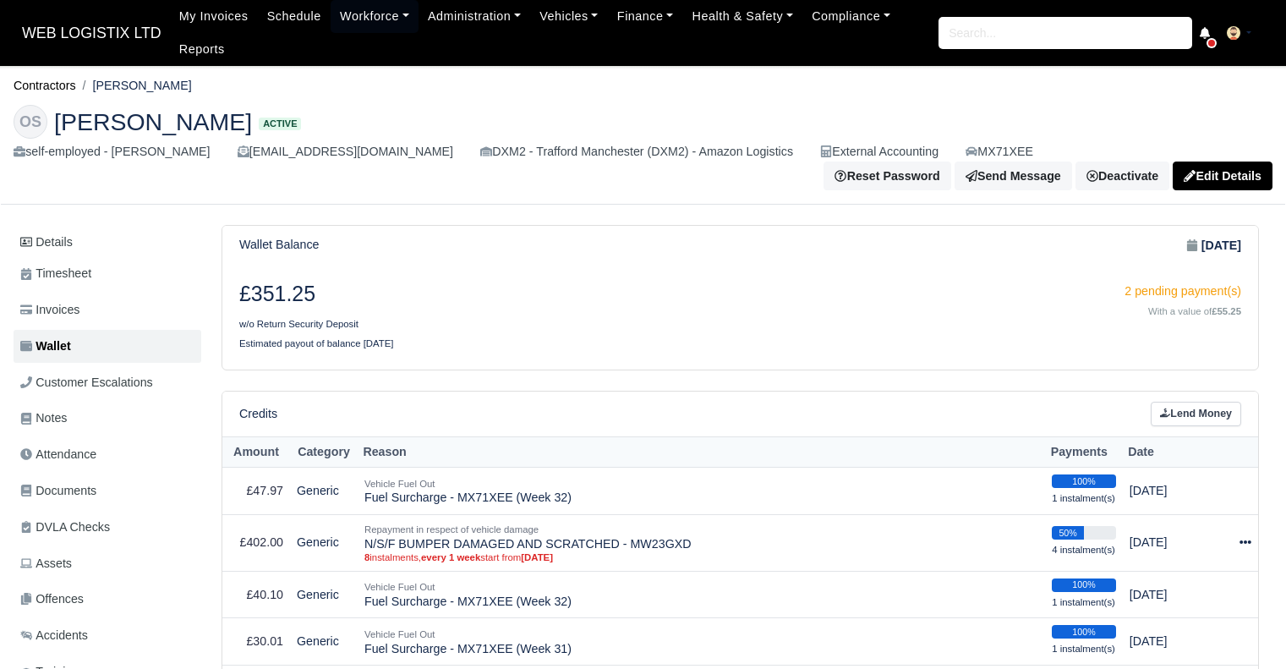
scroll to position [169, 0]
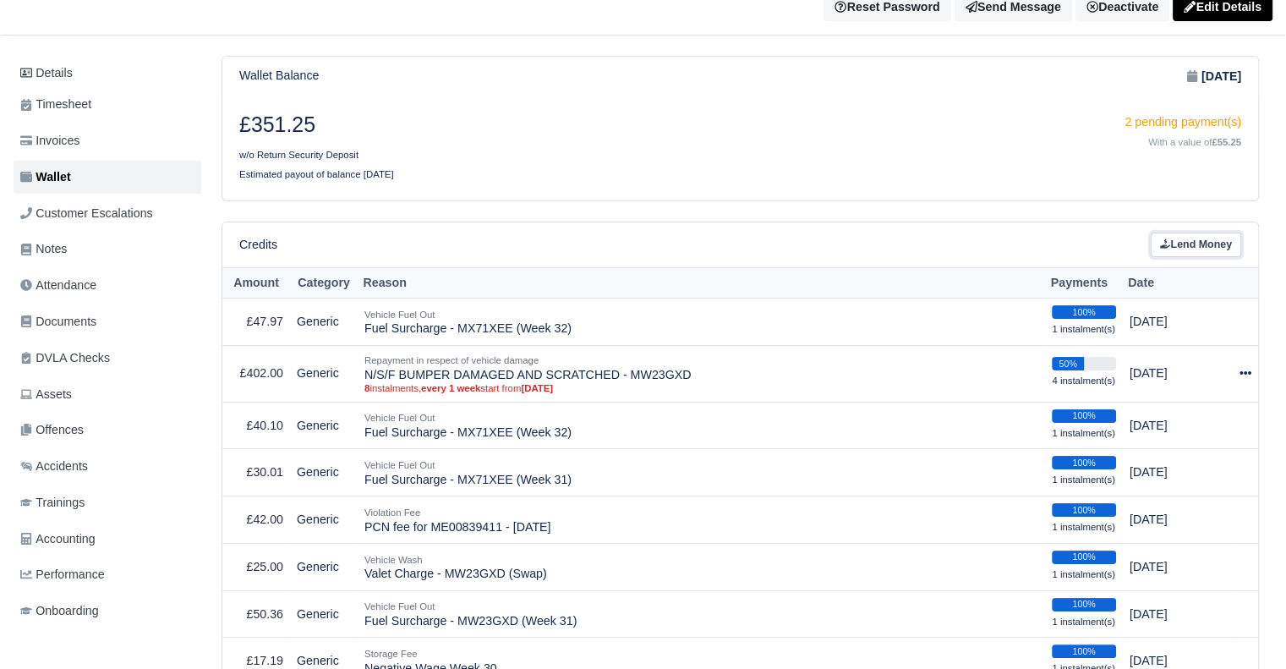
click at [1208, 243] on link "Lend Money" at bounding box center [1195, 244] width 90 height 25
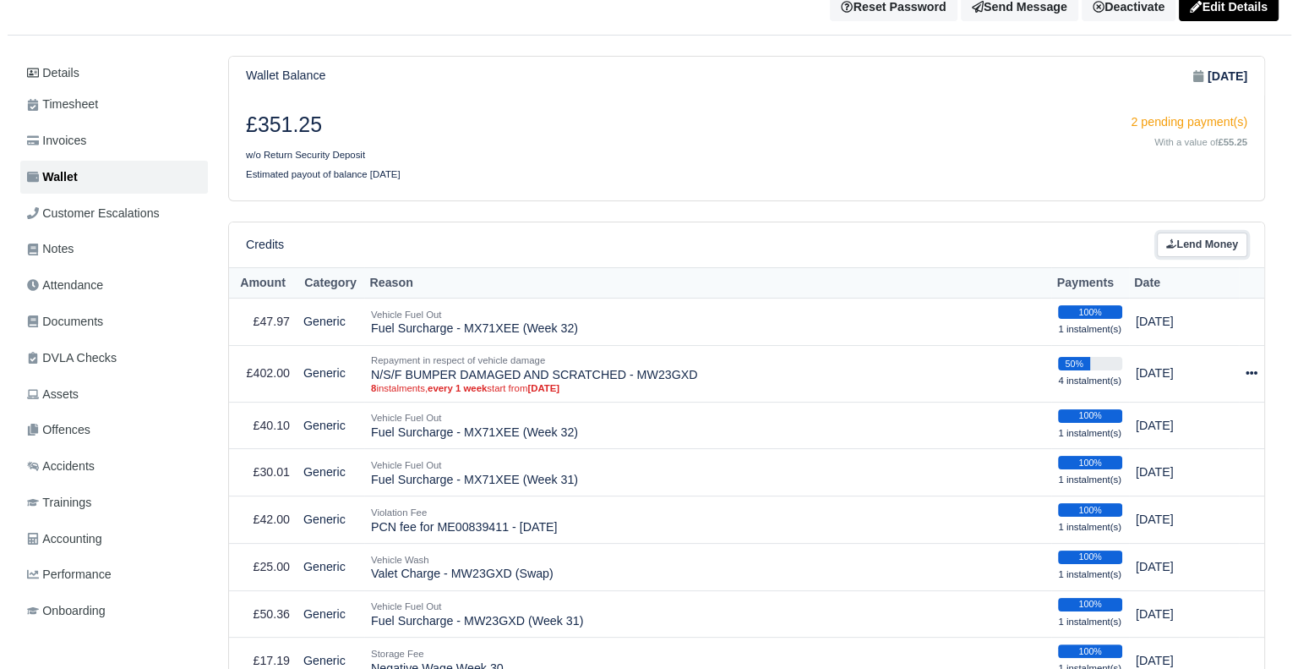
scroll to position [149, 0]
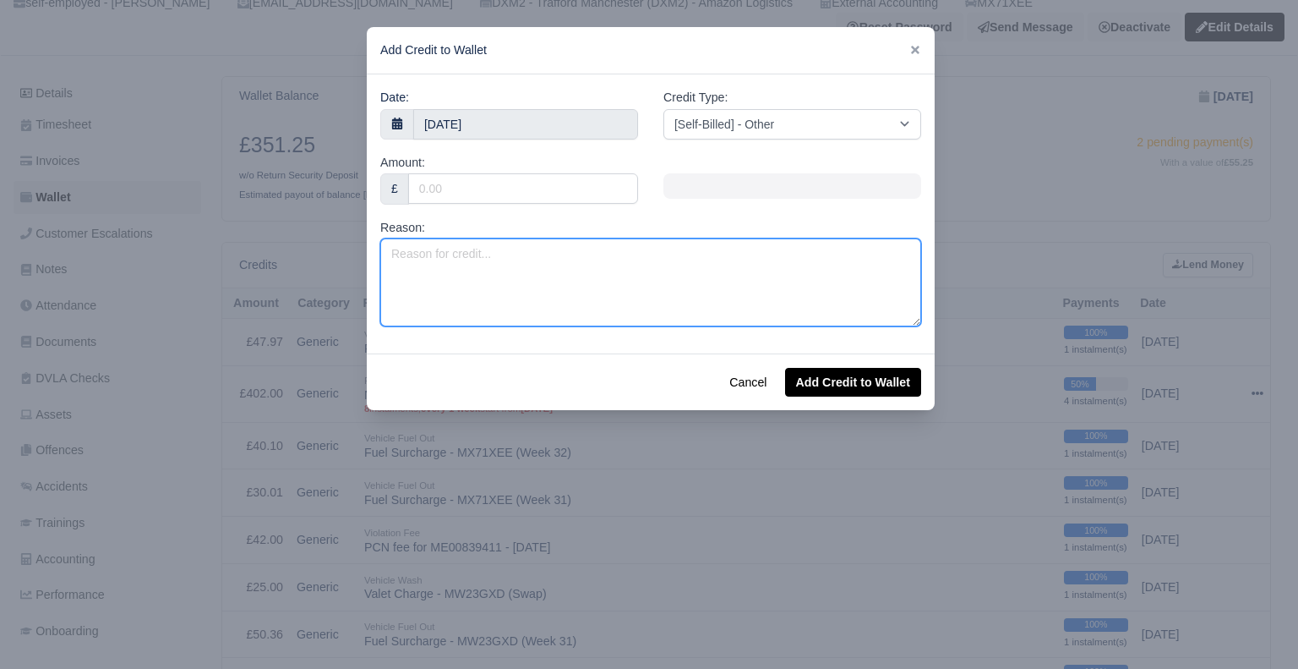
click at [456, 260] on textarea "Reason:" at bounding box center [650, 282] width 541 height 88
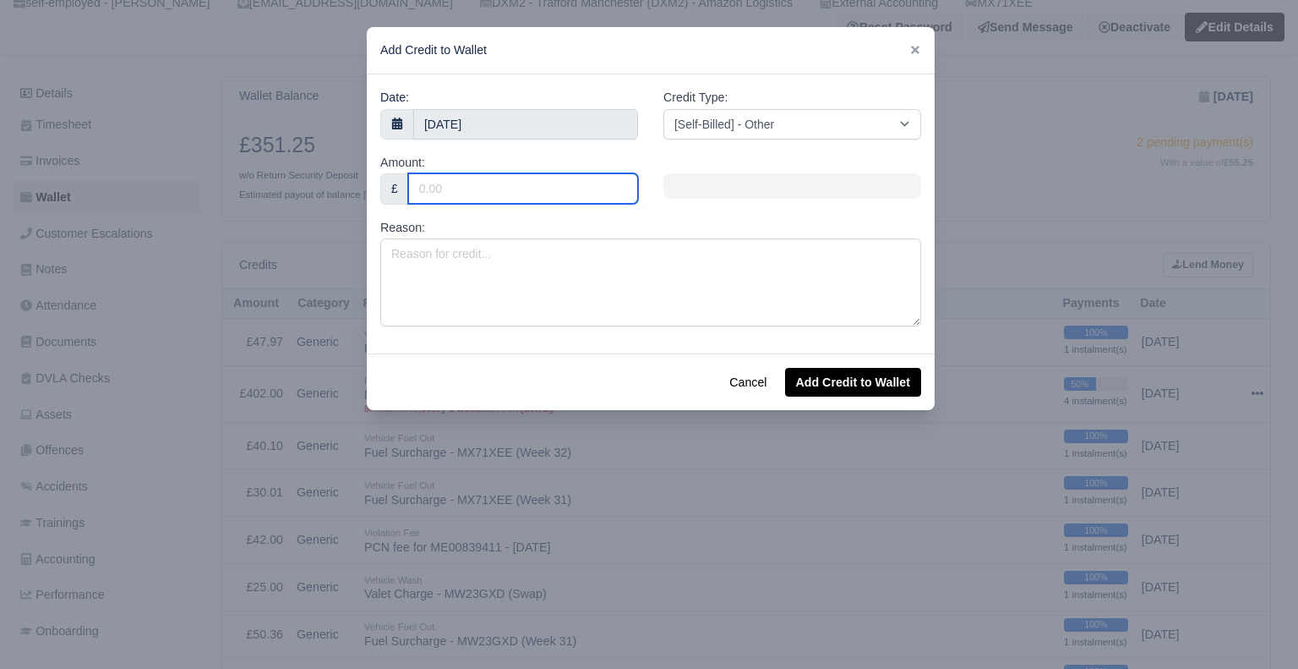
click at [456, 182] on input "Amount:" at bounding box center [523, 188] width 230 height 30
type input "40."
type input "40.3"
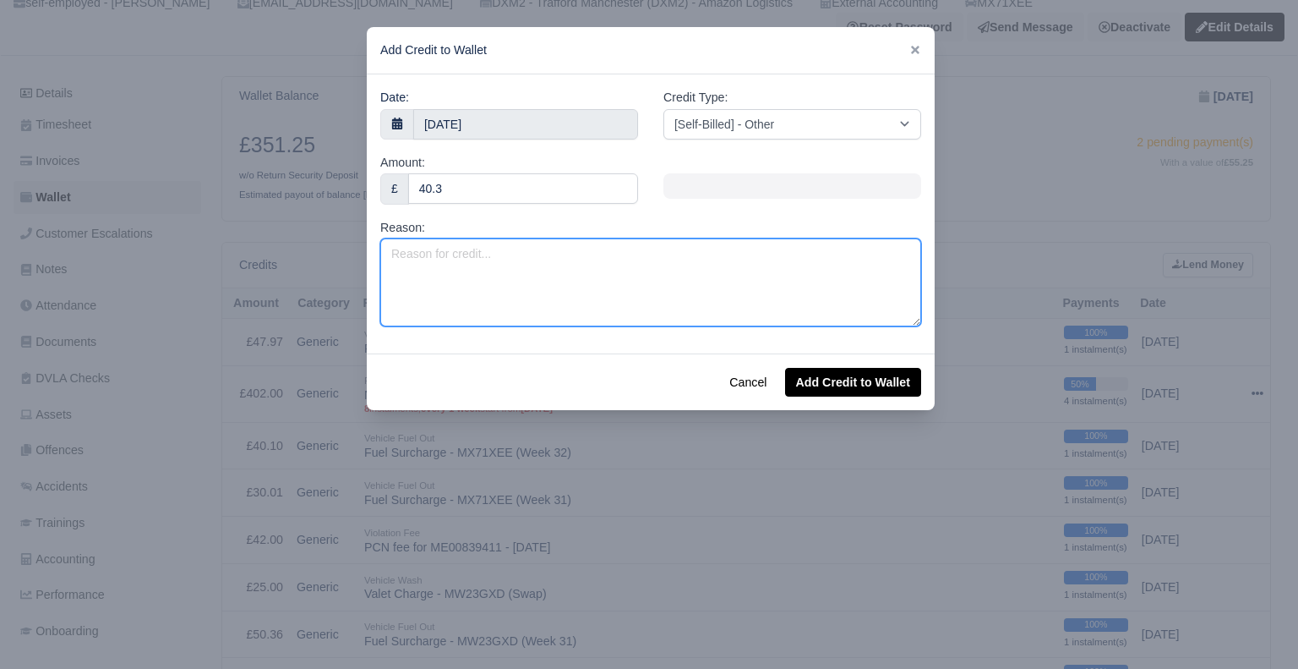
click at [454, 247] on textarea "Reason:" at bounding box center [650, 282] width 541 height 88
paste textarea "Fuel Surcharge - MX71XEE (Week 32)"
type textarea "Fuel Surcharge - MX71XEE (Week 32)"
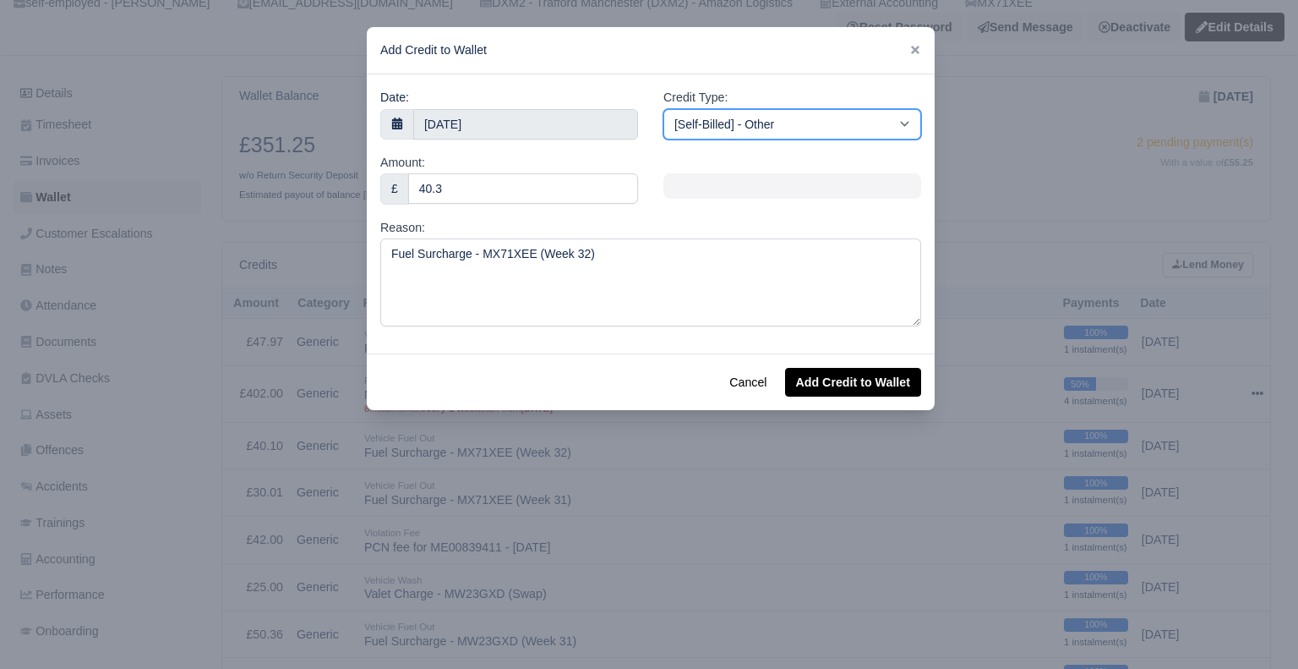
click at [718, 123] on select "[Self-Billed] - Other [Self-Billed] - Negative Invoice [Self-Billed] - Keychain…" at bounding box center [793, 124] width 258 height 30
select select "van_fuel_out"
click at [664, 109] on select "[Self-Billed] - Other [Self-Billed] - Negative Invoice [Self-Billed] - Keychain…" at bounding box center [793, 124] width 258 height 30
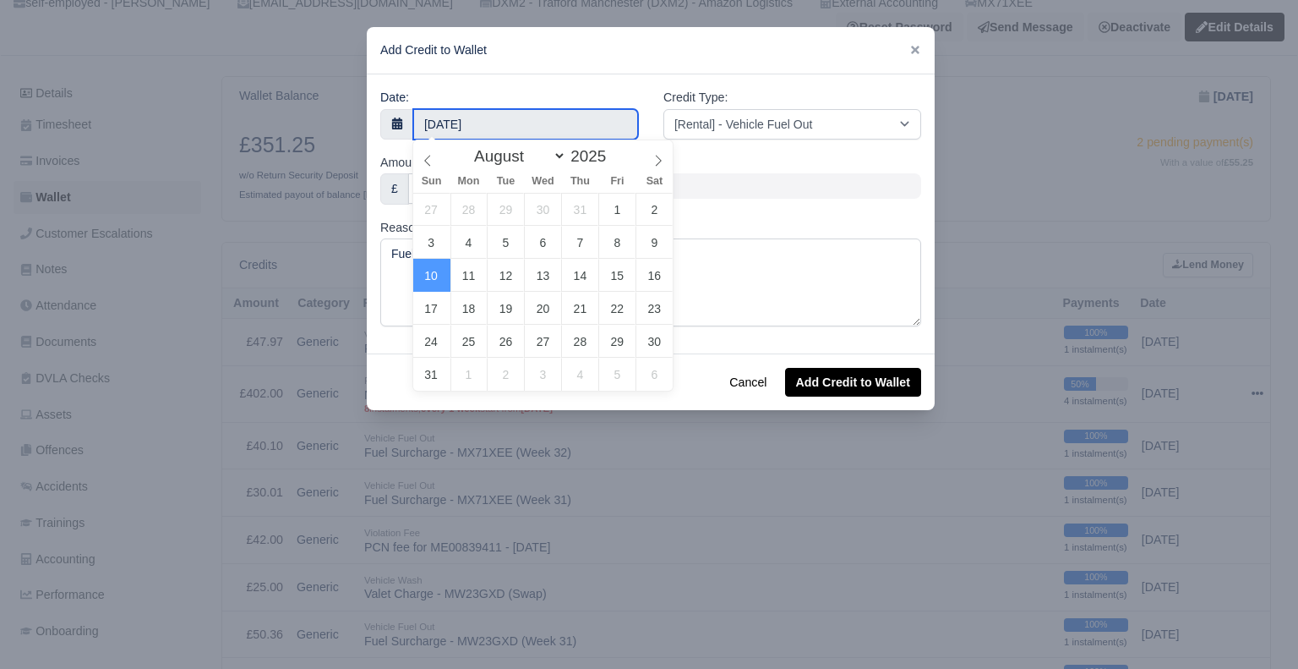
click at [534, 124] on input "10 August 2025" at bounding box center [525, 124] width 225 height 30
type input "9 August 2025"
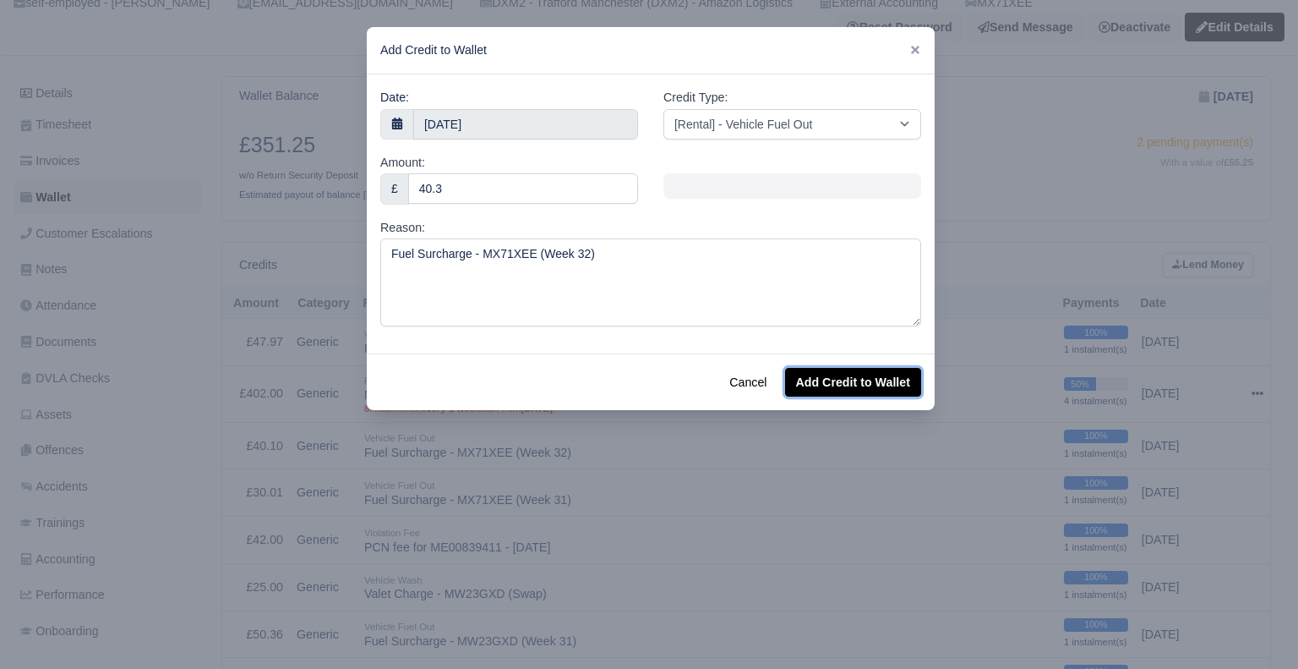
click at [834, 385] on button "Add Credit to Wallet" at bounding box center [853, 382] width 136 height 29
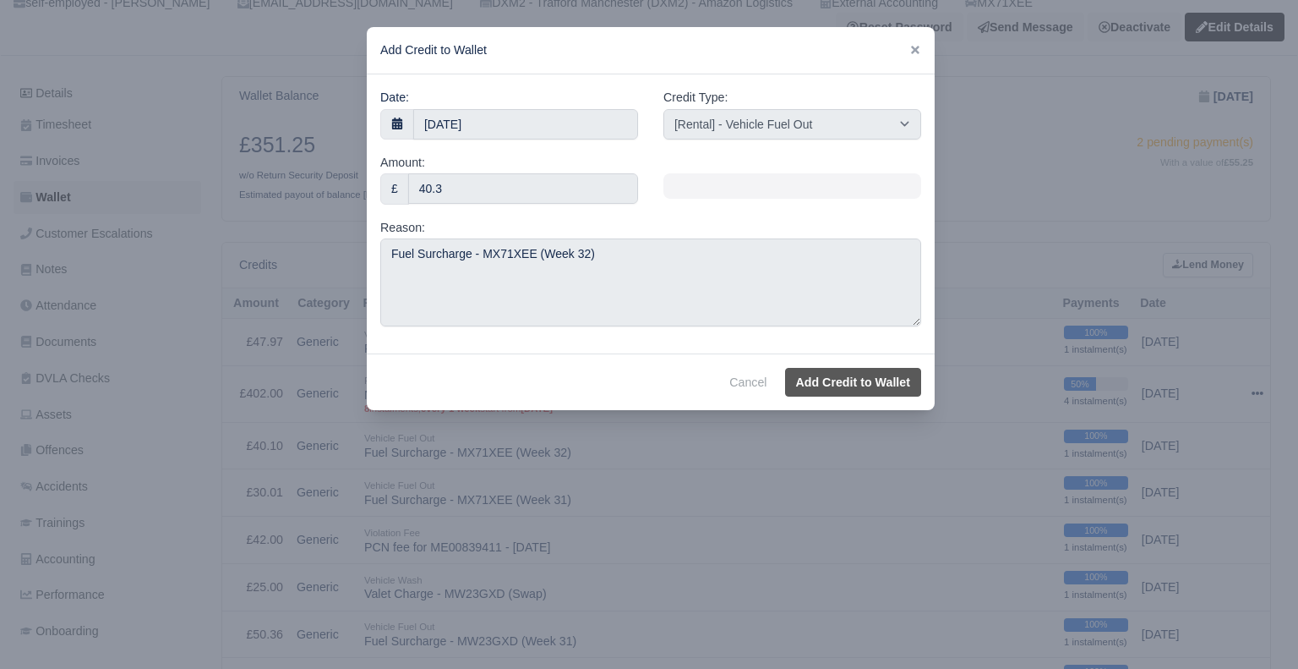
select select "other"
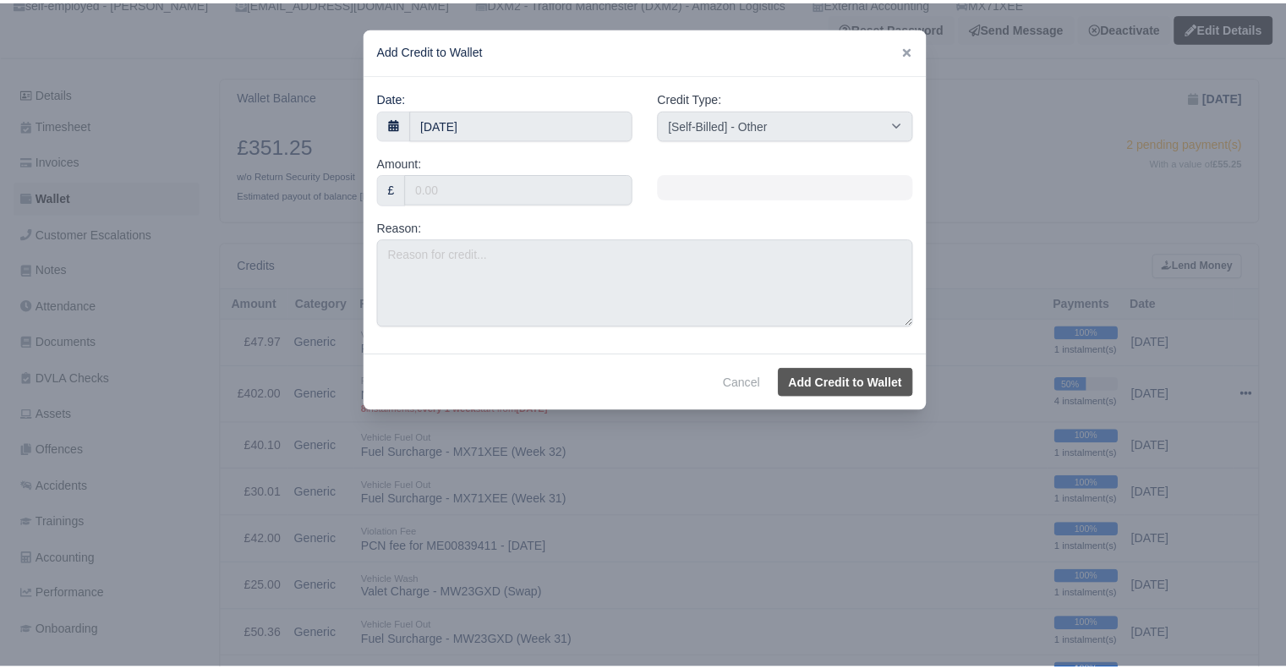
scroll to position [169, 0]
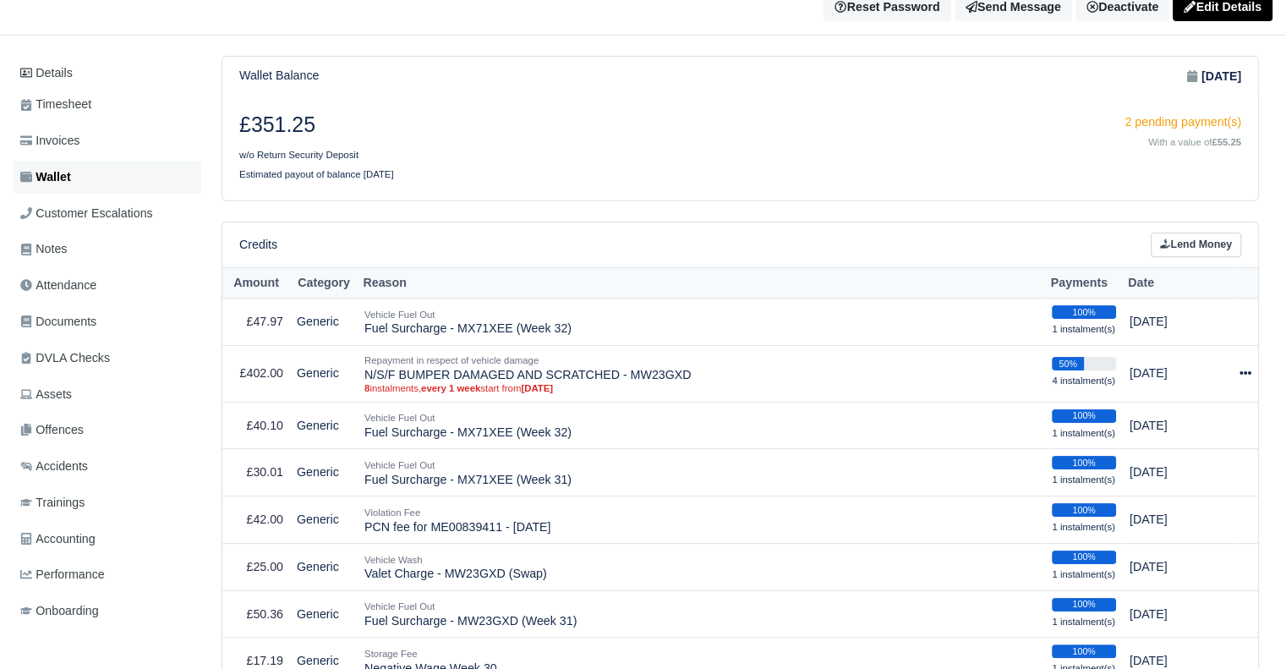
click at [112, 178] on link "Wallet" at bounding box center [108, 177] width 188 height 33
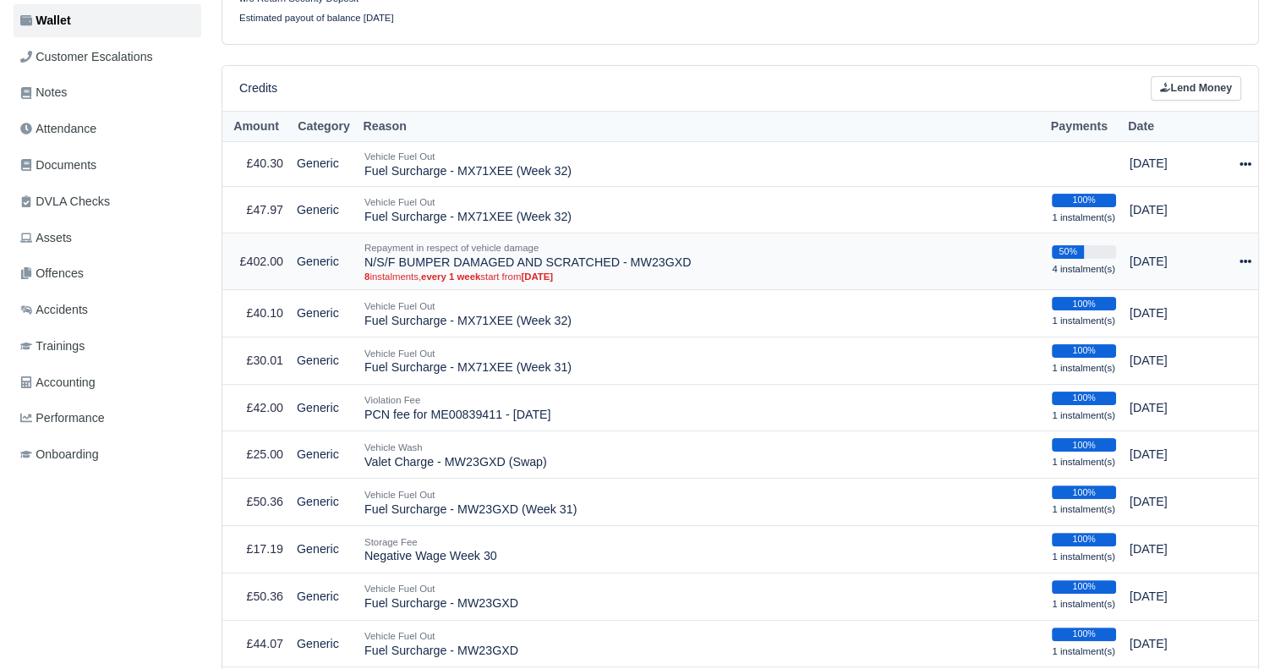
scroll to position [338, 0]
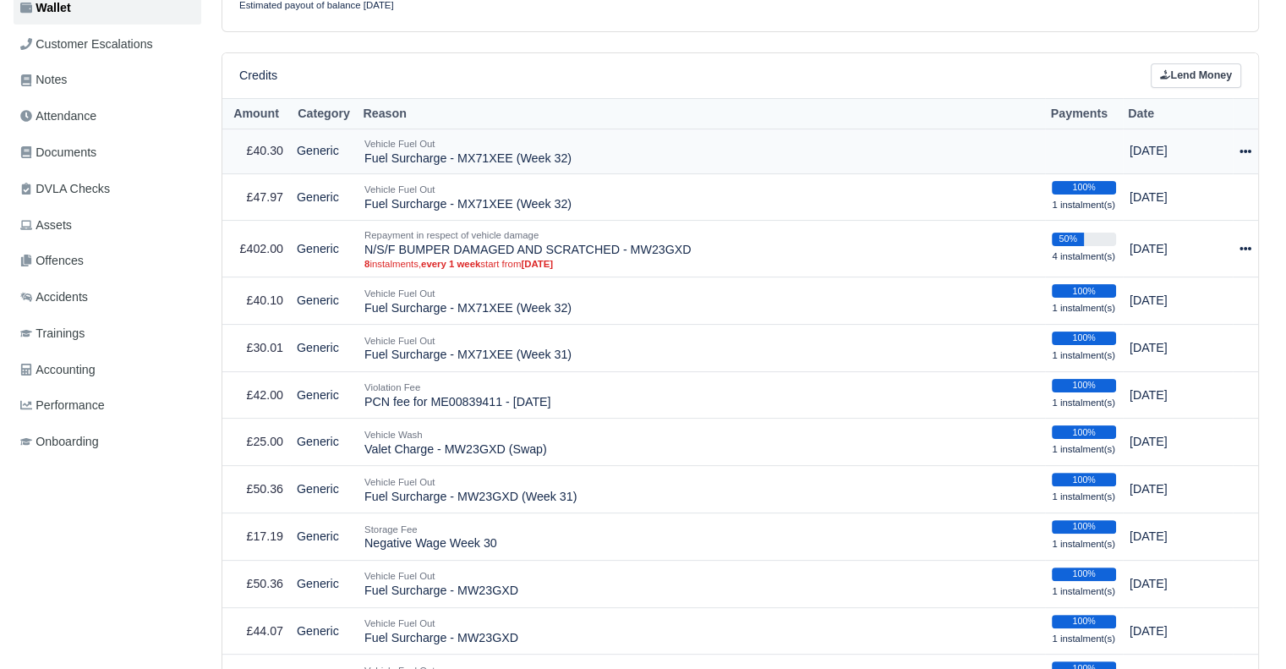
click at [1245, 154] on icon at bounding box center [1245, 151] width 12 height 12
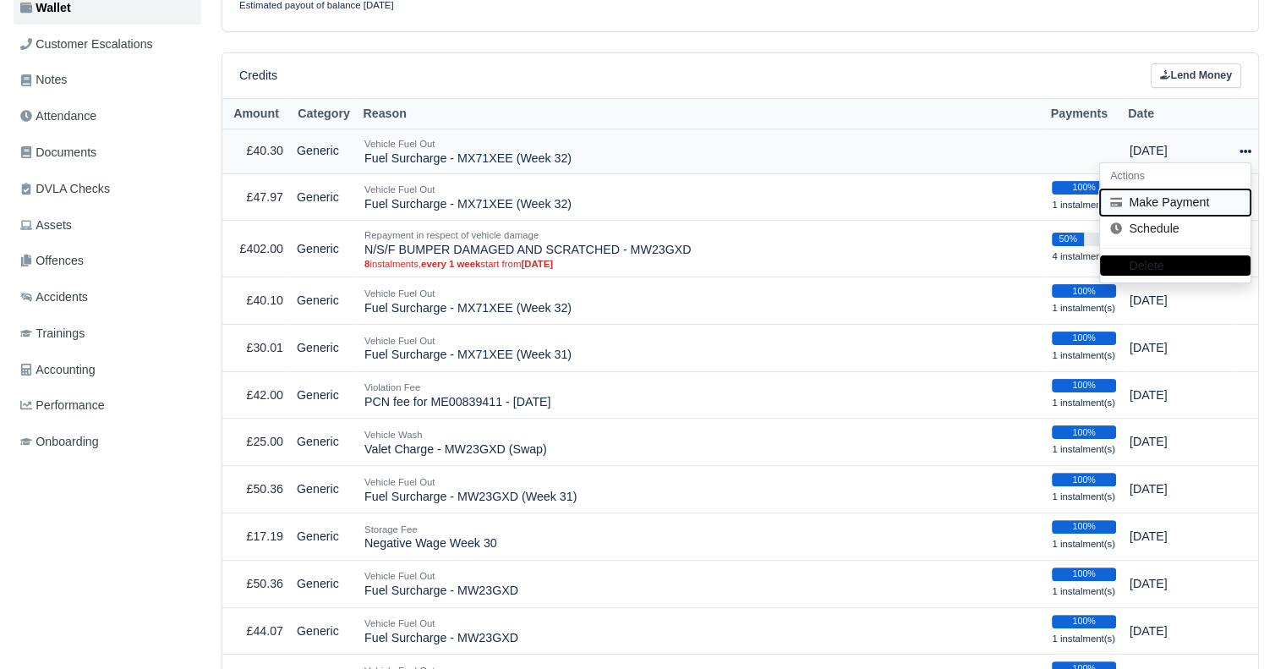
click at [1160, 206] on button "Make Payment" at bounding box center [1175, 202] width 150 height 26
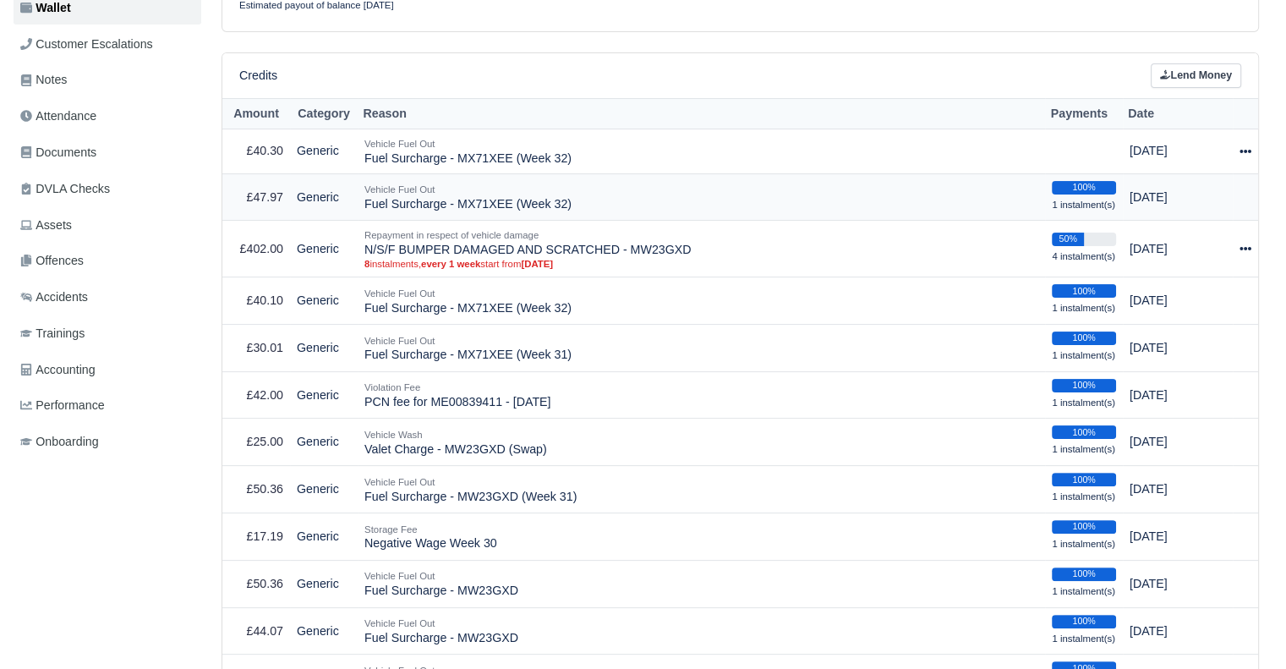
select select "6225"
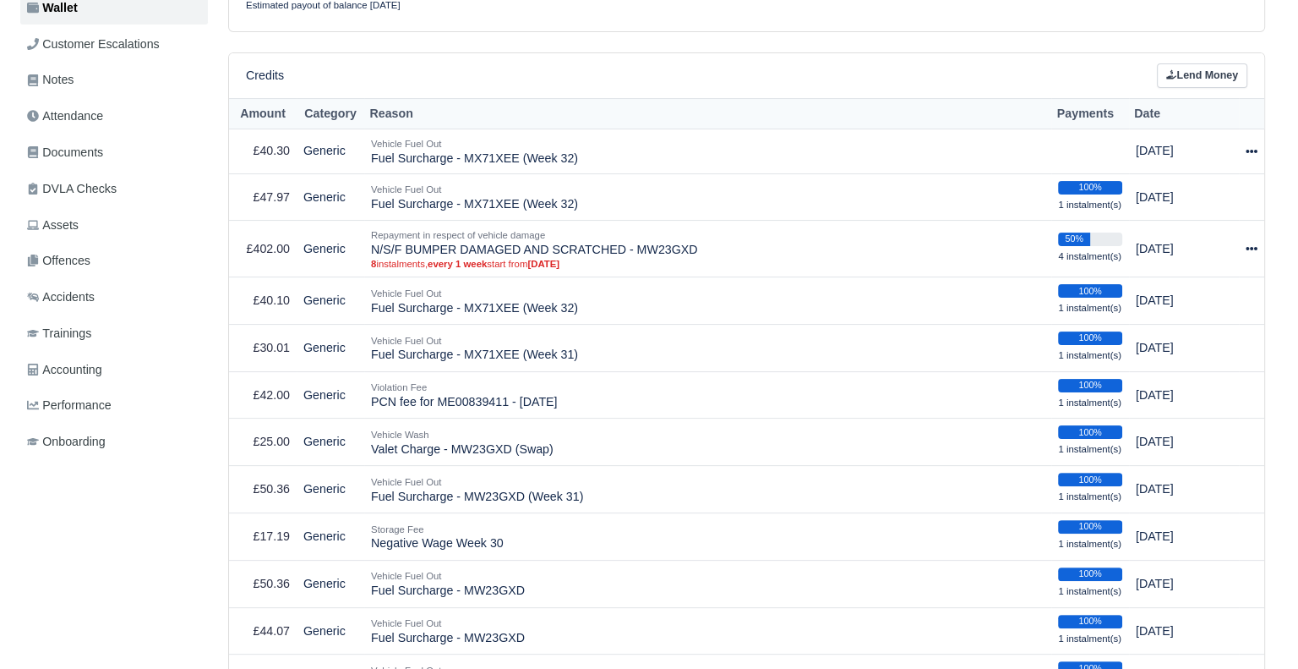
scroll to position [318, 0]
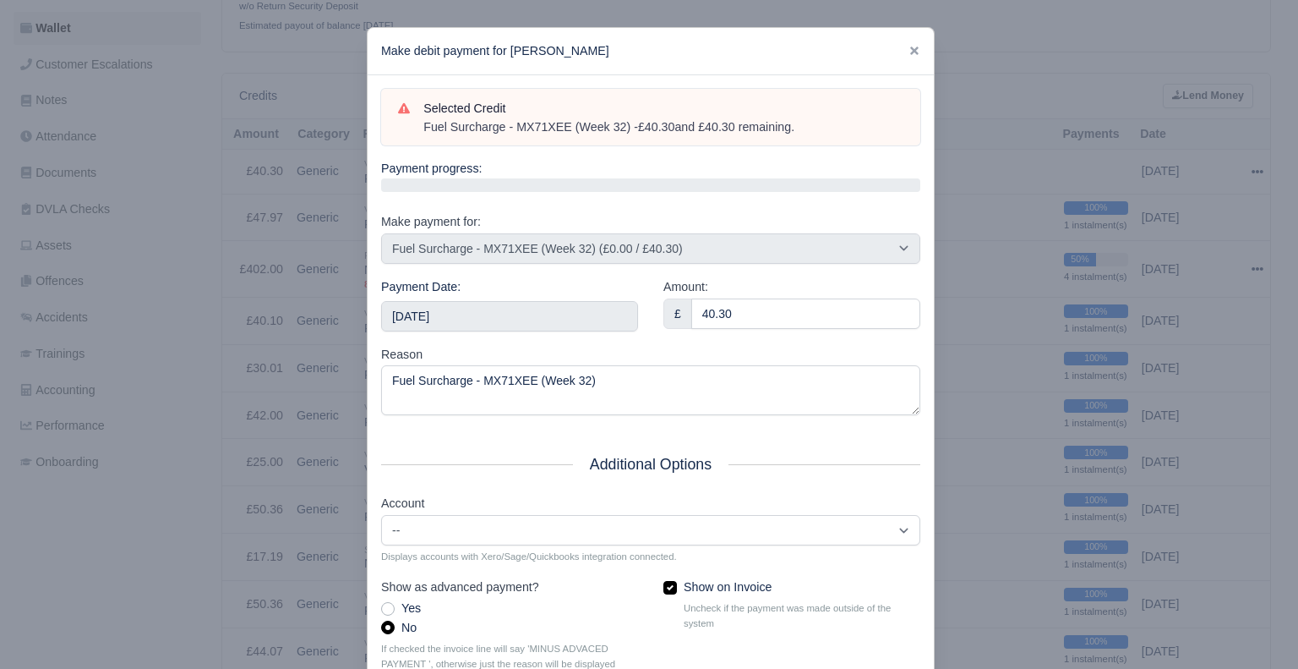
click at [453, 293] on div "Payment Date: 2025-08-16" at bounding box center [509, 304] width 257 height 54
click at [454, 322] on input "2025-08-16" at bounding box center [509, 316] width 257 height 30
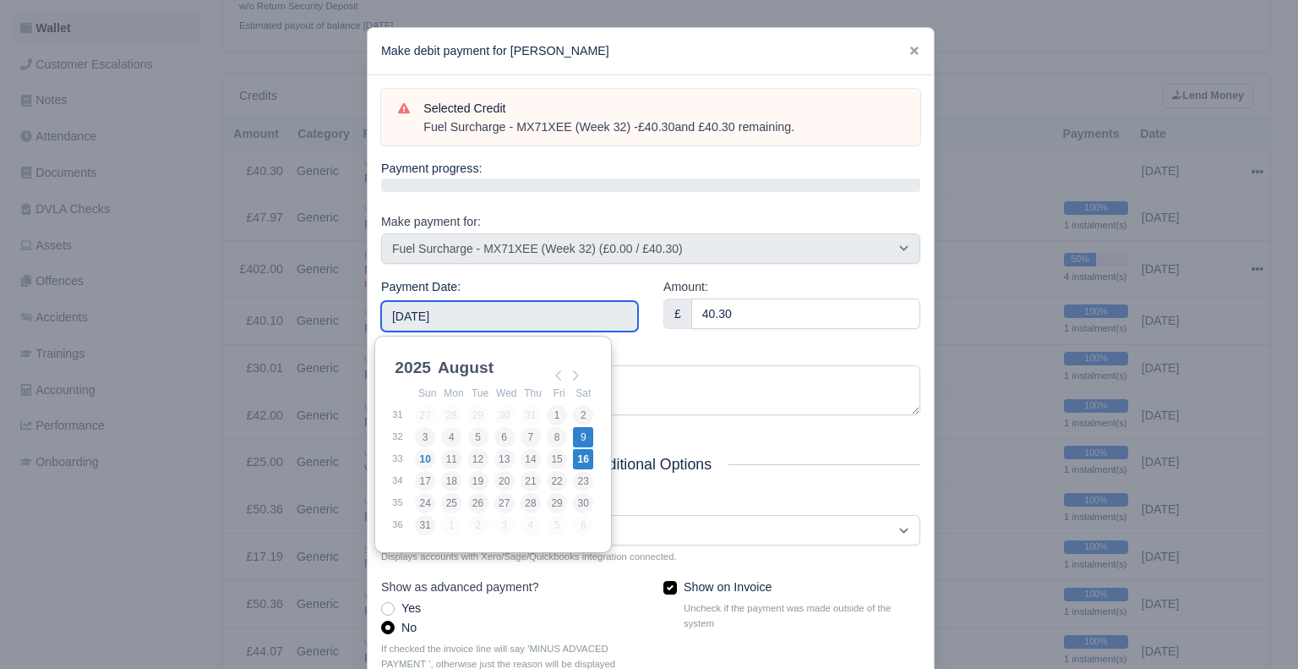
type input "2025-08-09"
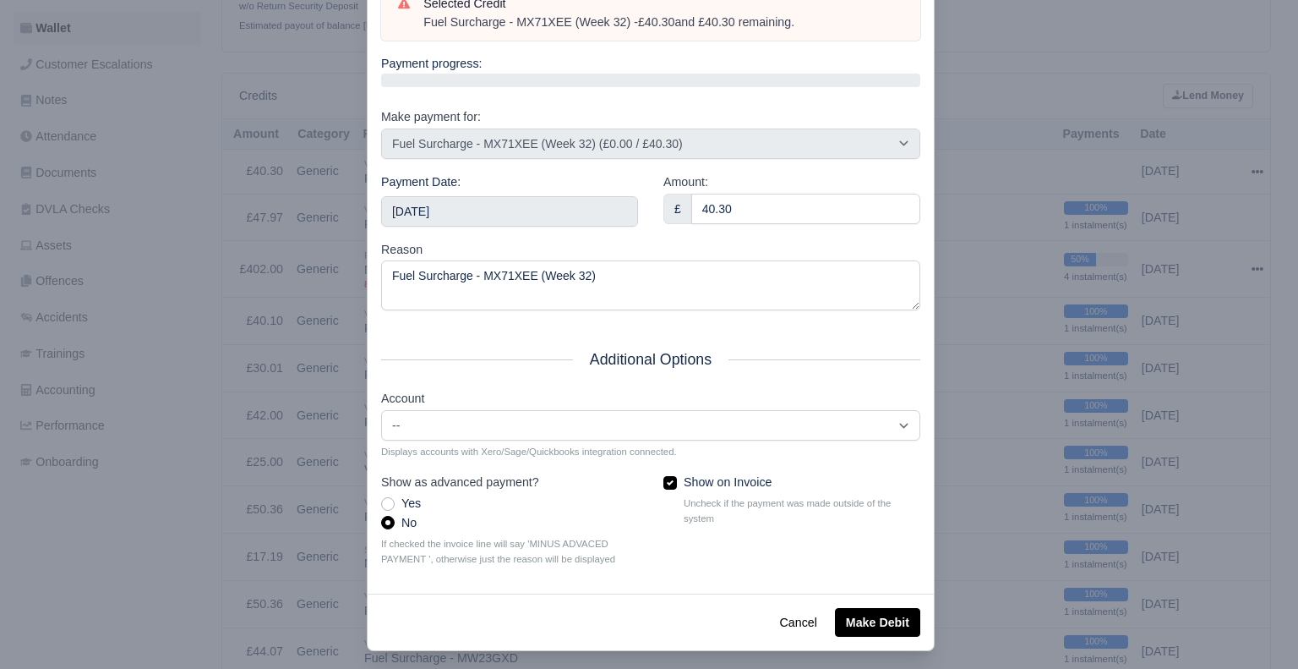
scroll to position [114, 0]
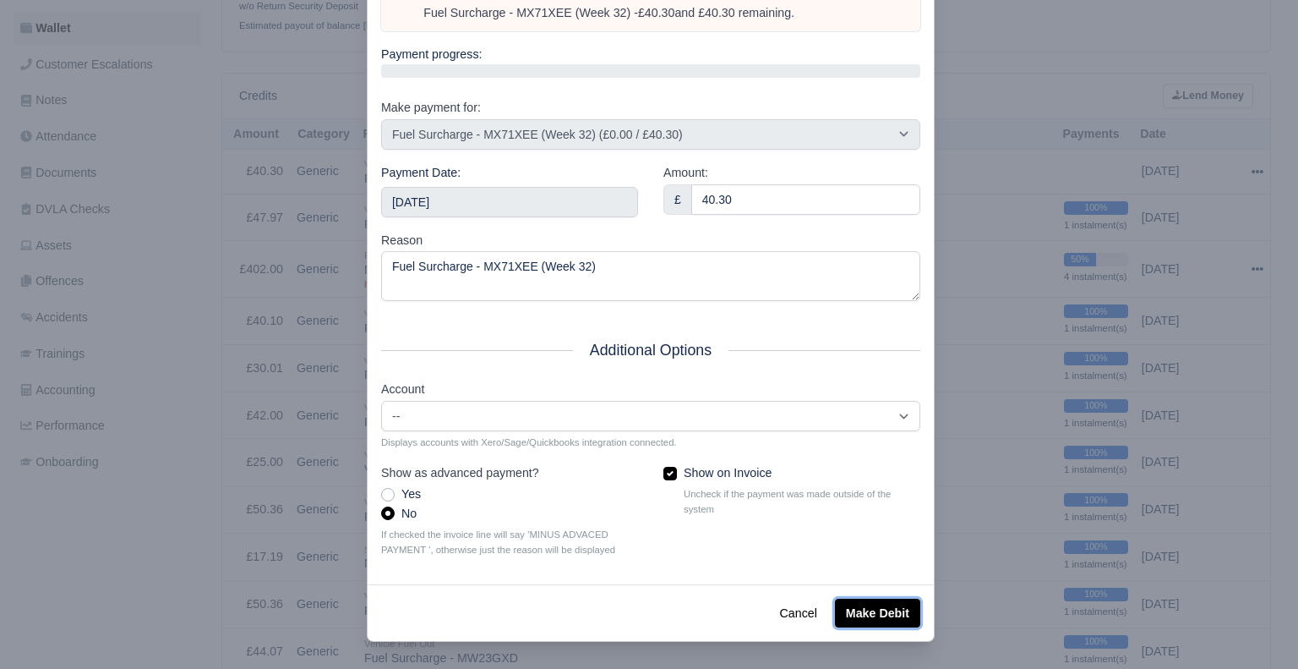
click at [887, 608] on button "Make Debit" at bounding box center [877, 612] width 85 height 29
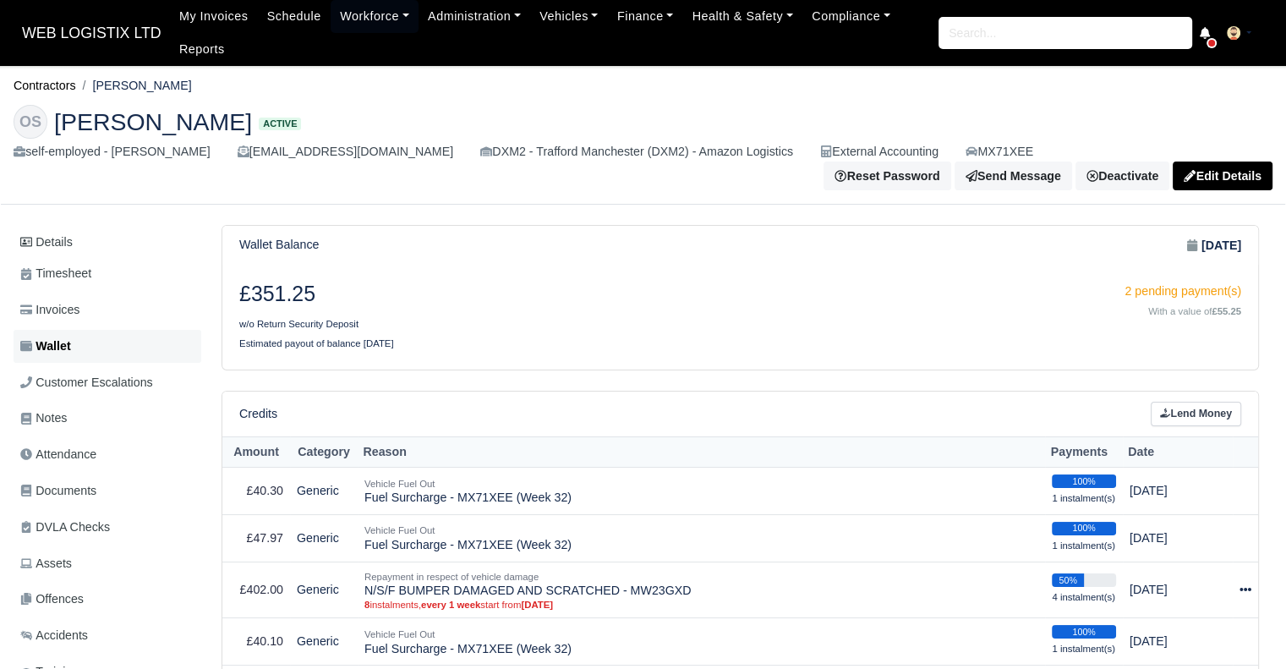
click at [150, 352] on link "Wallet" at bounding box center [108, 346] width 188 height 33
click at [373, 17] on link "Workforce" at bounding box center [375, 16] width 88 height 33
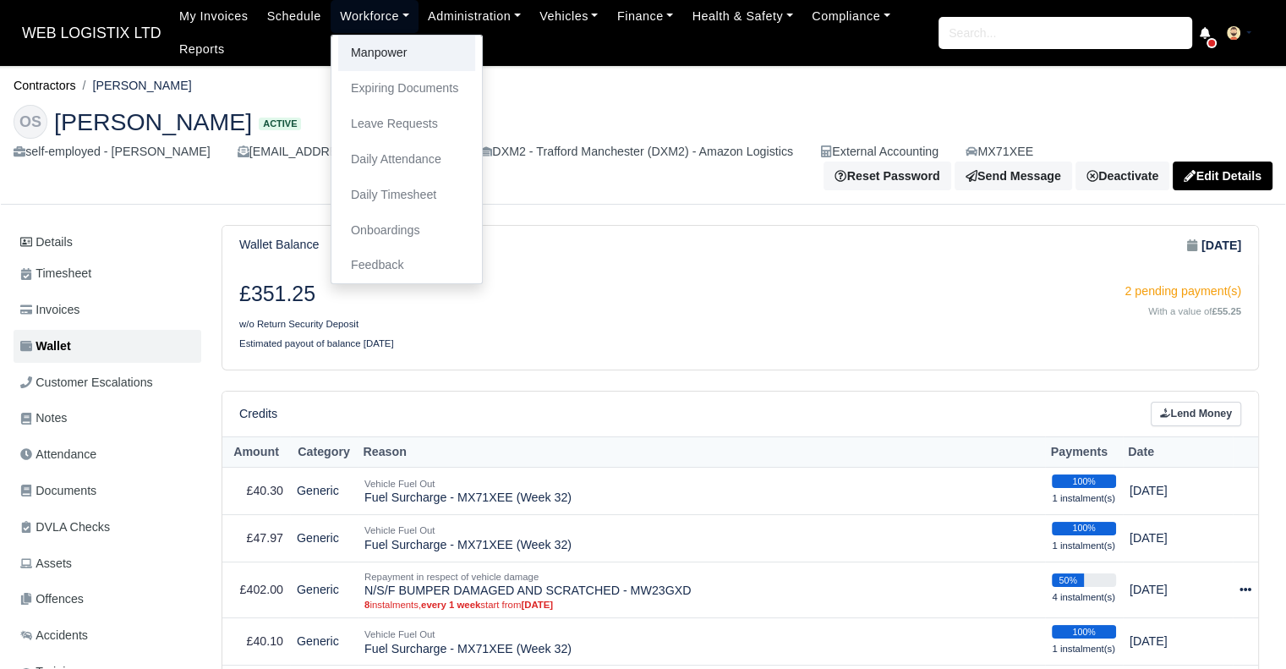
click at [380, 66] on link "Manpower" at bounding box center [406, 54] width 137 height 36
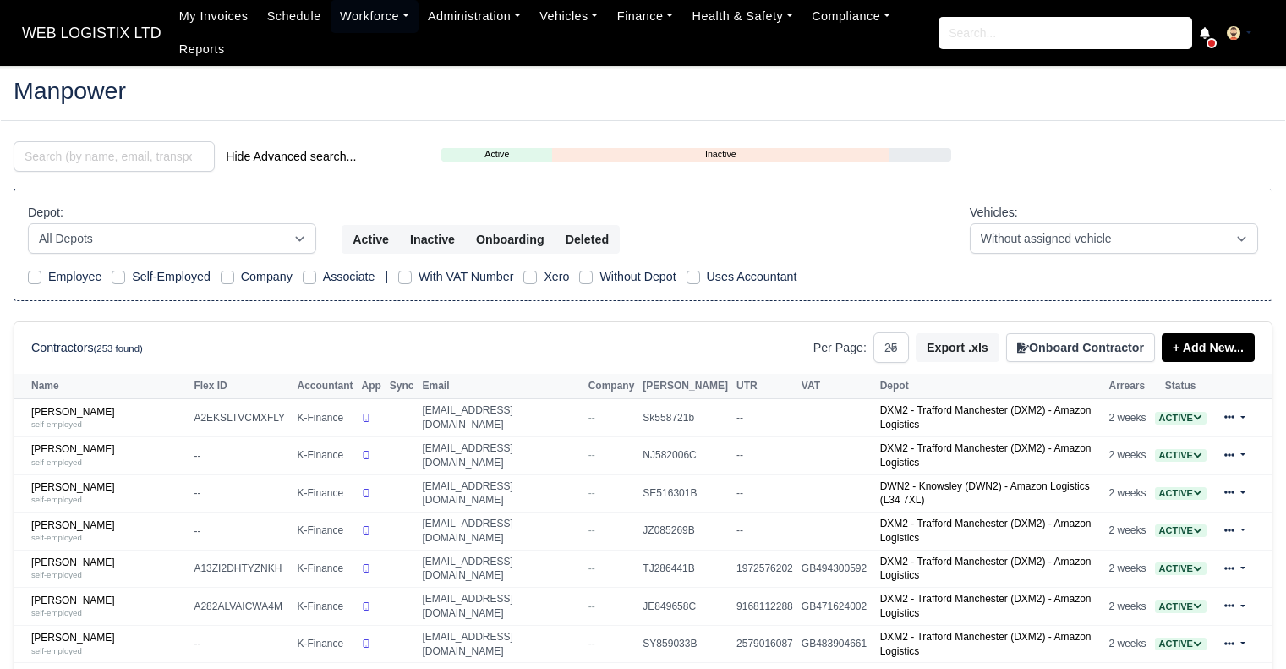
select select "25"
click at [183, 150] on input "search" at bounding box center [114, 156] width 201 height 30
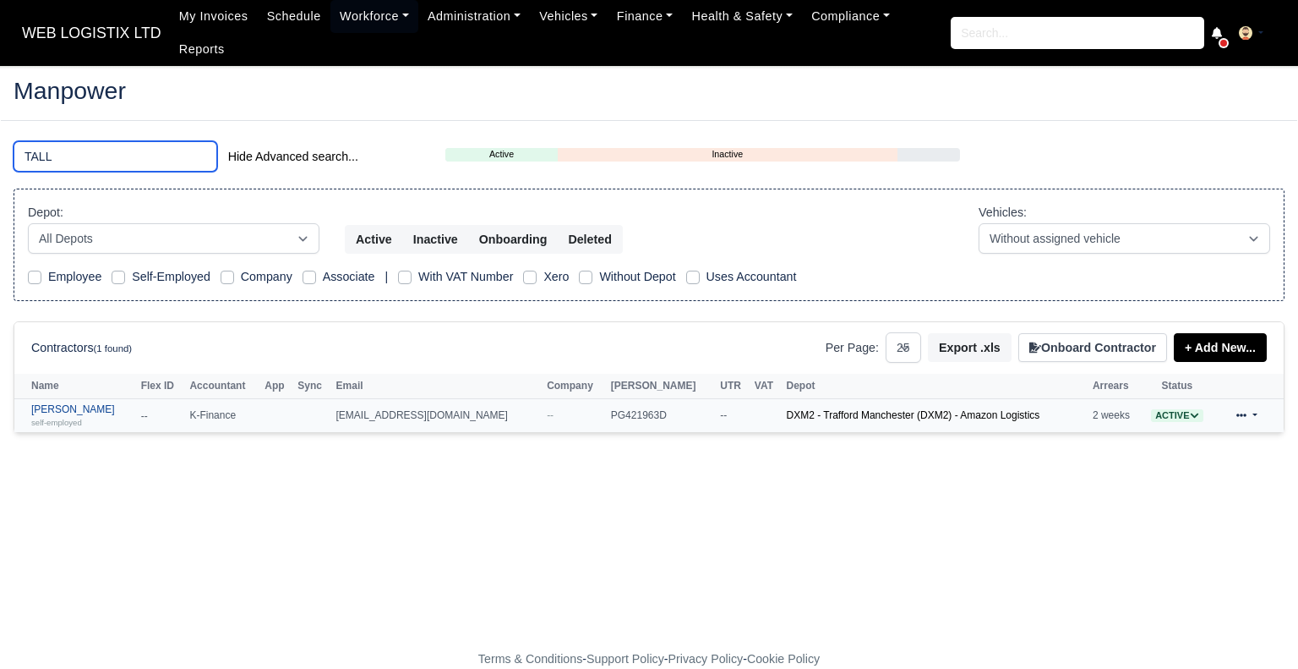
type input "TALL"
click at [68, 403] on link "Joseph Tallent self-employed" at bounding box center [81, 415] width 101 height 25
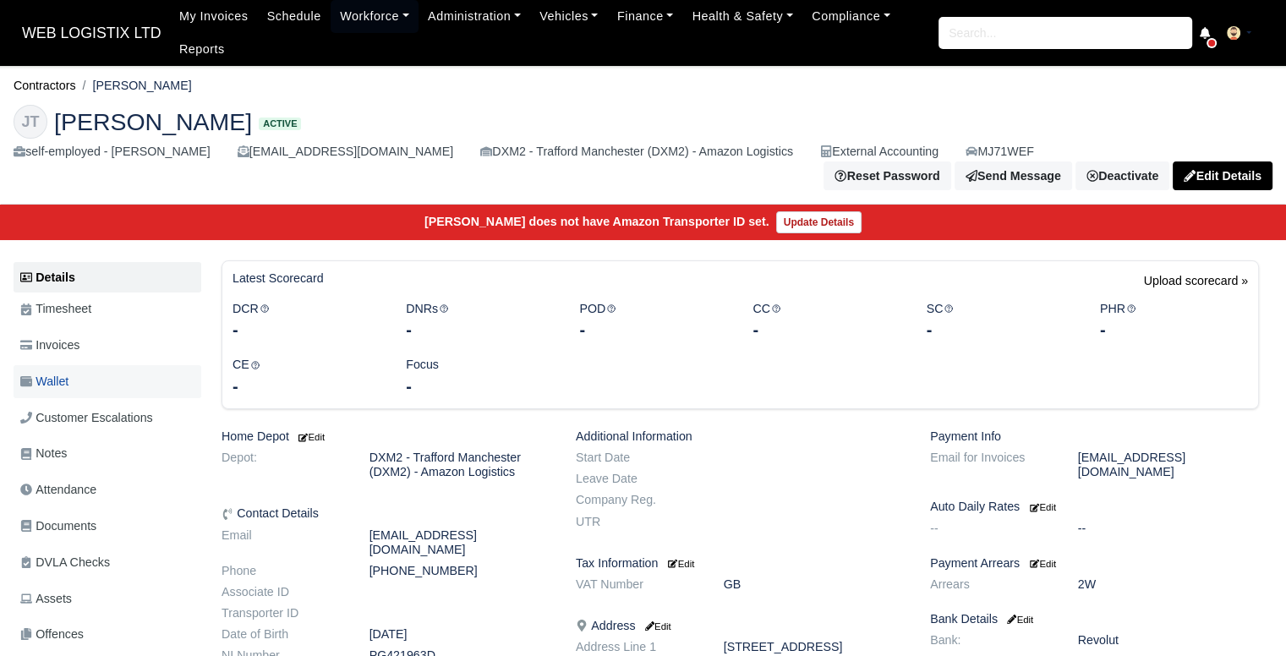
click at [110, 375] on link "Wallet" at bounding box center [108, 381] width 188 height 33
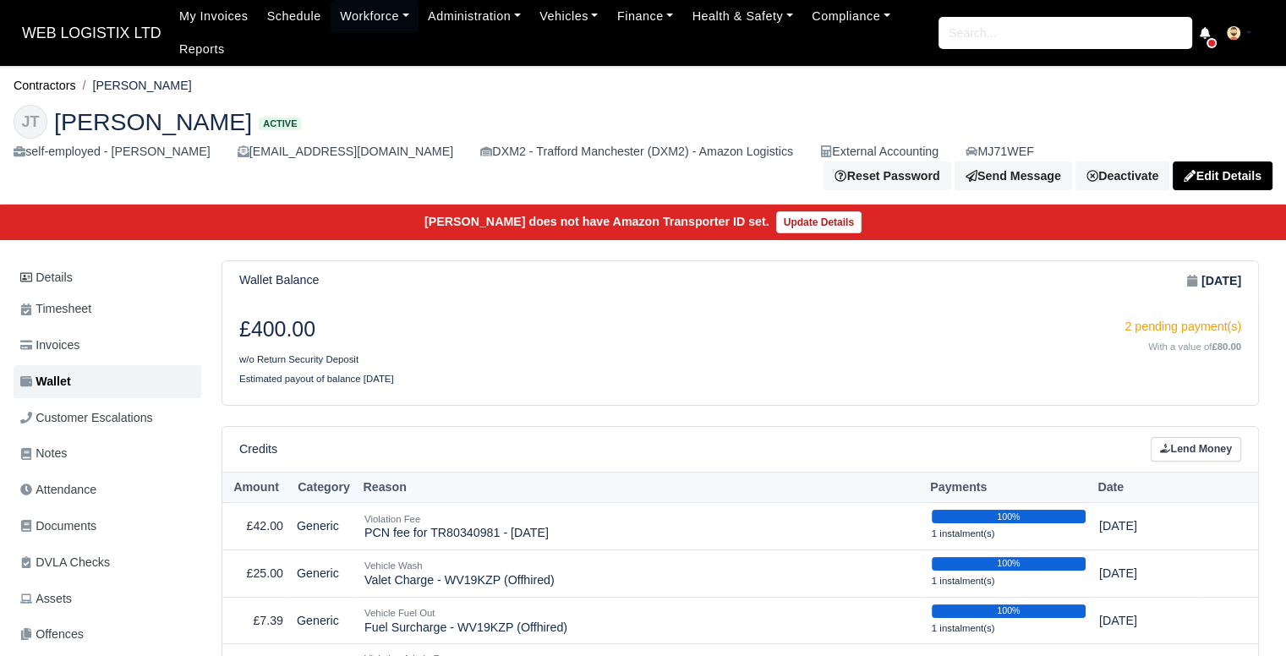
click at [1210, 427] on div "Credits Lend Money" at bounding box center [739, 449] width 1035 height 45
click at [1167, 444] on icon at bounding box center [1165, 448] width 10 height 9
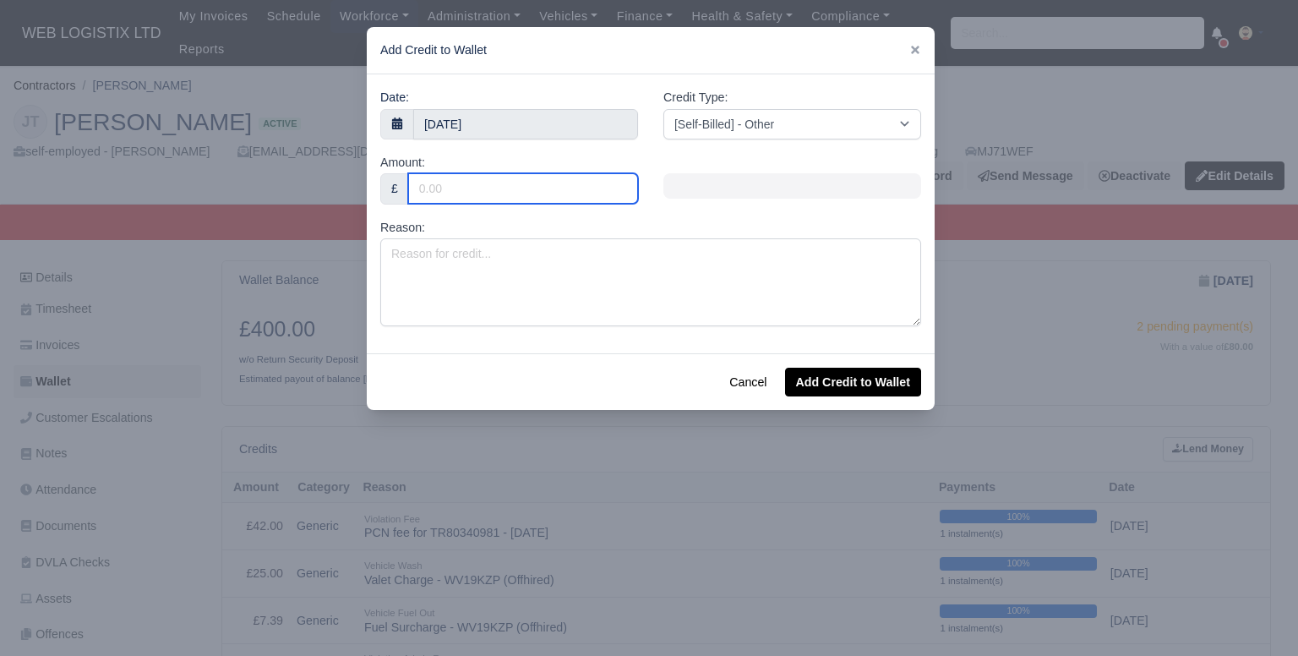
click at [440, 188] on input "Amount:" at bounding box center [523, 188] width 230 height 30
type input "70"
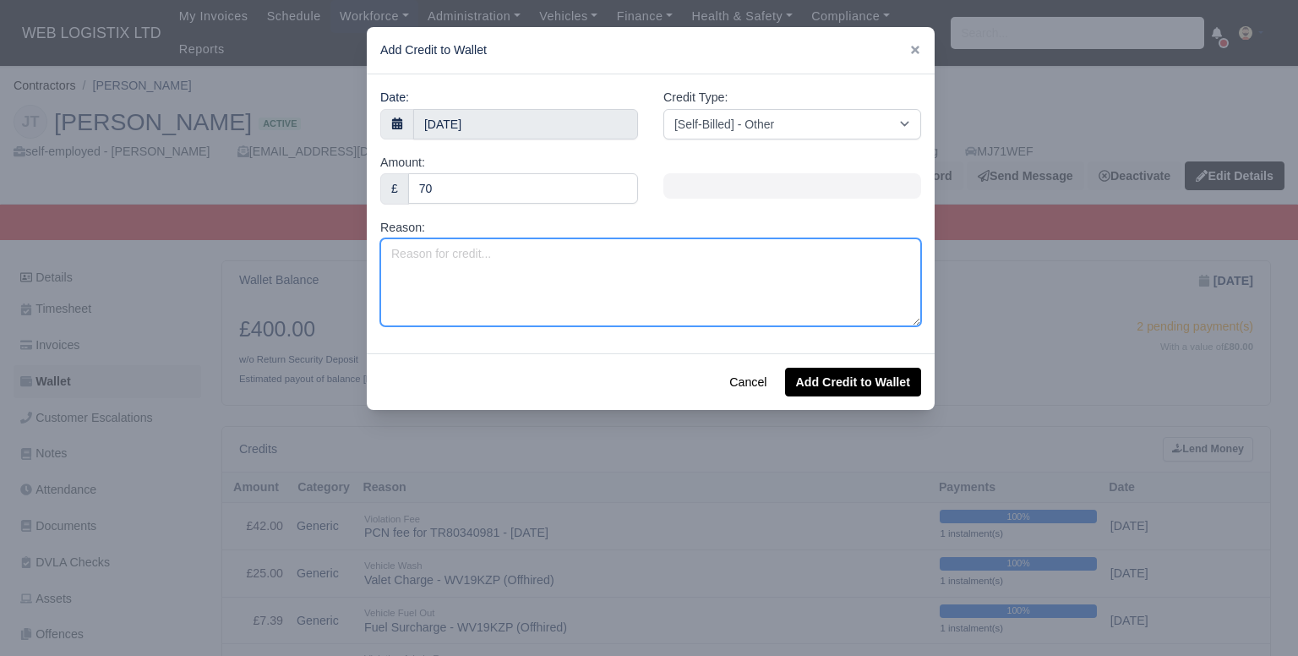
click at [423, 254] on textarea "Reason:" at bounding box center [650, 282] width 541 height 88
paste textarea "Fuel Surcharge - MX71XEE (Week 32)"
drag, startPoint x: 521, startPoint y: 254, endPoint x: 476, endPoint y: 255, distance: 44.8
click at [476, 255] on textarea "Fuel Surcharge - MX71XEE (Week 32)" at bounding box center [650, 282] width 541 height 88
type textarea "Fuel Surcharge - MJ71WEF (Week 32)"
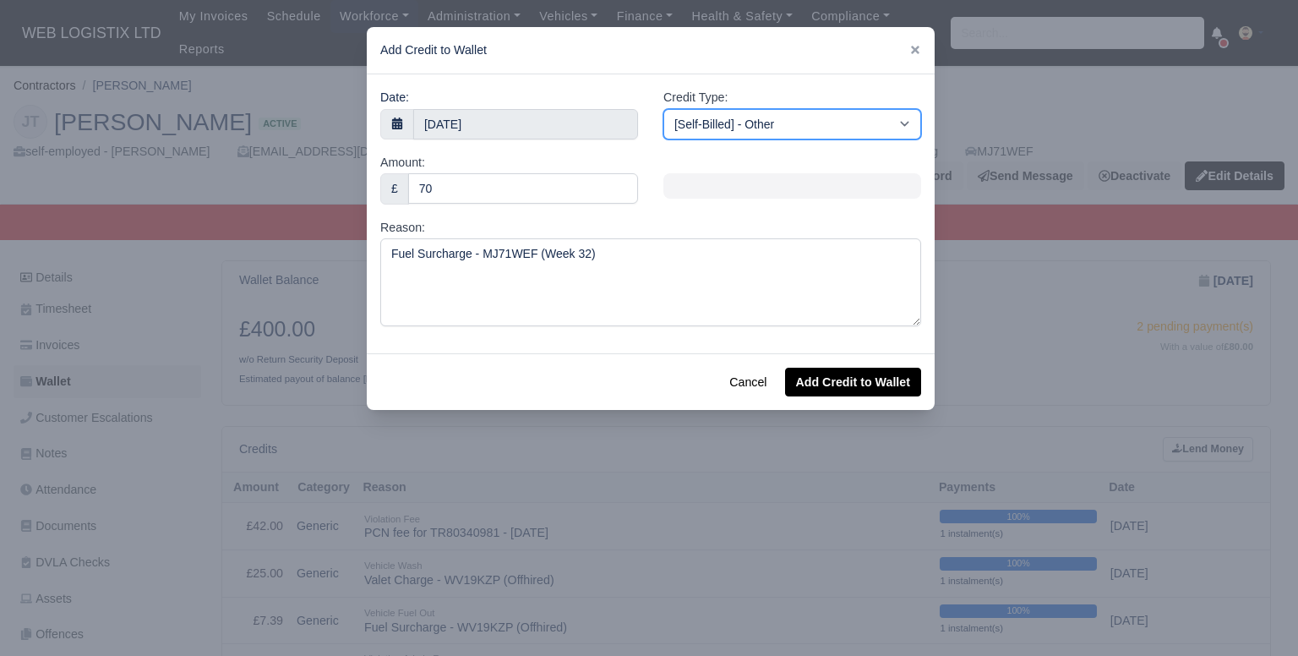
click at [713, 118] on select "[Self-Billed] - Other [Self-Billed] - Negative Invoice [Self-Billed] - Keychain…" at bounding box center [793, 124] width 258 height 30
select select "van_fuel_out"
click at [664, 109] on select "[Self-Billed] - Other [Self-Billed] - Negative Invoice [Self-Billed] - Keychain…" at bounding box center [793, 124] width 258 height 30
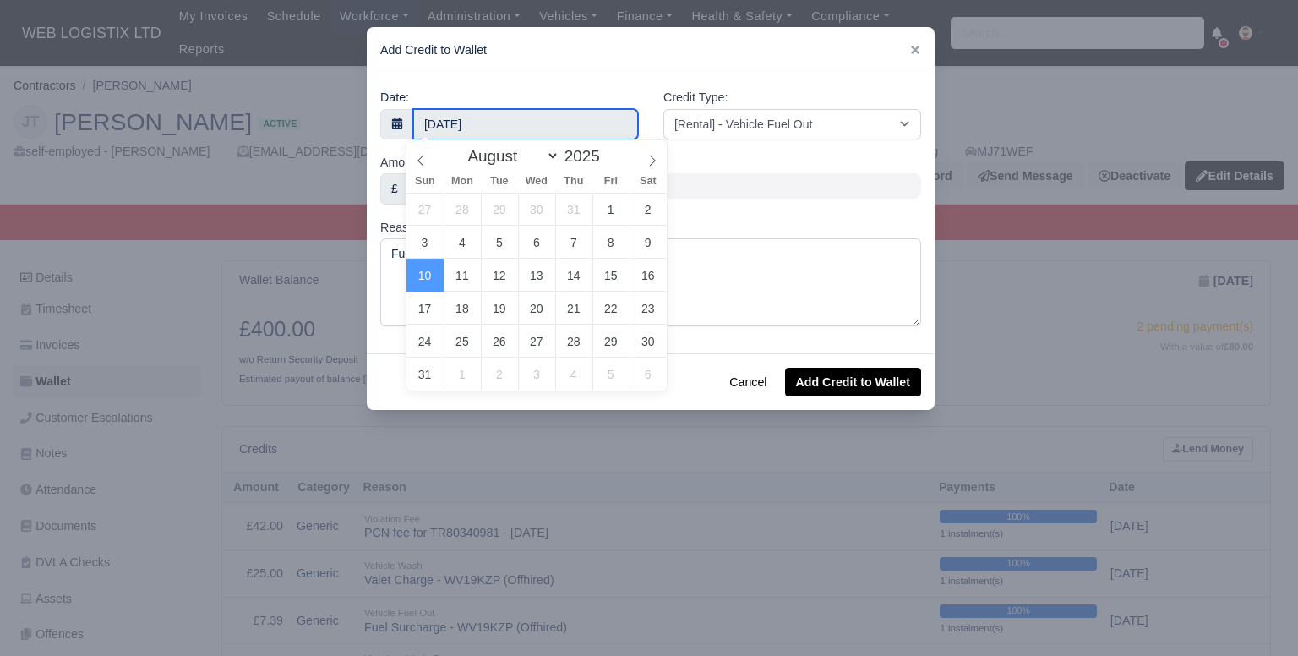
click at [505, 121] on input "10 August 2025" at bounding box center [525, 124] width 225 height 30
type input "9 August 2025"
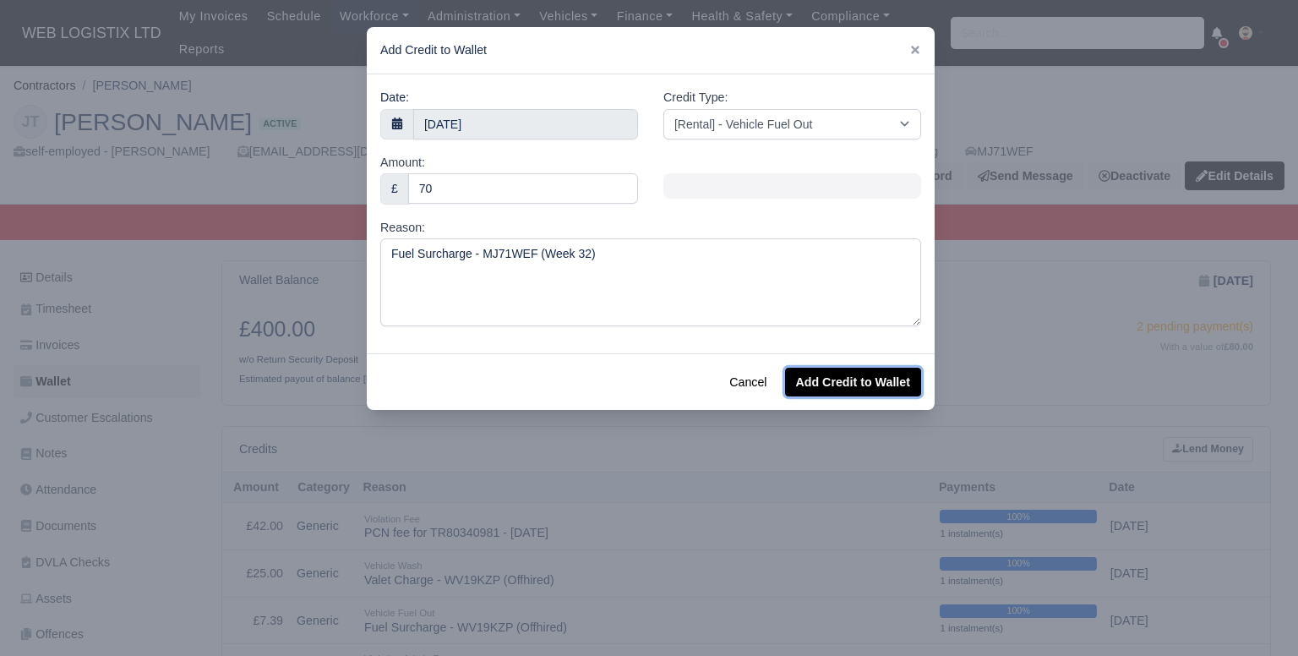
click at [811, 385] on button "Add Credit to Wallet" at bounding box center [853, 382] width 136 height 29
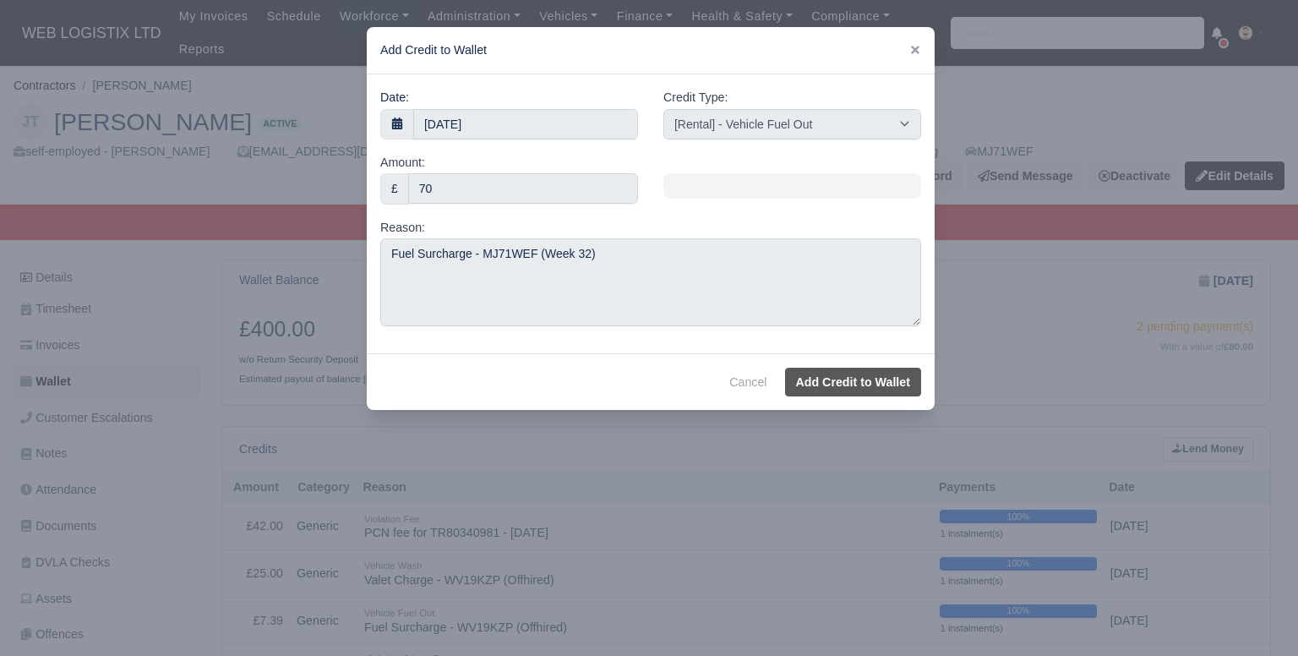
select select "other"
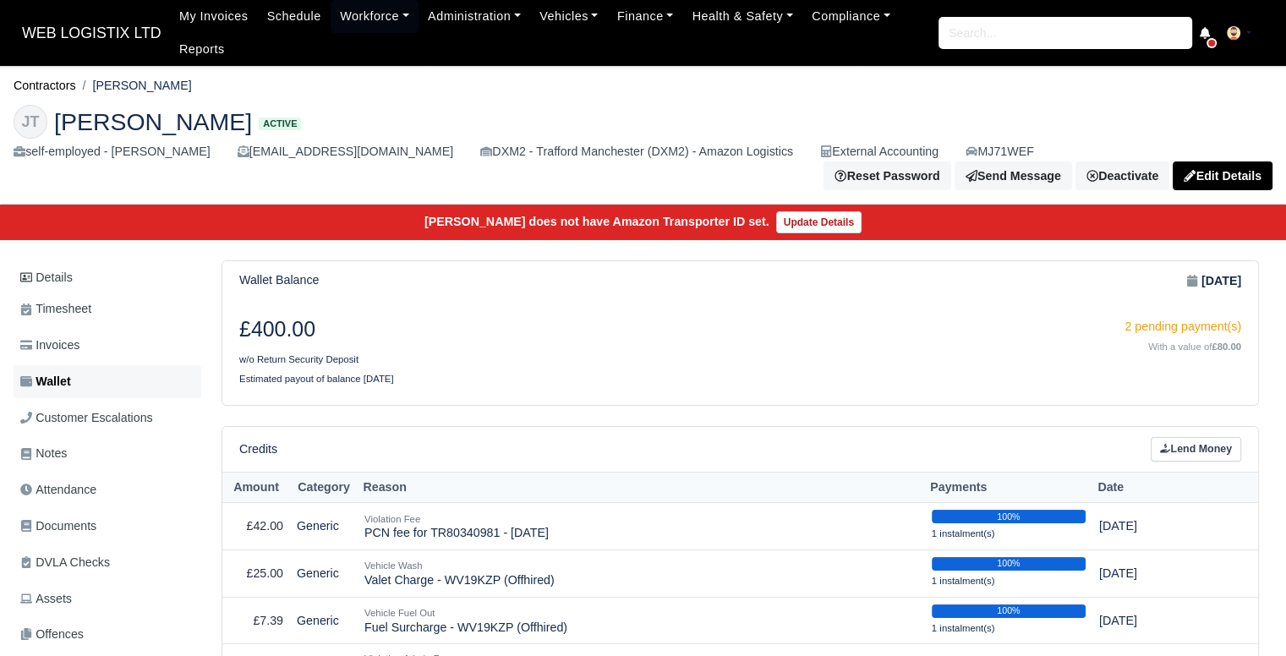
click at [90, 374] on link "Wallet" at bounding box center [108, 381] width 188 height 33
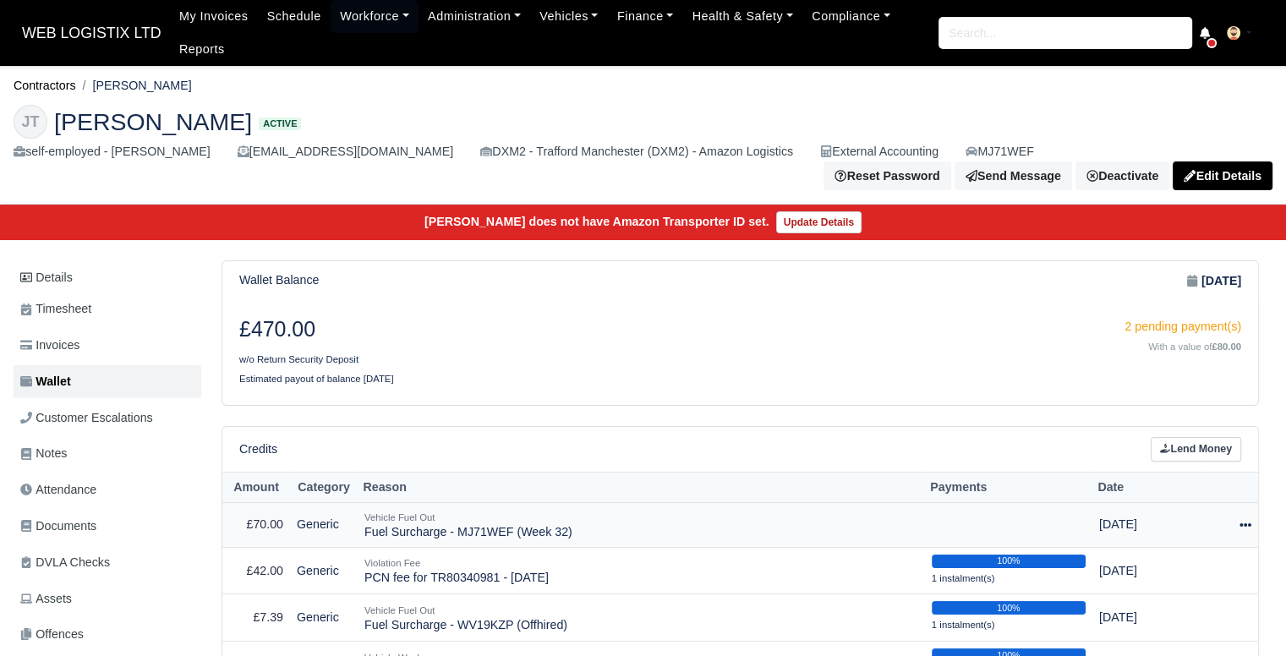
click at [1242, 519] on icon at bounding box center [1245, 525] width 12 height 12
click at [1167, 589] on link "Schedule" at bounding box center [1171, 602] width 150 height 26
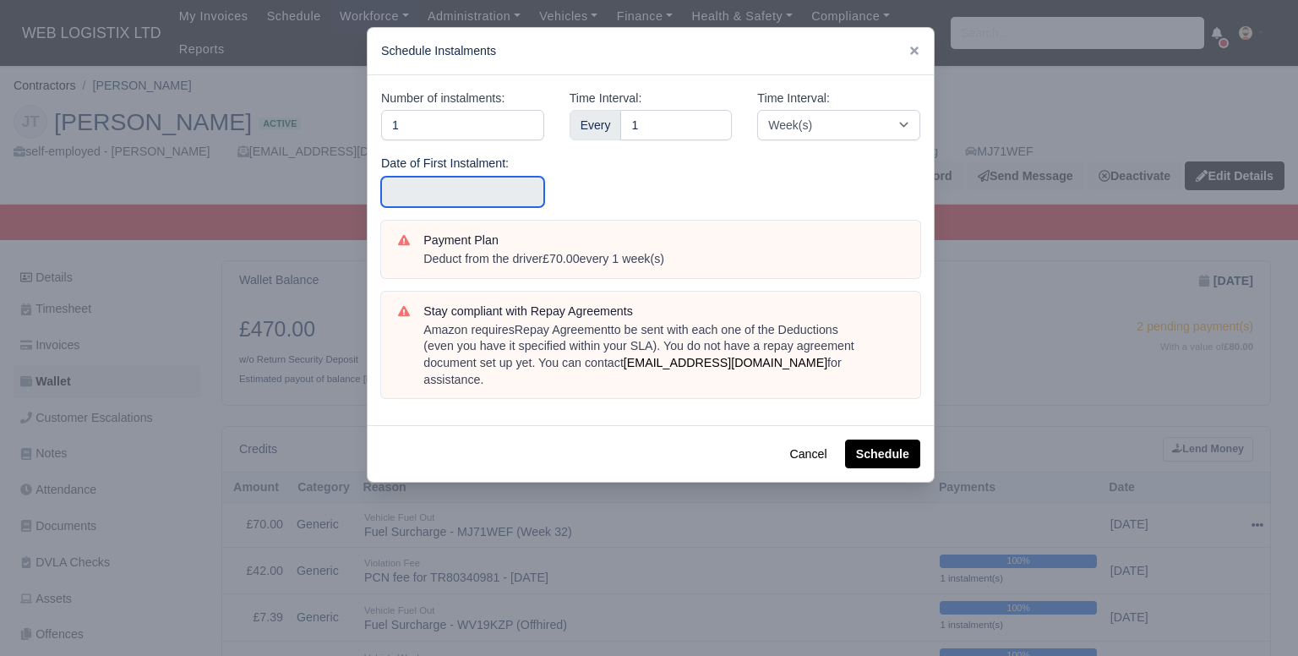
click at [409, 189] on input "text" at bounding box center [462, 192] width 163 height 30
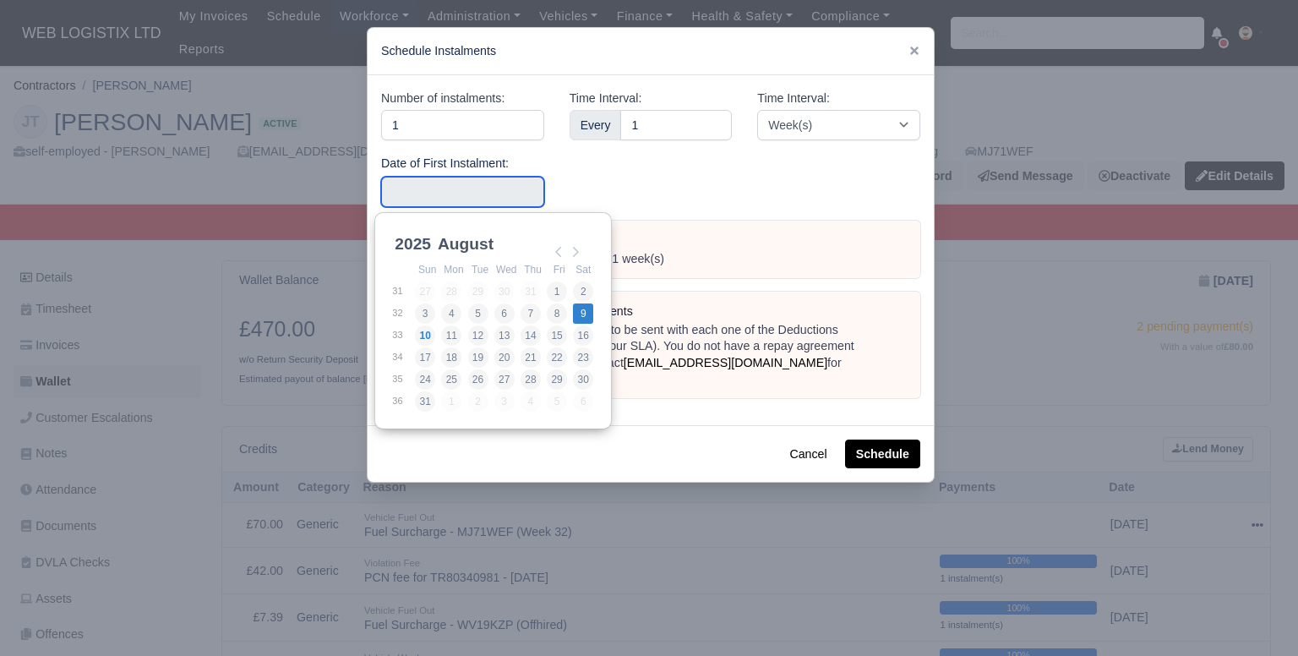
type input "[DATE]"
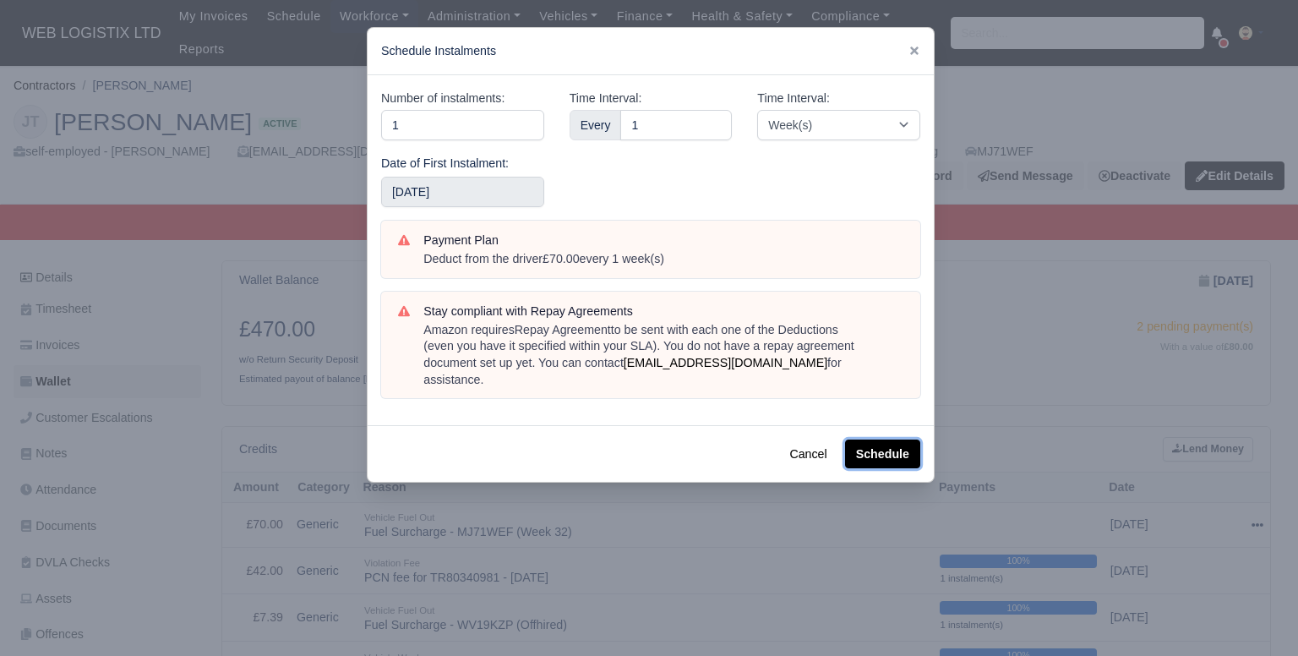
click at [880, 440] on button "Schedule" at bounding box center [882, 454] width 75 height 29
